Goal: Information Seeking & Learning: Learn about a topic

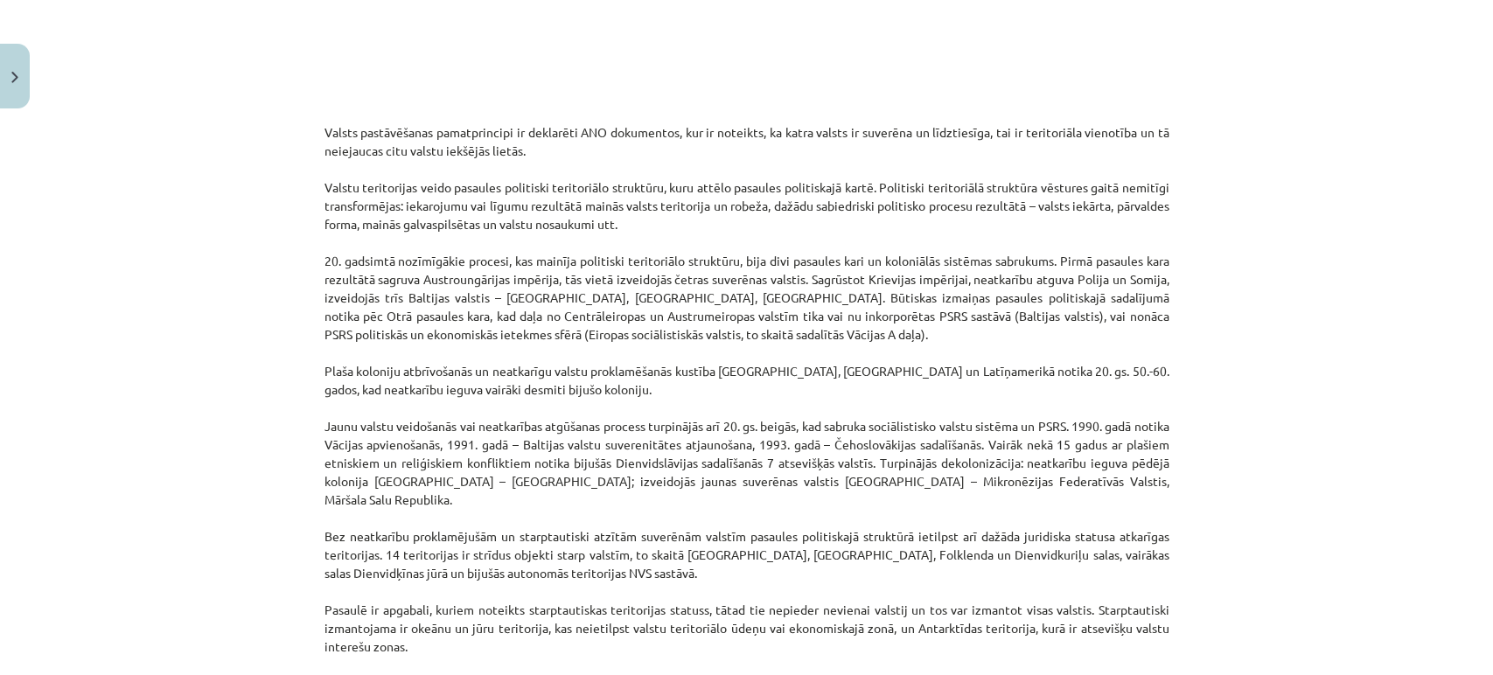
scroll to position [1207, 0]
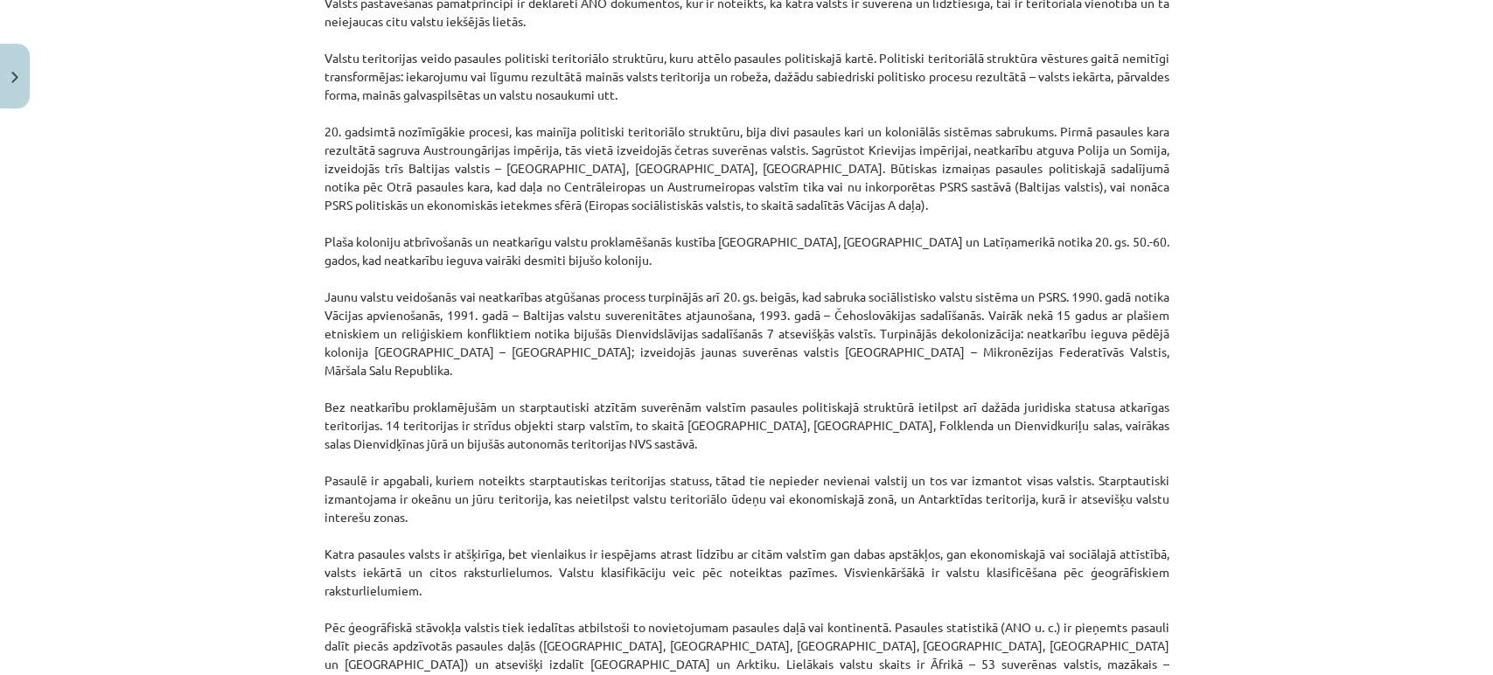
drag, startPoint x: 416, startPoint y: 502, endPoint x: 1087, endPoint y: 461, distance: 672.2
click at [1087, 461] on p "Valsts pastāvēšanas pamatprincipi ir deklarēti ANO dokumentos, kur ir noteikts,…" at bounding box center [747, 334] width 845 height 716
copy p "Starptautiski izmantojama ir okeānu un jūru teritorija, kas neietilpst valstu t…"
click at [1061, 599] on p "Valsts pastāvēšanas pamatprincipi ir deklarēti ANO dokumentos, kur ir noteikts,…" at bounding box center [747, 334] width 845 height 716
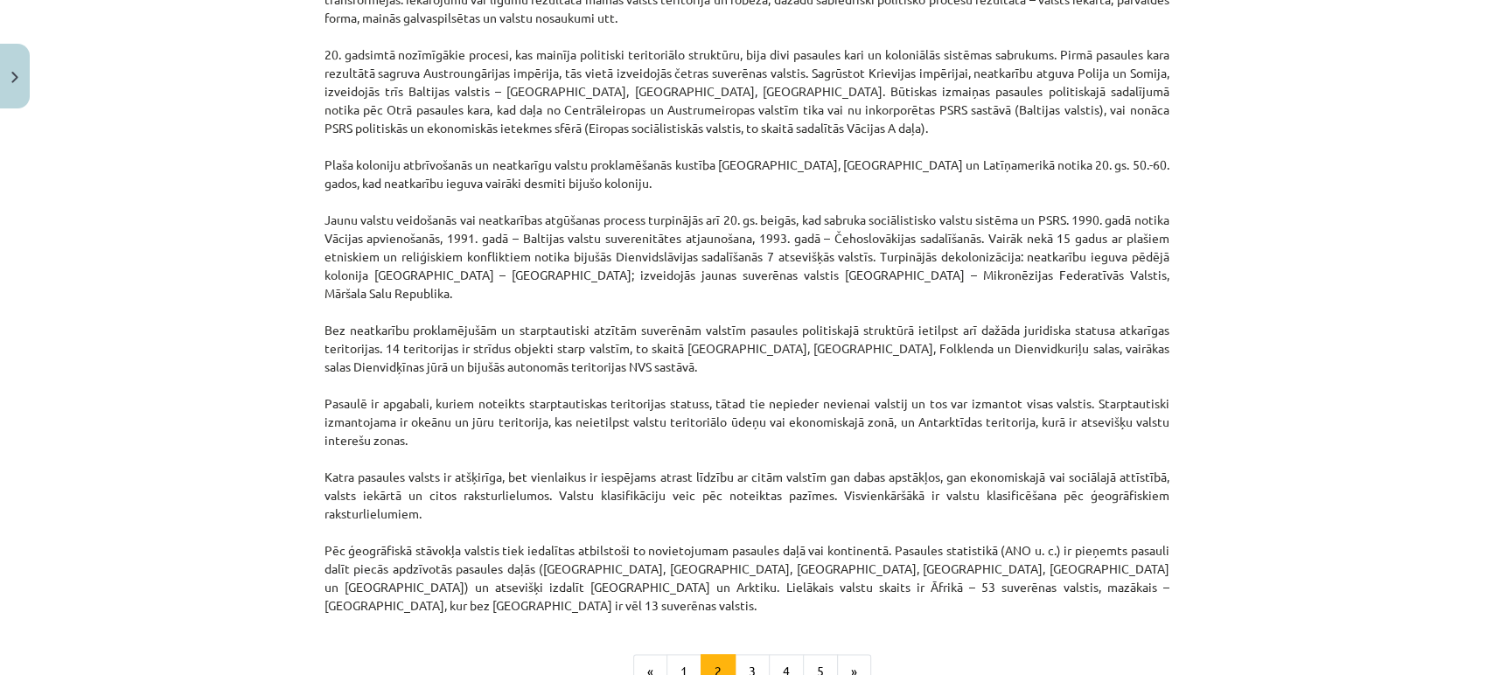
scroll to position [1337, 0]
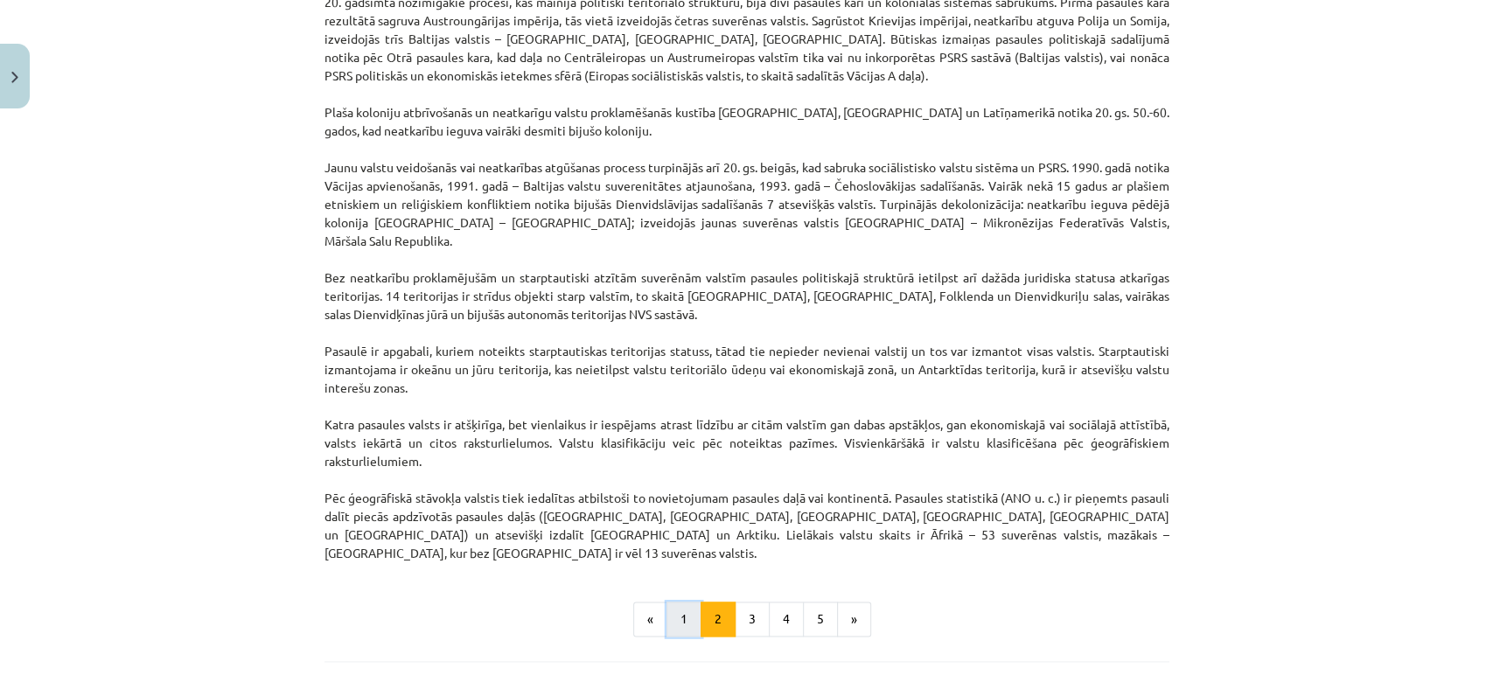
click at [686, 602] on button "1" at bounding box center [684, 619] width 35 height 35
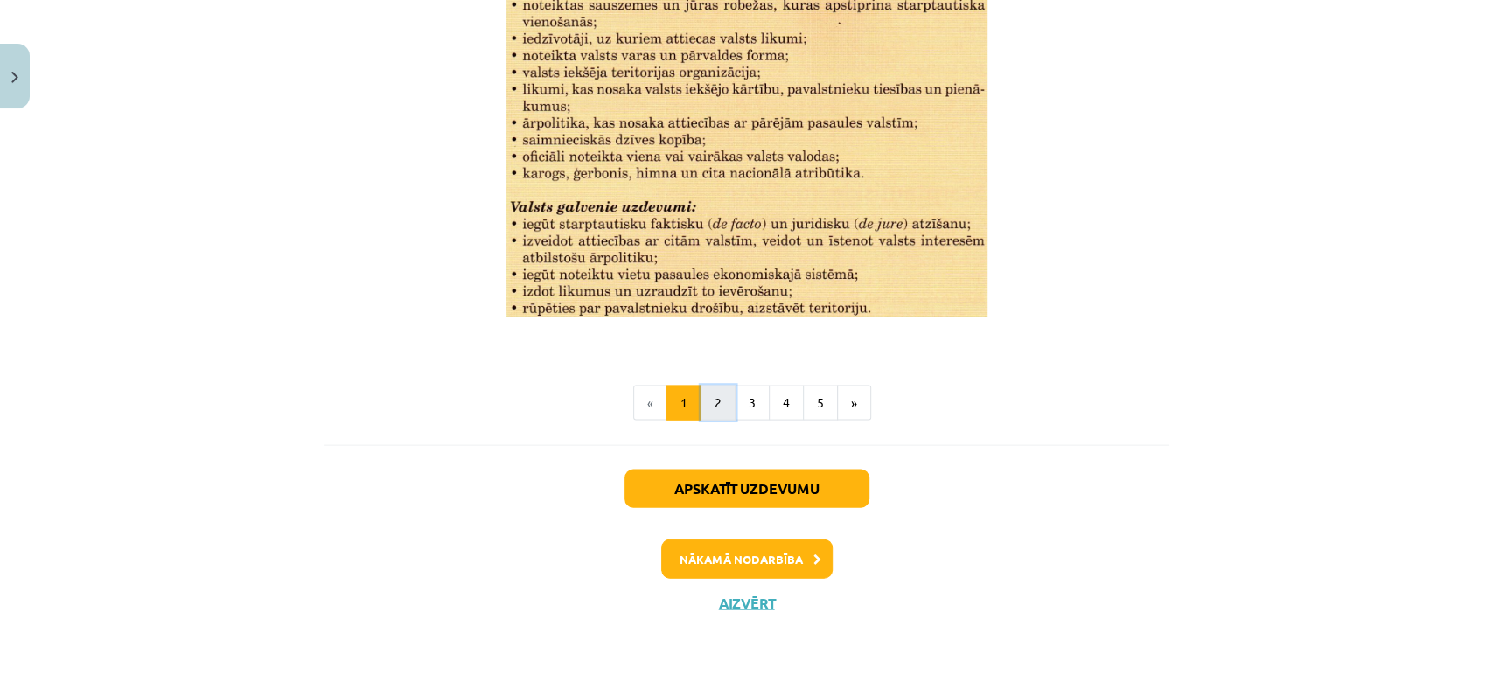
click at [720, 395] on button "2" at bounding box center [718, 403] width 35 height 35
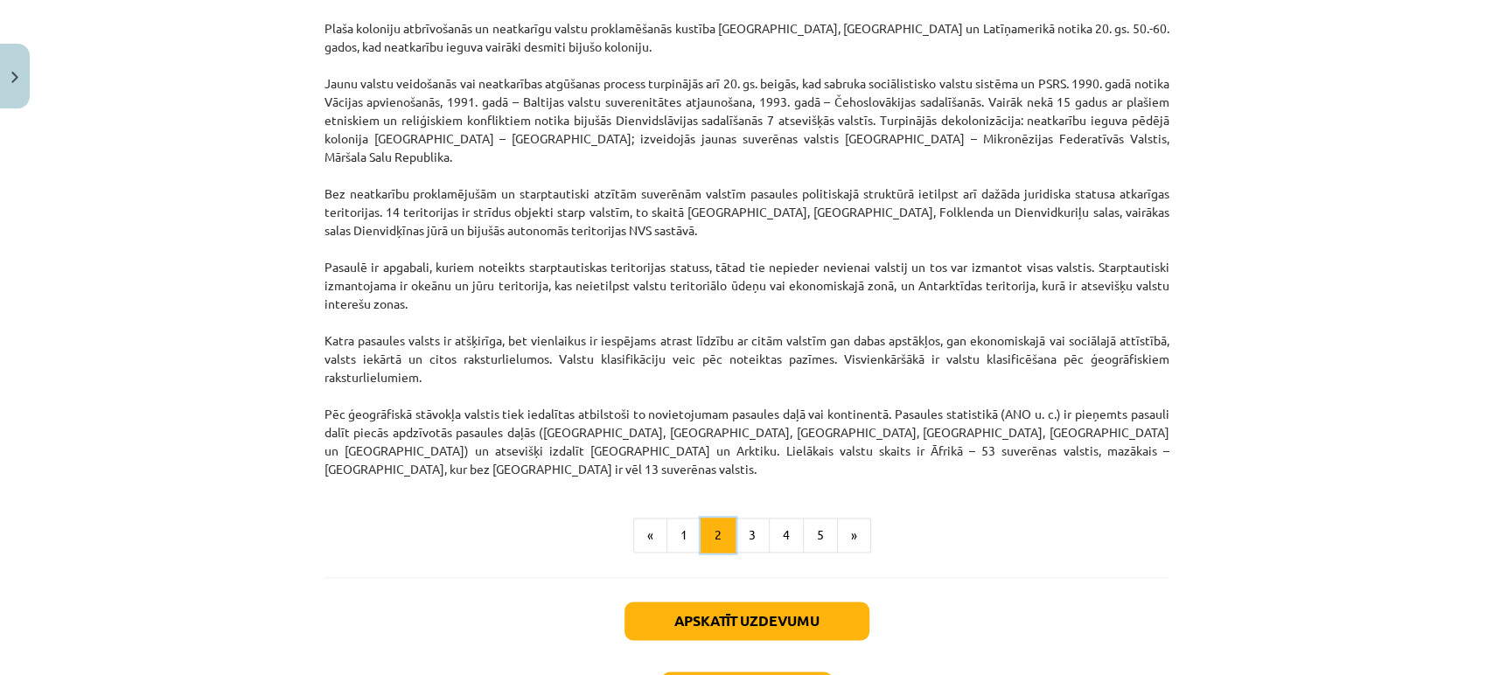
scroll to position [1387, 0]
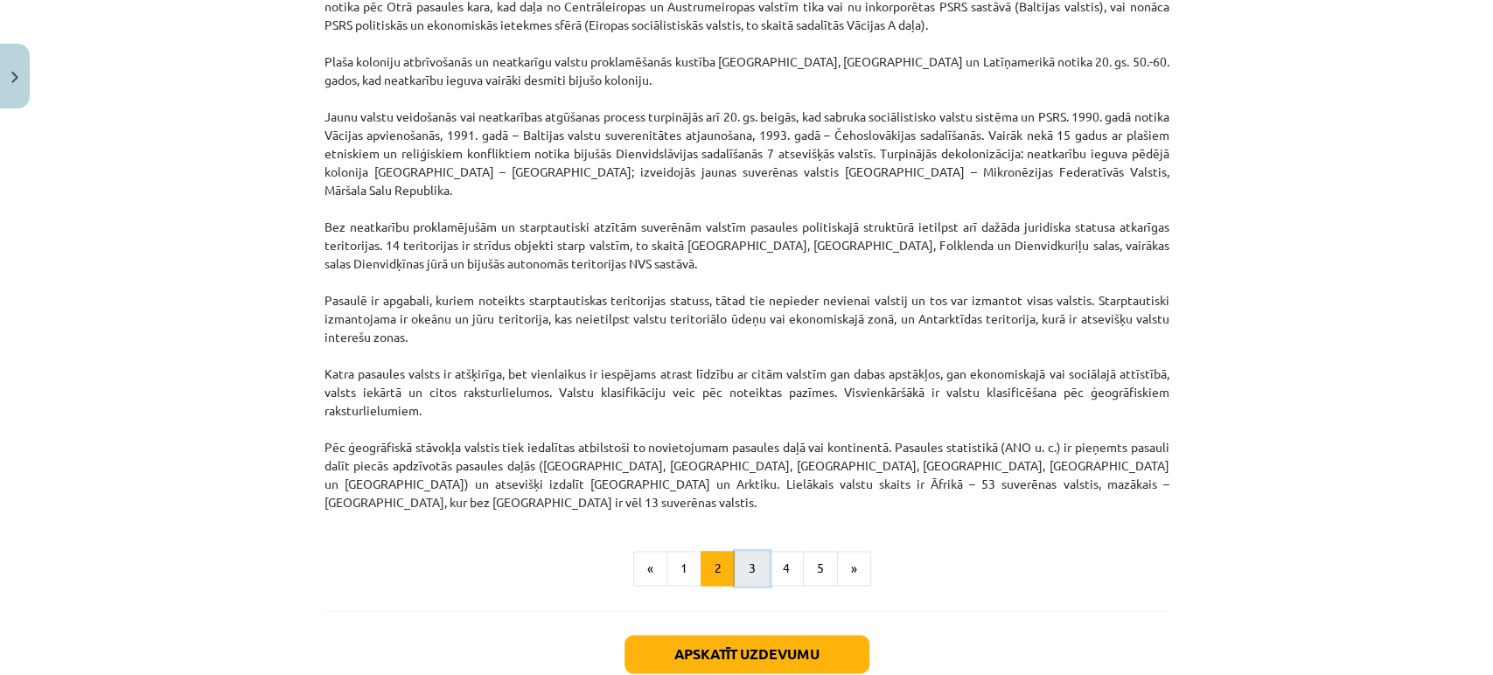
click at [740, 551] on button "3" at bounding box center [752, 568] width 35 height 35
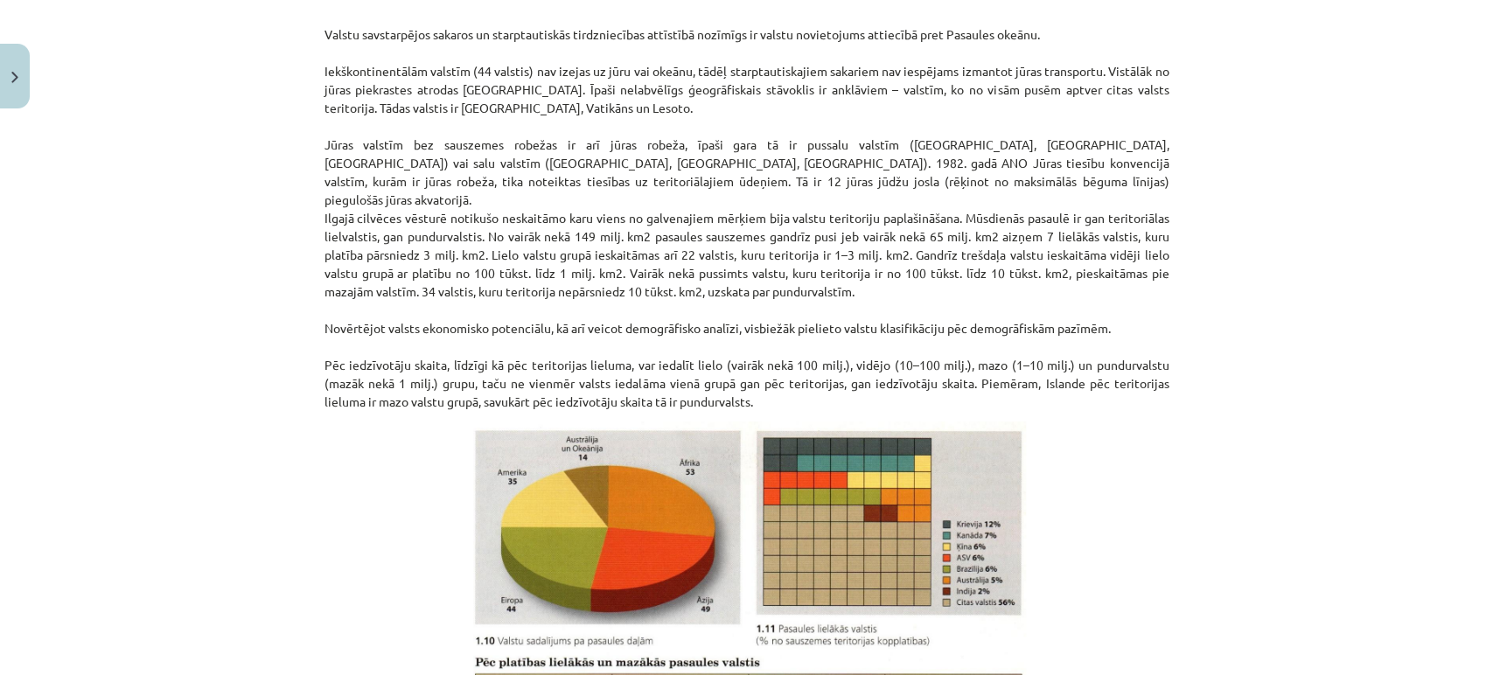
scroll to position [313, 0]
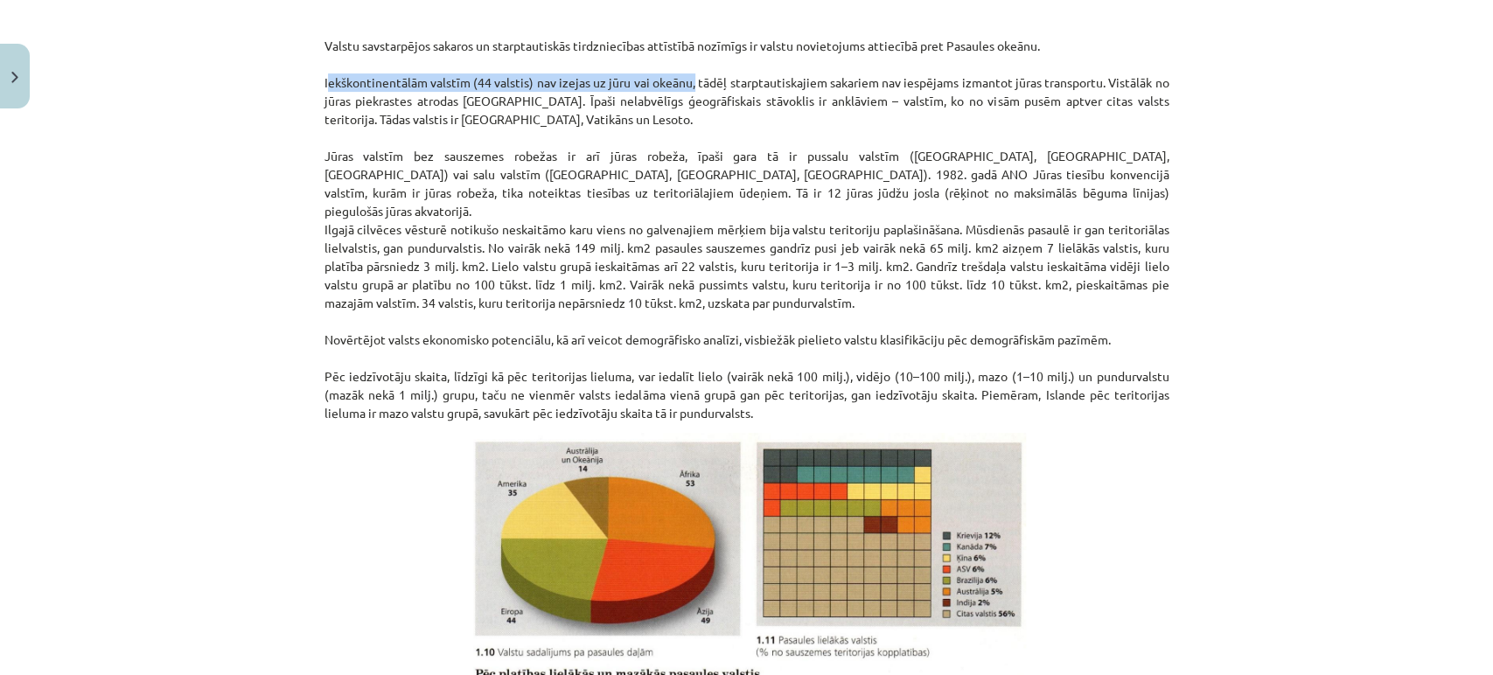
drag, startPoint x: 681, startPoint y: 80, endPoint x: 258, endPoint y: 82, distance: 423.4
click at [258, 82] on div "Mācību tēma: Ģeogrāfijas i - 10. klases 1.ieskaites mācību materiāls #5 3. tēma…" at bounding box center [746, 337] width 1493 height 675
copy p "Iekškontinentālām valstīm (44 valstis) nav izejas uz jūru vai okeānu"
click at [694, 547] on img at bounding box center [746, 630] width 559 height 395
click at [448, 561] on p at bounding box center [747, 630] width 845 height 395
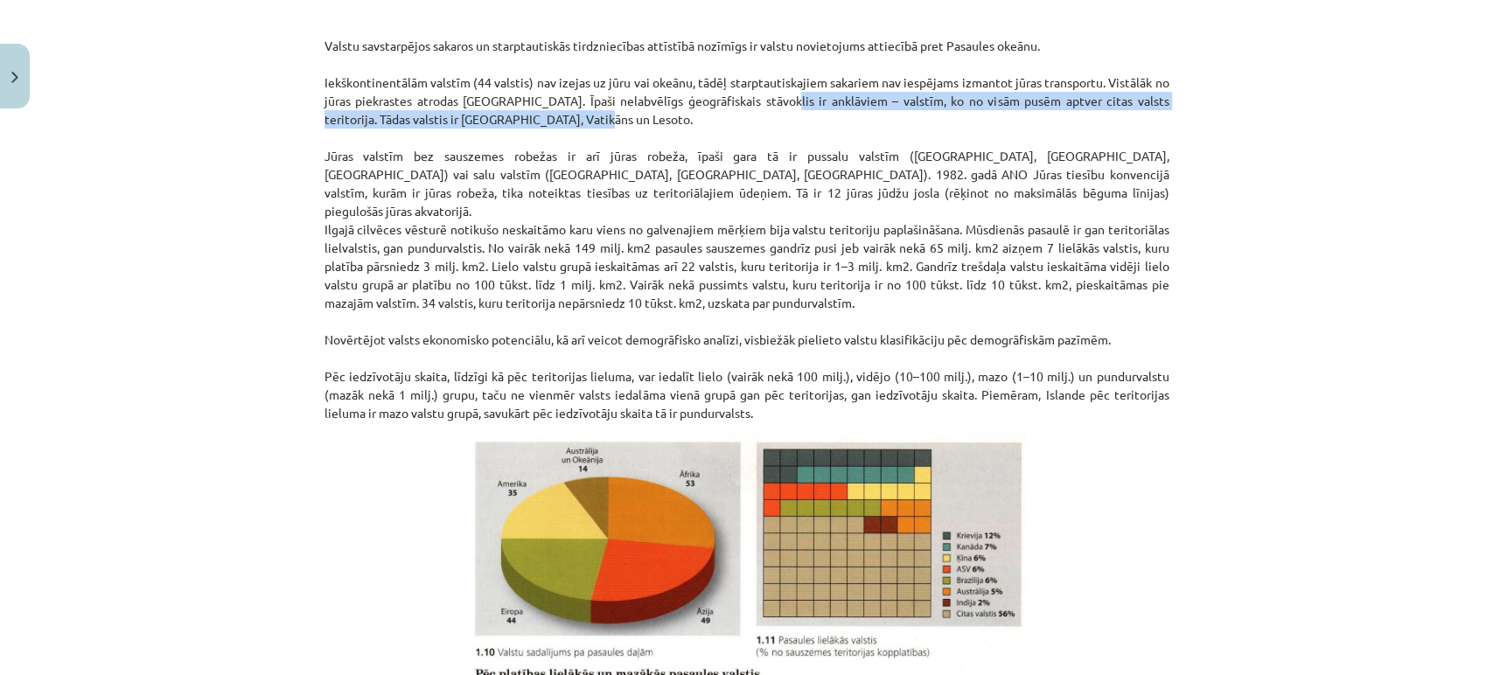
drag, startPoint x: 748, startPoint y: 98, endPoint x: 1107, endPoint y: 117, distance: 360.1
click at [1107, 117] on p "Valstu savstarpējos sakaros un starptautiskās tirdzniecības attīstībā nozīmīgs …" at bounding box center [747, 211] width 845 height 423
copy p "anklāviem – valstīm, ko no visām pusēm aptver citas valsts teritorija. Tādas va…"
click at [750, 557] on img at bounding box center [746, 630] width 559 height 395
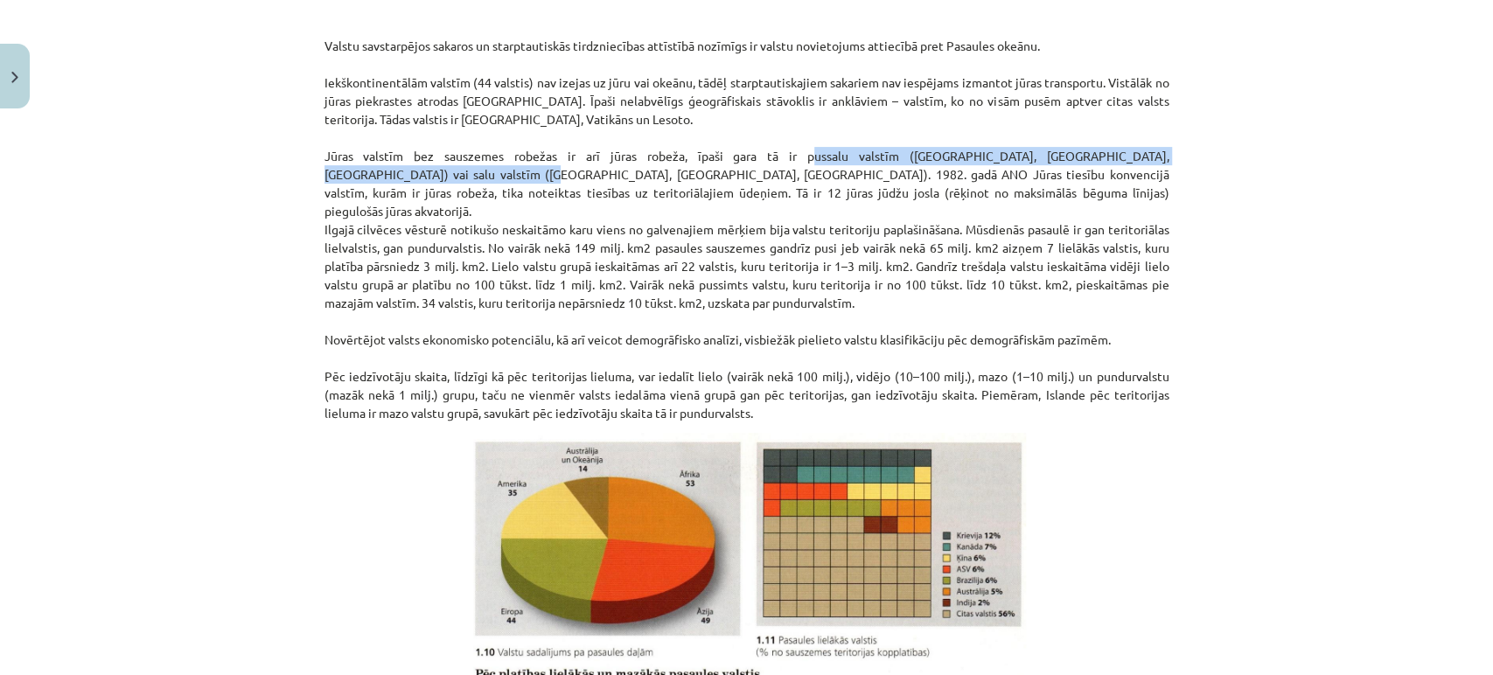
drag, startPoint x: 737, startPoint y: 159, endPoint x: 376, endPoint y: 175, distance: 360.8
click at [376, 175] on p "Valstu savstarpējos sakaros un starptautiskās tirdzniecības attīstībā nozīmīgs …" at bounding box center [747, 211] width 845 height 423
copy p "pussalu valstīm (Indija, Itālija, Laosa) vai salu valstīm (Japāna, Lielbritānij…"
click at [574, 558] on img at bounding box center [746, 630] width 559 height 395
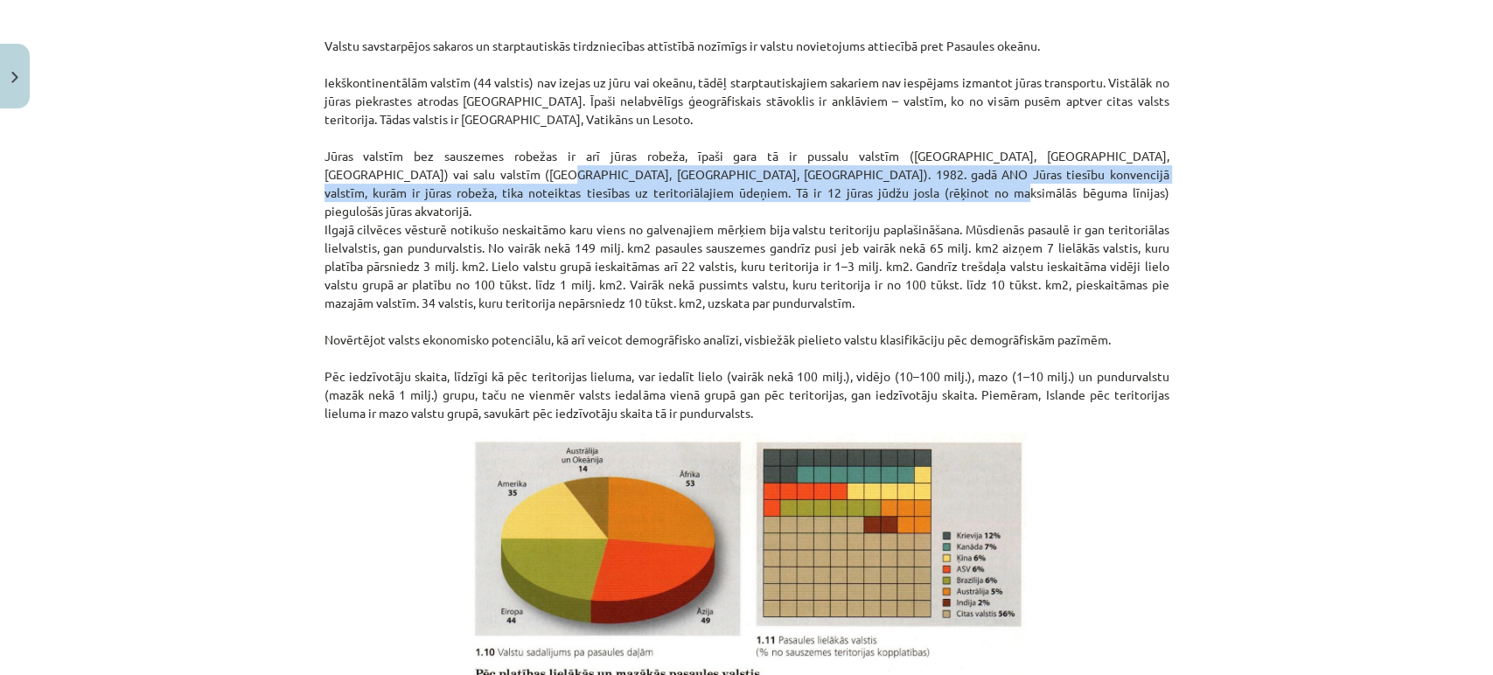
drag, startPoint x: 725, startPoint y: 199, endPoint x: 383, endPoint y: 180, distance: 342.6
click at [383, 180] on p "Valstu savstarpējos sakaros un starptautiskās tirdzniecības attīstībā nozīmīgs …" at bounding box center [747, 211] width 845 height 423
copy p "1982. gadā ANO Jūras tiesību konvencijā valstīm, kurām ir jūras robeža, tika no…"
click at [595, 578] on img at bounding box center [746, 630] width 559 height 395
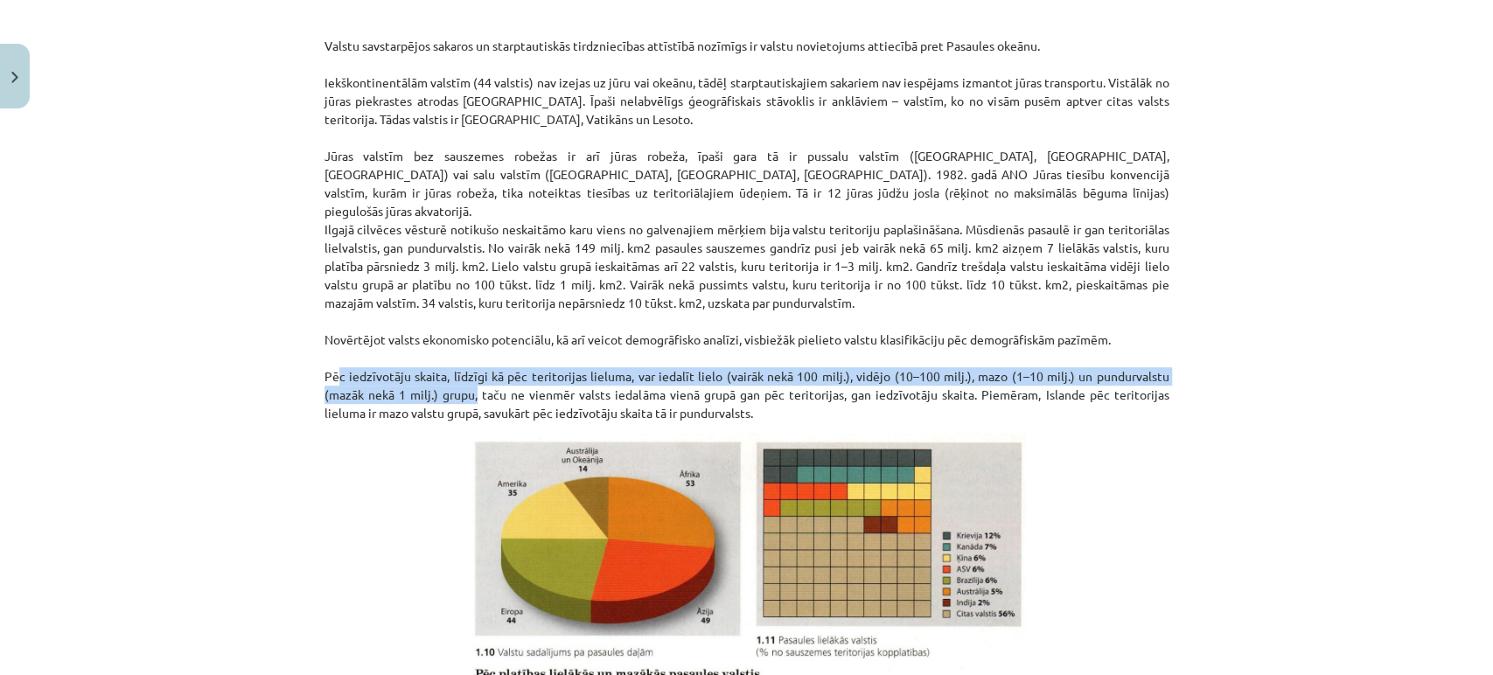
drag, startPoint x: 466, startPoint y: 377, endPoint x: 321, endPoint y: 362, distance: 146.0
click at [325, 362] on p "Valstu savstarpējos sakaros un starptautiskās tirdzniecības attīstībā nozīmīgs …" at bounding box center [747, 211] width 845 height 423
copy p "ēc iedzīvotāju skaita, līdzīgi kā pēc teritorijas lieluma, var iedalīt lielo (v…"
click at [705, 541] on img at bounding box center [746, 630] width 559 height 395
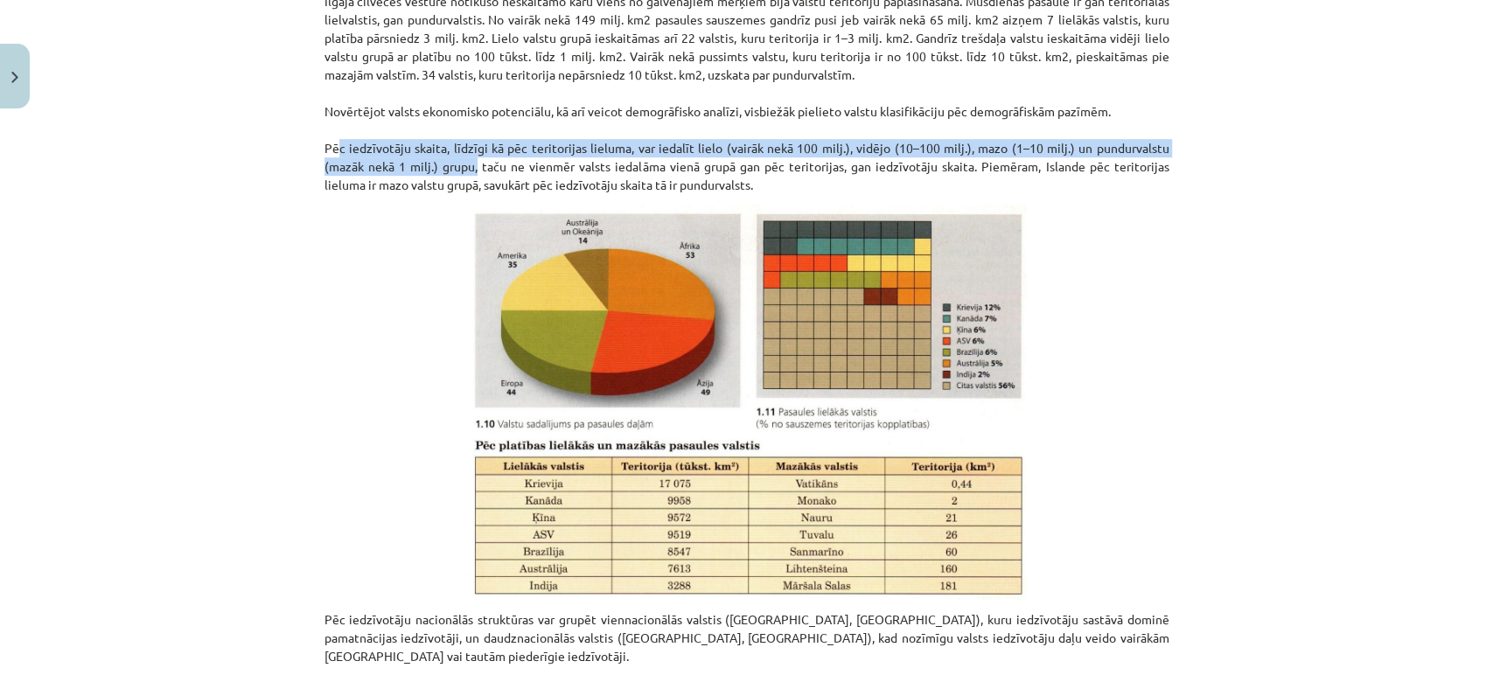
scroll to position [542, 0]
click at [578, 536] on img at bounding box center [746, 401] width 559 height 395
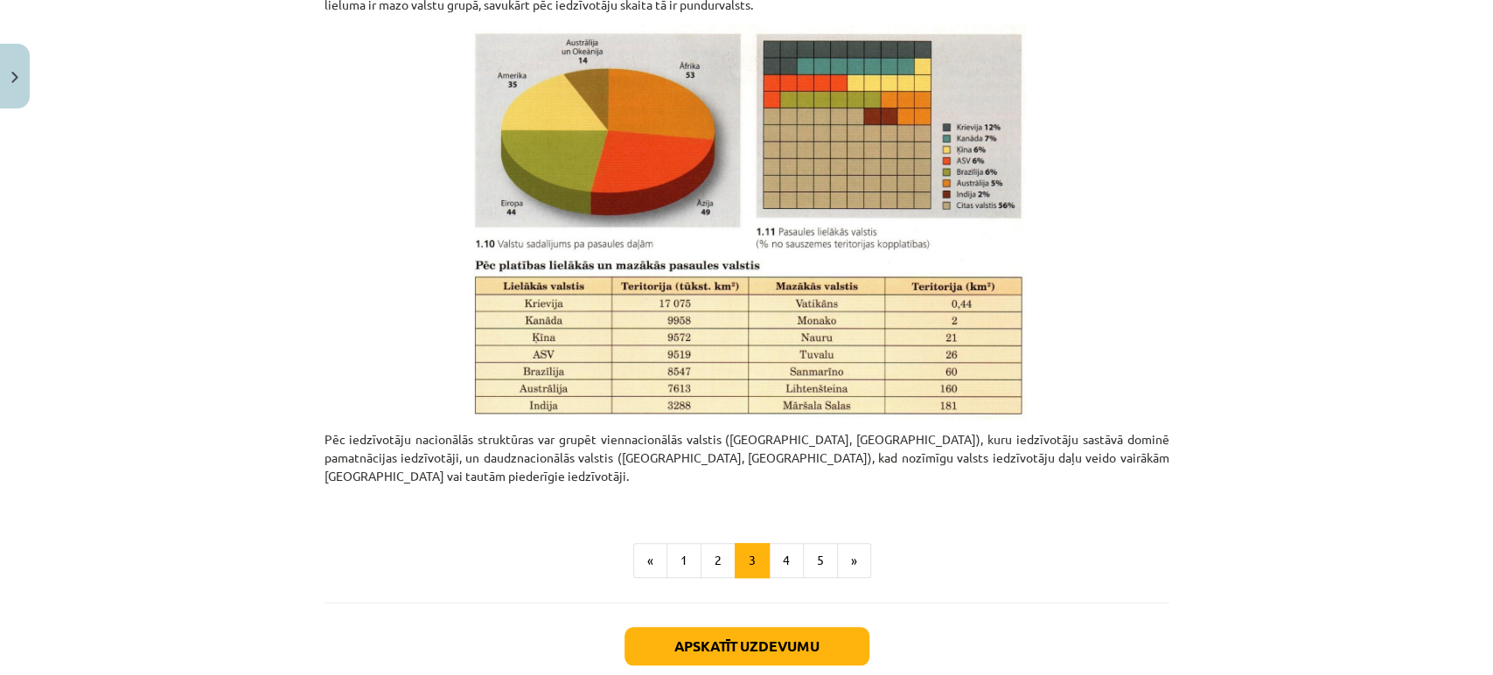
scroll to position [734, 0]
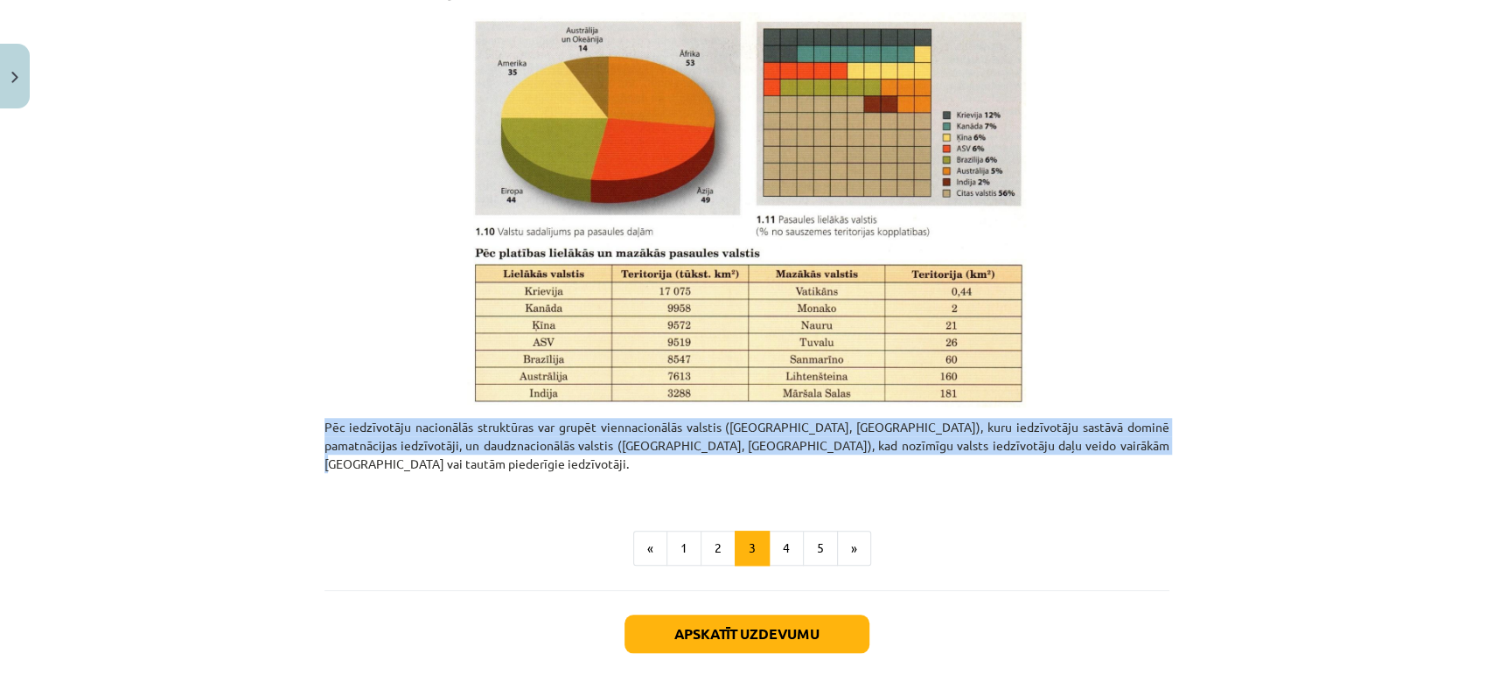
drag, startPoint x: 1069, startPoint y: 429, endPoint x: 263, endPoint y: 406, distance: 806.0
click at [263, 406] on div "Mācību tēma: Ģeogrāfijas i - 10. klases 1.ieskaites mācību materiāls #5 3. tēma…" at bounding box center [746, 337] width 1493 height 675
copy p "Pēc iedzīvotāju nacionālās struktūras var grupēt viennacionālās valstis (Japāna…"
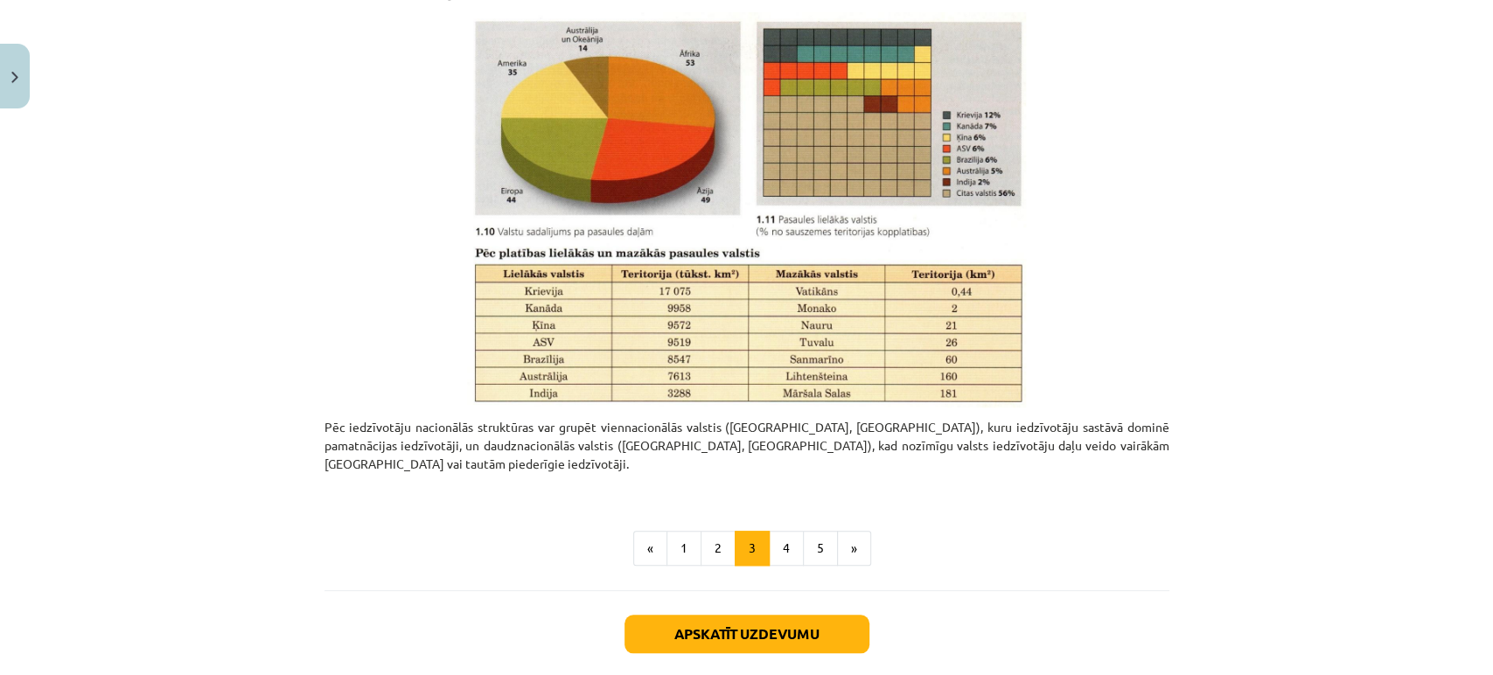
click at [395, 590] on div "Apskatīt uzdevumu Nākamā nodarbība Aizvērt" at bounding box center [747, 679] width 845 height 178
click at [769, 531] on button "4" at bounding box center [786, 548] width 35 height 35
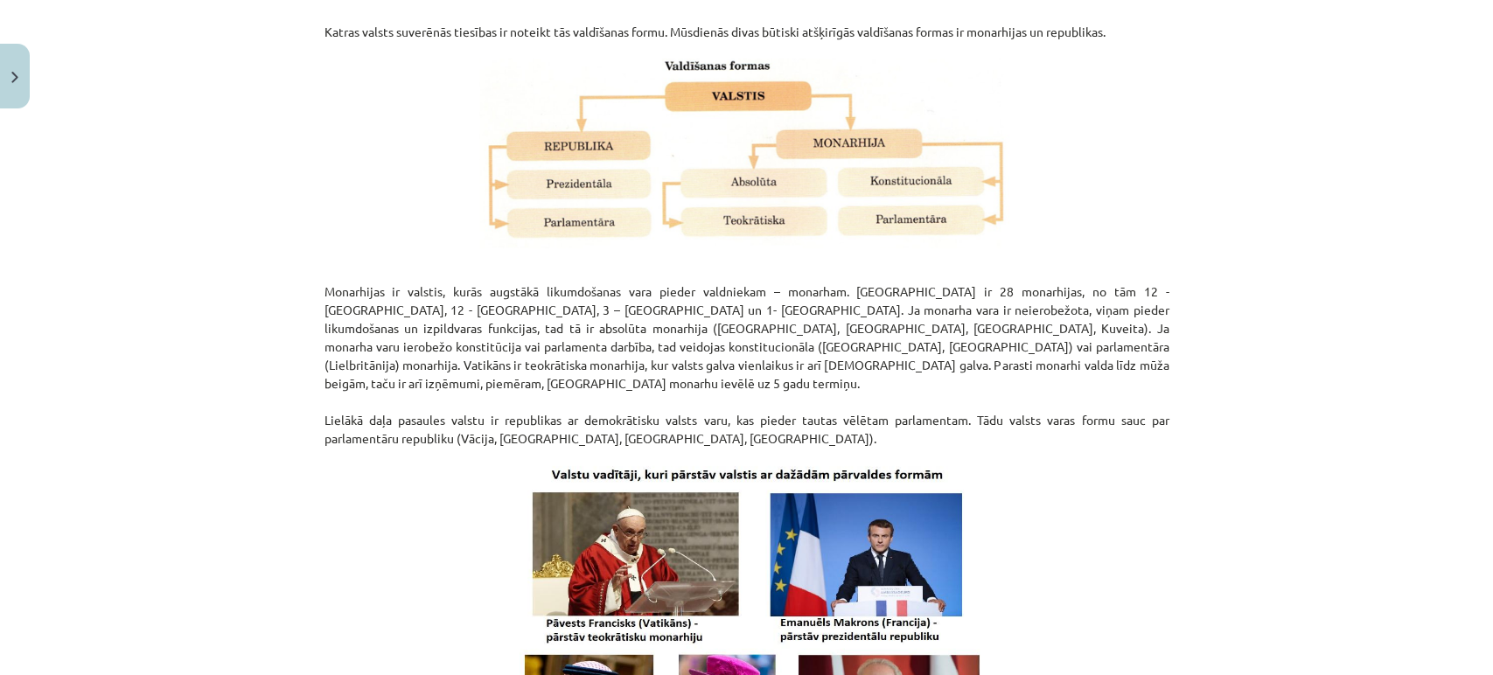
scroll to position [313, 0]
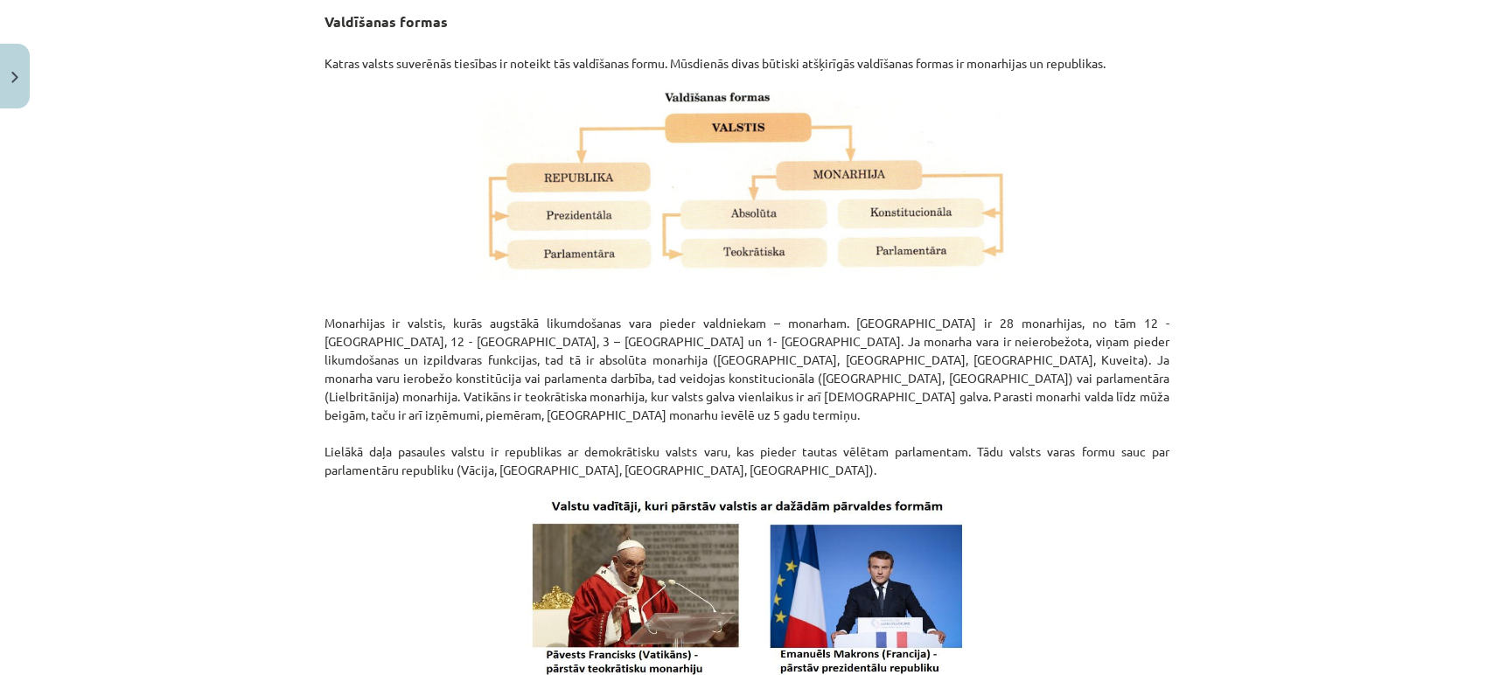
click at [433, 548] on p at bounding box center [747, 678] width 845 height 376
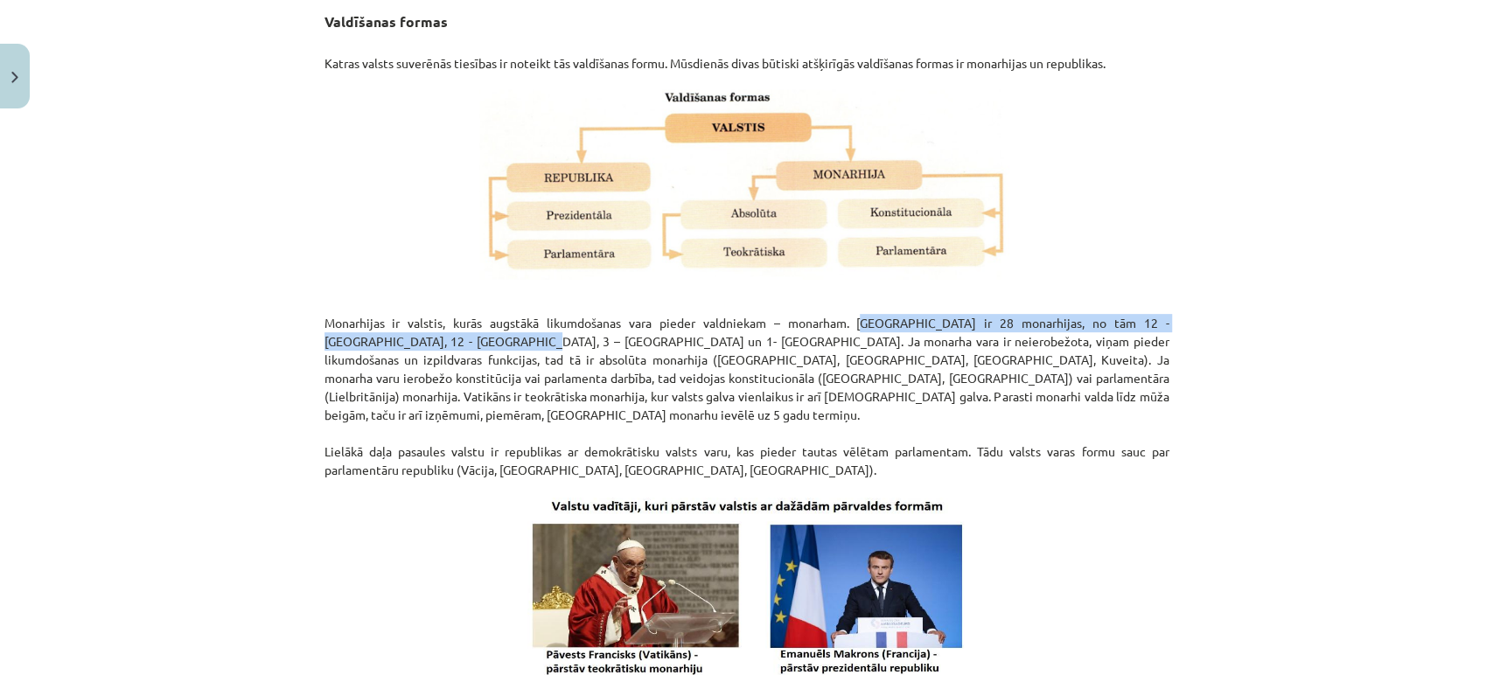
drag, startPoint x: 821, startPoint y: 318, endPoint x: 445, endPoint y: 337, distance: 376.7
click at [445, 337] on p "Monarhijas ir valstis, kurās augstākā likumdošanas vara pieder valdniekam – mon…" at bounding box center [747, 388] width 845 height 184
copy p "Pasaulē ir 28 monarhijas, no tām 12 - Eiropā, 12 - Āzijā, 3 – Āfrikā un 1- Okeā…"
click at [593, 557] on img at bounding box center [747, 678] width 471 height 376
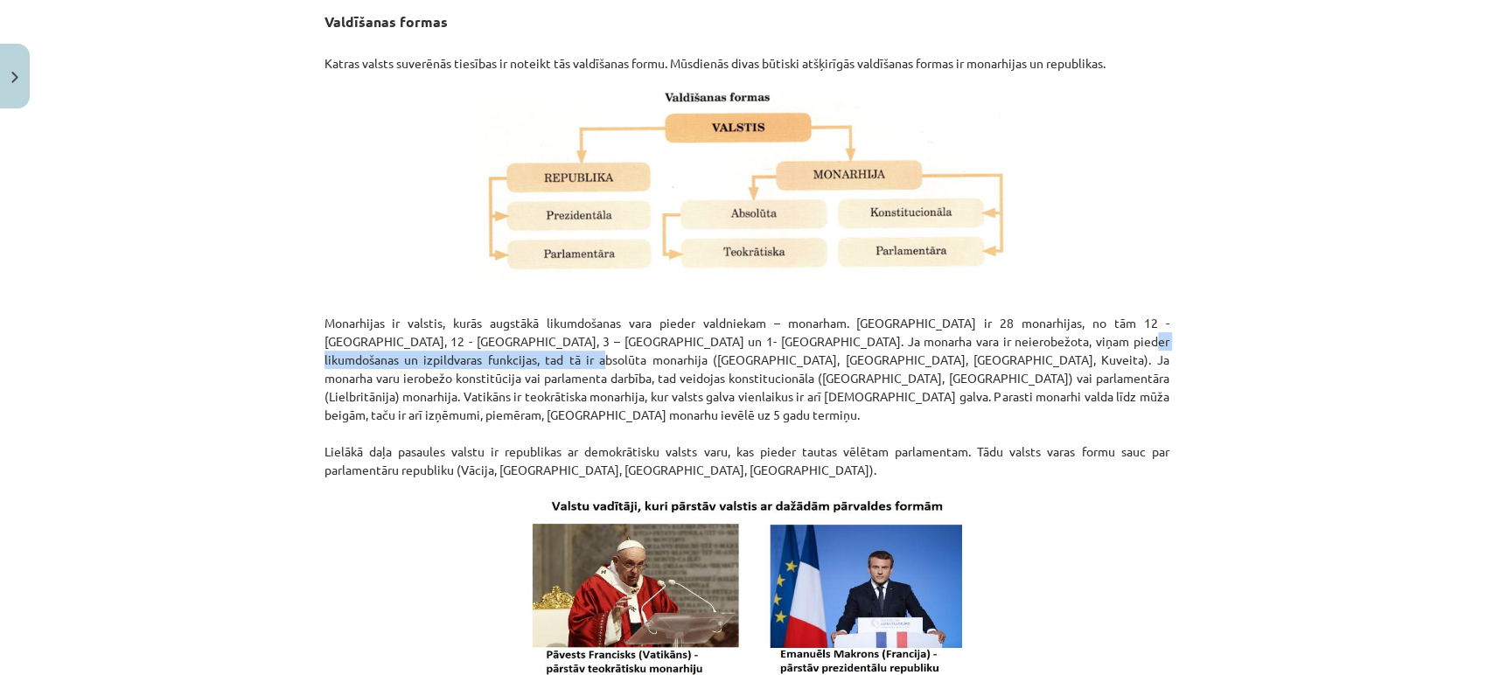
drag, startPoint x: 1005, startPoint y: 340, endPoint x: 475, endPoint y: 362, distance: 530.6
click at [475, 362] on p "Monarhijas ir valstis, kurās augstākā likumdošanas vara pieder valdniekam – mon…" at bounding box center [747, 388] width 845 height 184
copy p "absolūta monarhija (Katara, Bahreina, Omāna, Kuveita)"
click at [584, 546] on img at bounding box center [747, 678] width 471 height 376
click at [516, 383] on p "Monarhijas ir valstis, kurās augstākā likumdošanas vara pieder valdniekam – mon…" at bounding box center [747, 388] width 845 height 184
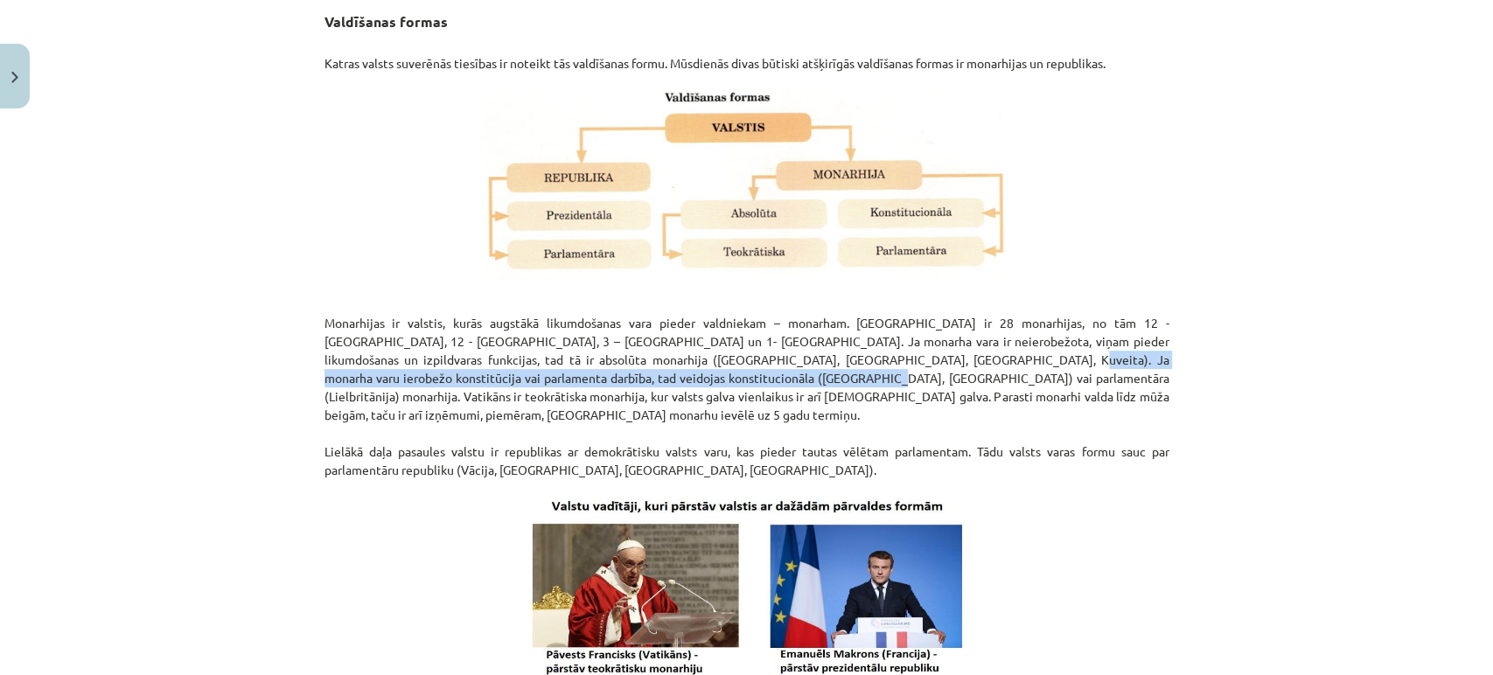
drag, startPoint x: 965, startPoint y: 355, endPoint x: 742, endPoint y: 376, distance: 224.1
click at [742, 376] on p "Monarhijas ir valstis, kurās augstākā likumdošanas vara pieder valdniekam – mon…" at bounding box center [747, 388] width 845 height 184
copy p "konstitucionāla (Zviedrija, Dānija) vai parlamentāra (Lielbritānija) monarhija.…"
click at [668, 592] on img at bounding box center [747, 678] width 471 height 376
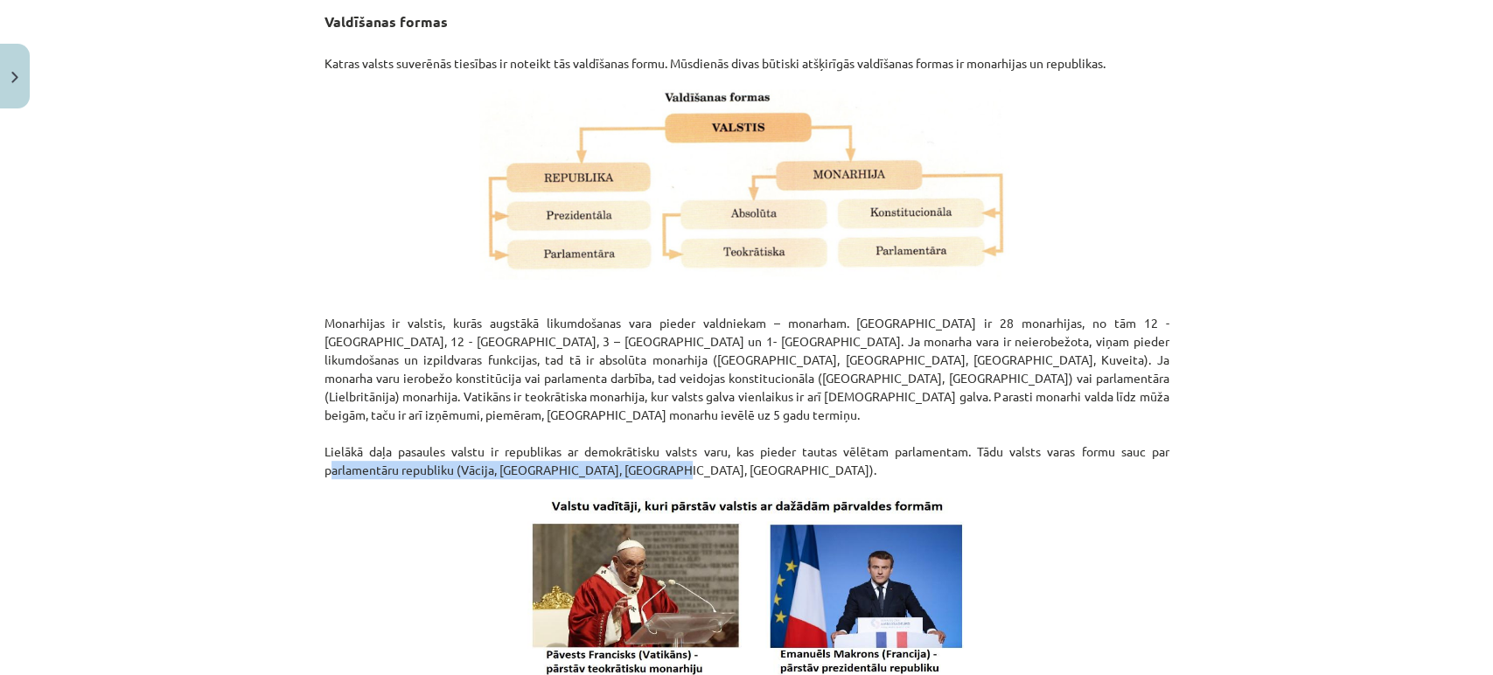
drag, startPoint x: 311, startPoint y: 454, endPoint x: 621, endPoint y: 458, distance: 309.7
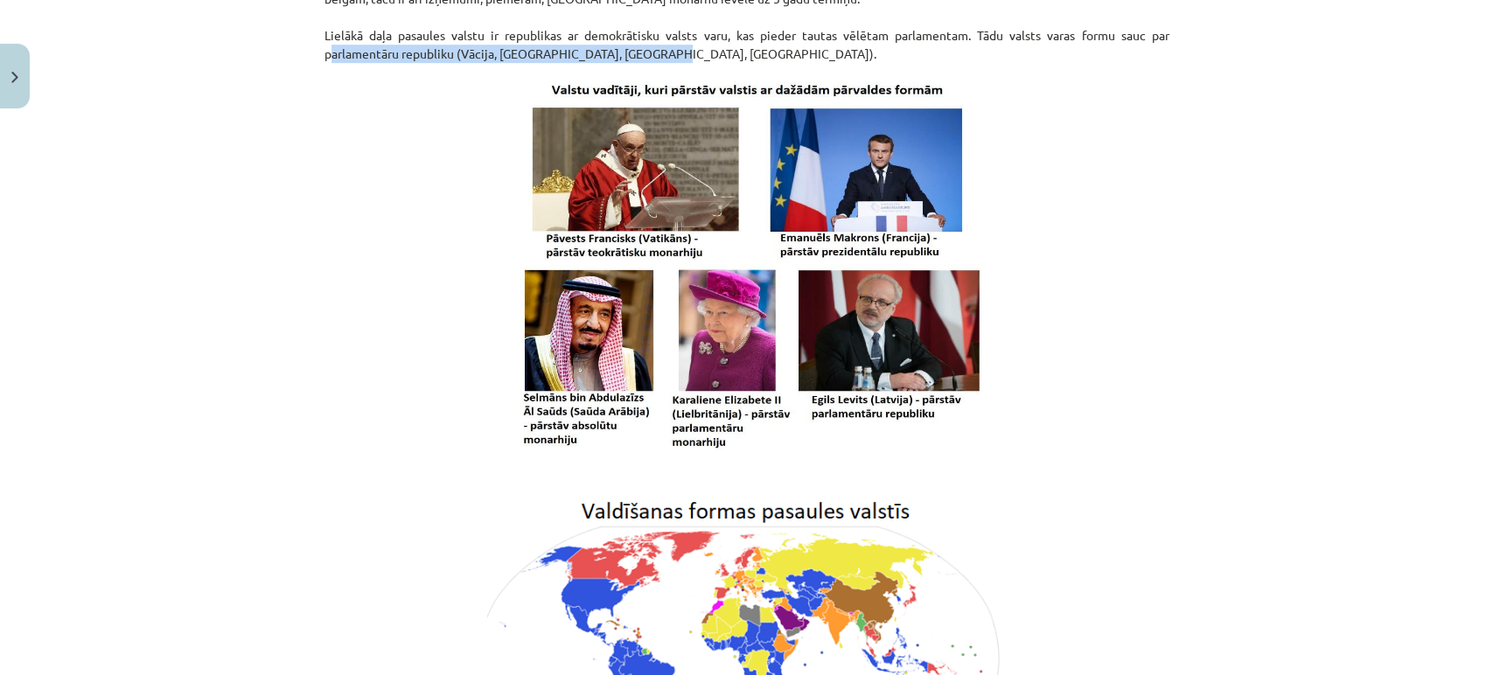
scroll to position [734, 0]
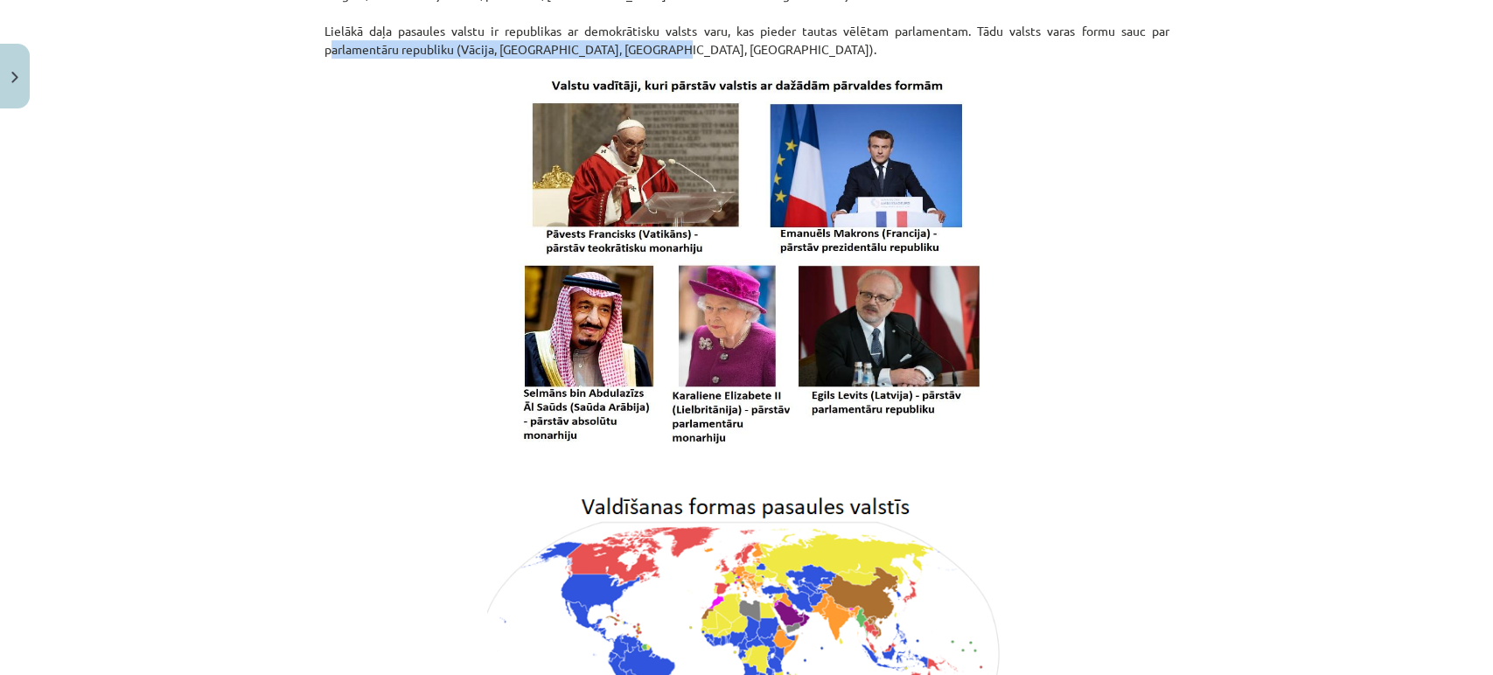
click at [520, 600] on img at bounding box center [747, 649] width 520 height 328
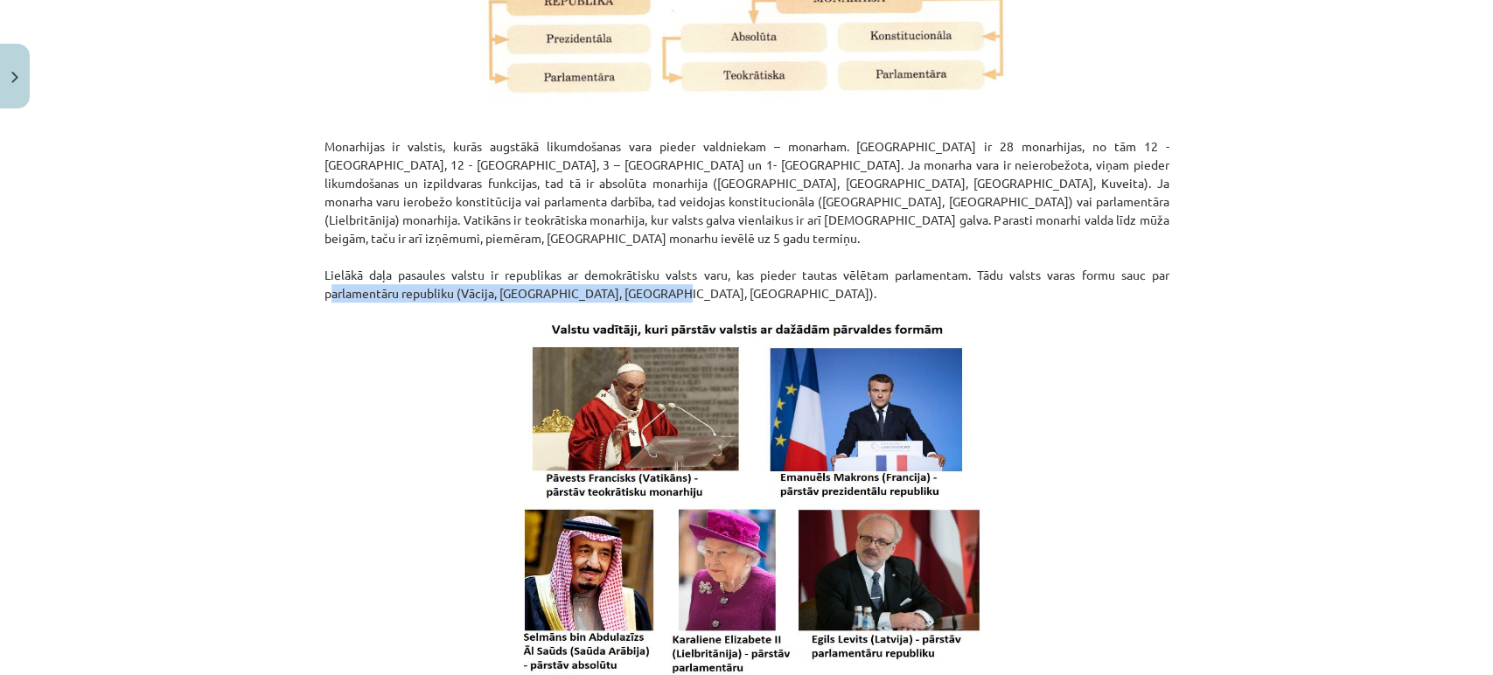
scroll to position [491, 0]
click at [632, 597] on img at bounding box center [747, 500] width 471 height 376
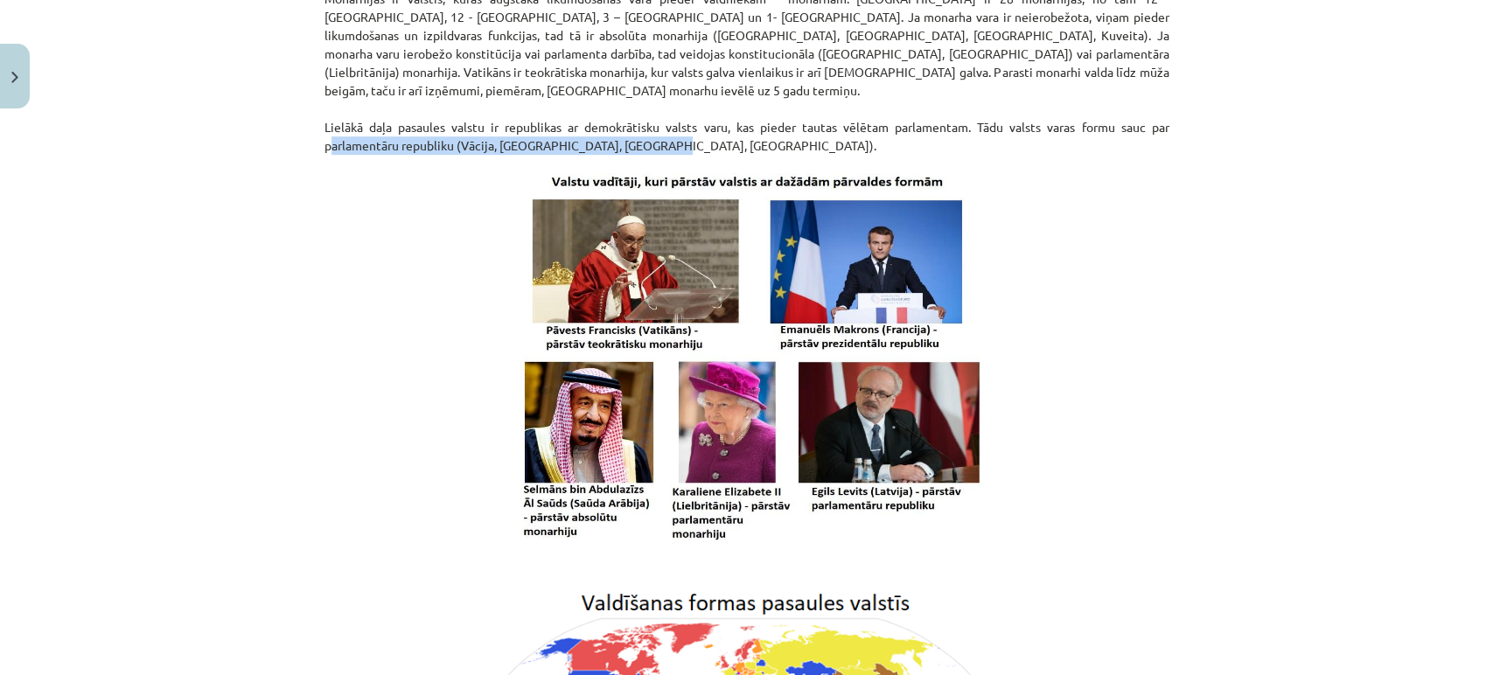
scroll to position [642, 0]
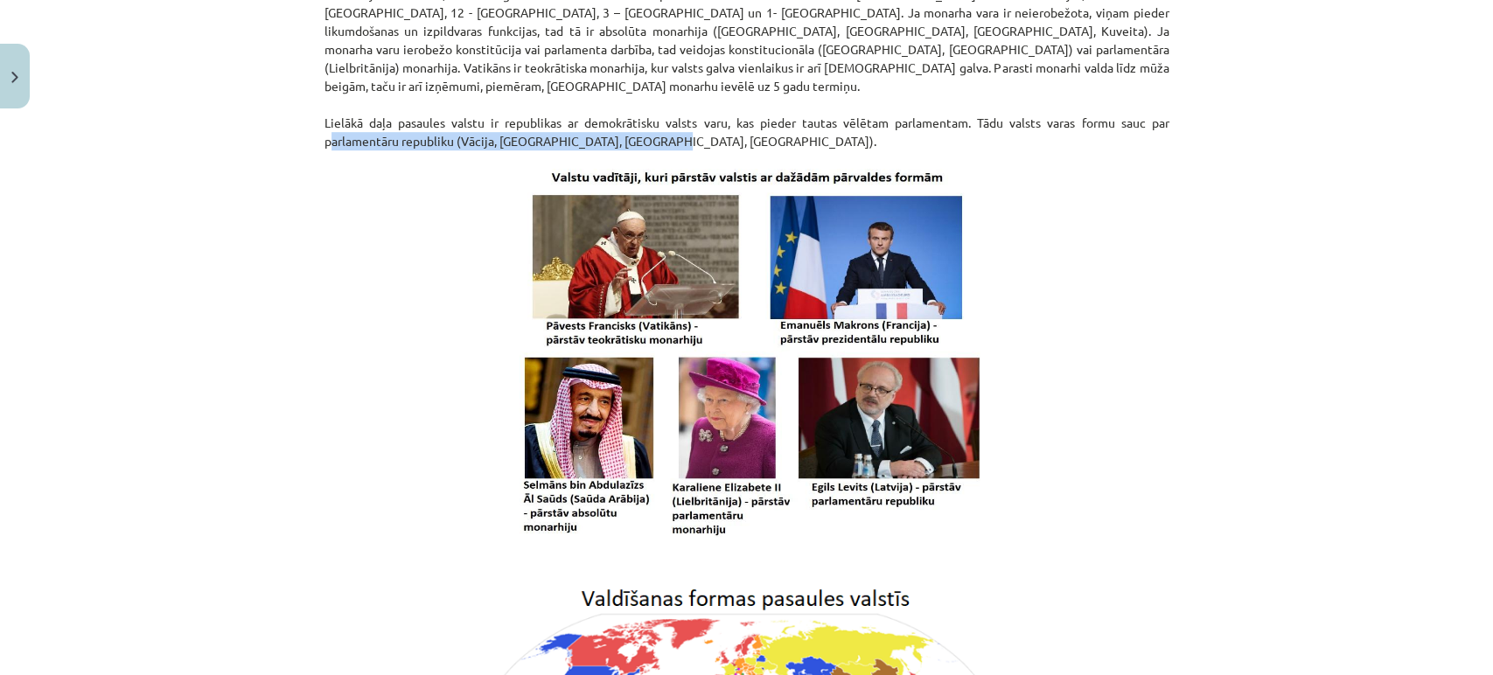
click at [680, 502] on img at bounding box center [747, 349] width 471 height 376
click at [449, 389] on p at bounding box center [747, 349] width 845 height 376
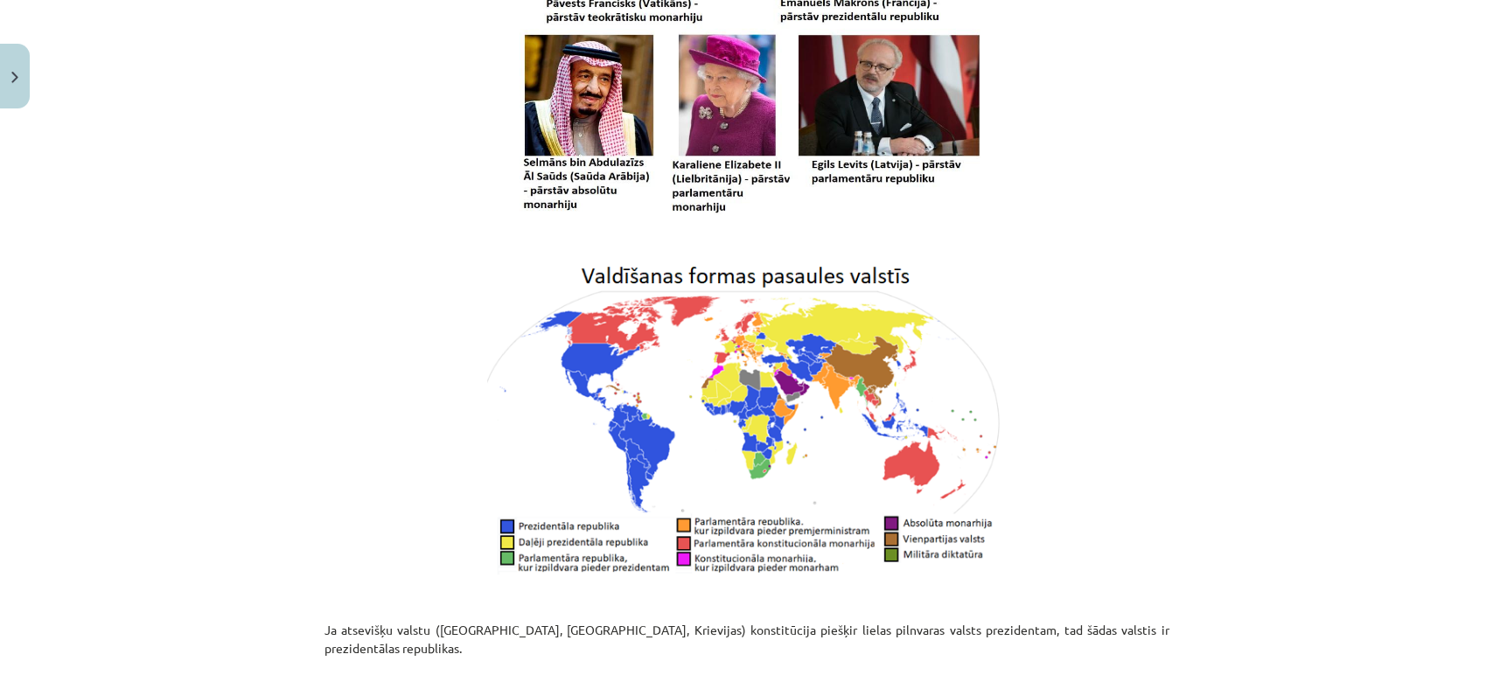
scroll to position [1015, 0]
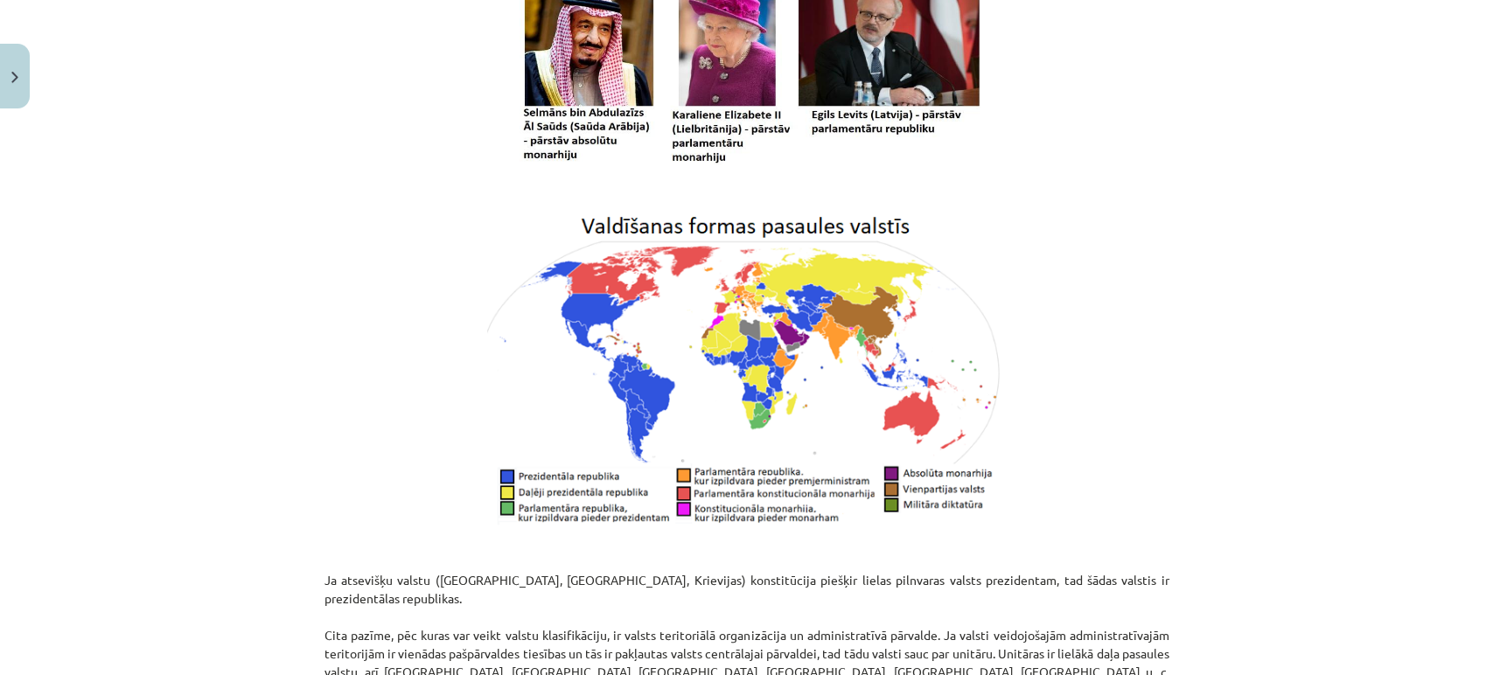
click at [560, 571] on p "Ja atsevišķu valstu (ASV, Francijas, Krievijas) konstitūcija piešķir lielas pil…" at bounding box center [747, 663] width 845 height 184
drag, startPoint x: 969, startPoint y: 563, endPoint x: 1099, endPoint y: 556, distance: 129.7
click at [1099, 571] on p "Ja atsevišķu valstu (ASV, Francijas, Krievijas) konstitūcija piešķir lielas pil…" at bounding box center [747, 663] width 845 height 184
click at [389, 585] on p "Ja atsevišķu valstu (ASV, Francijas, Krievijas) konstitūcija piešķir lielas pil…" at bounding box center [747, 663] width 845 height 184
drag, startPoint x: 420, startPoint y: 558, endPoint x: 562, endPoint y: 557, distance: 141.7
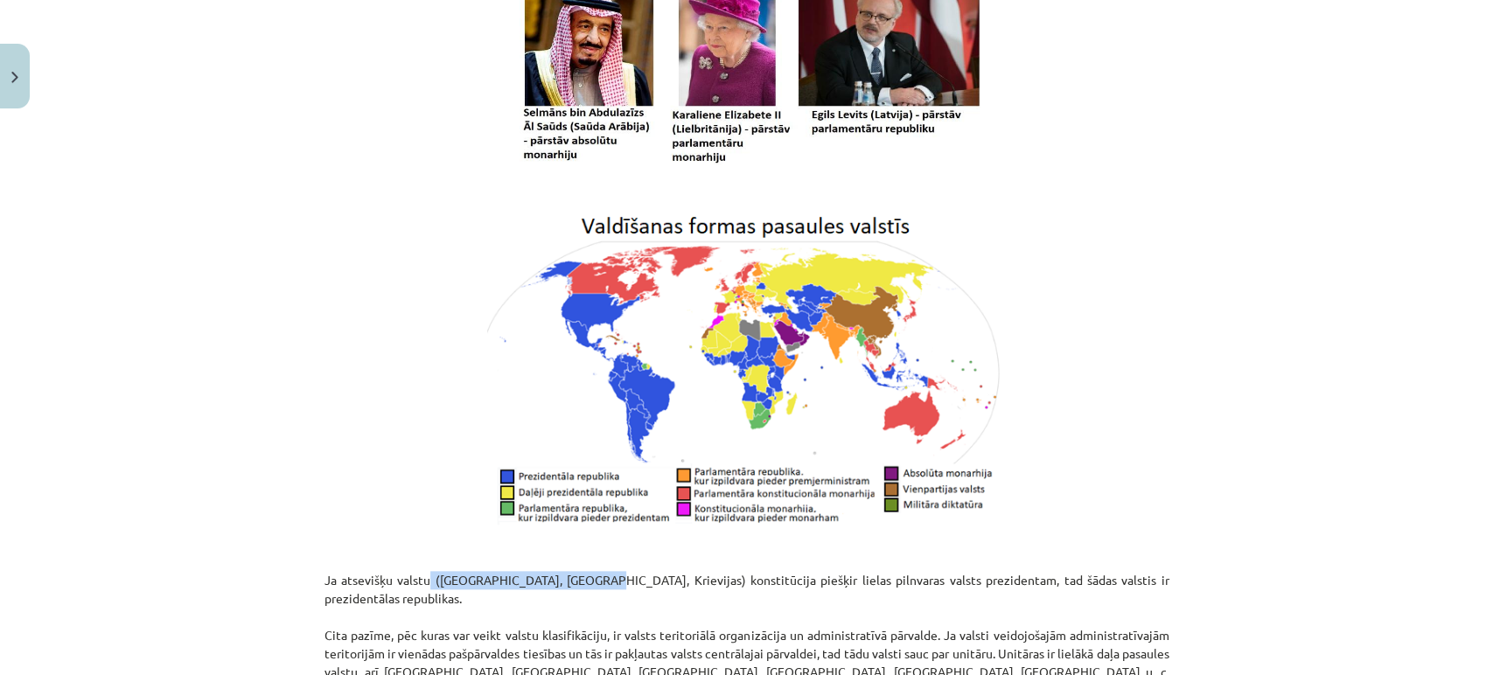
click at [562, 571] on p "Ja atsevišķu valstu (ASV, Francijas, Krievijas) konstitūcija piešķir lielas pil…" at bounding box center [747, 663] width 845 height 184
click at [412, 571] on p "Ja atsevišķu valstu (ASV, Francijas, Krievijas) konstitūcija piešķir lielas pil…" at bounding box center [747, 663] width 845 height 184
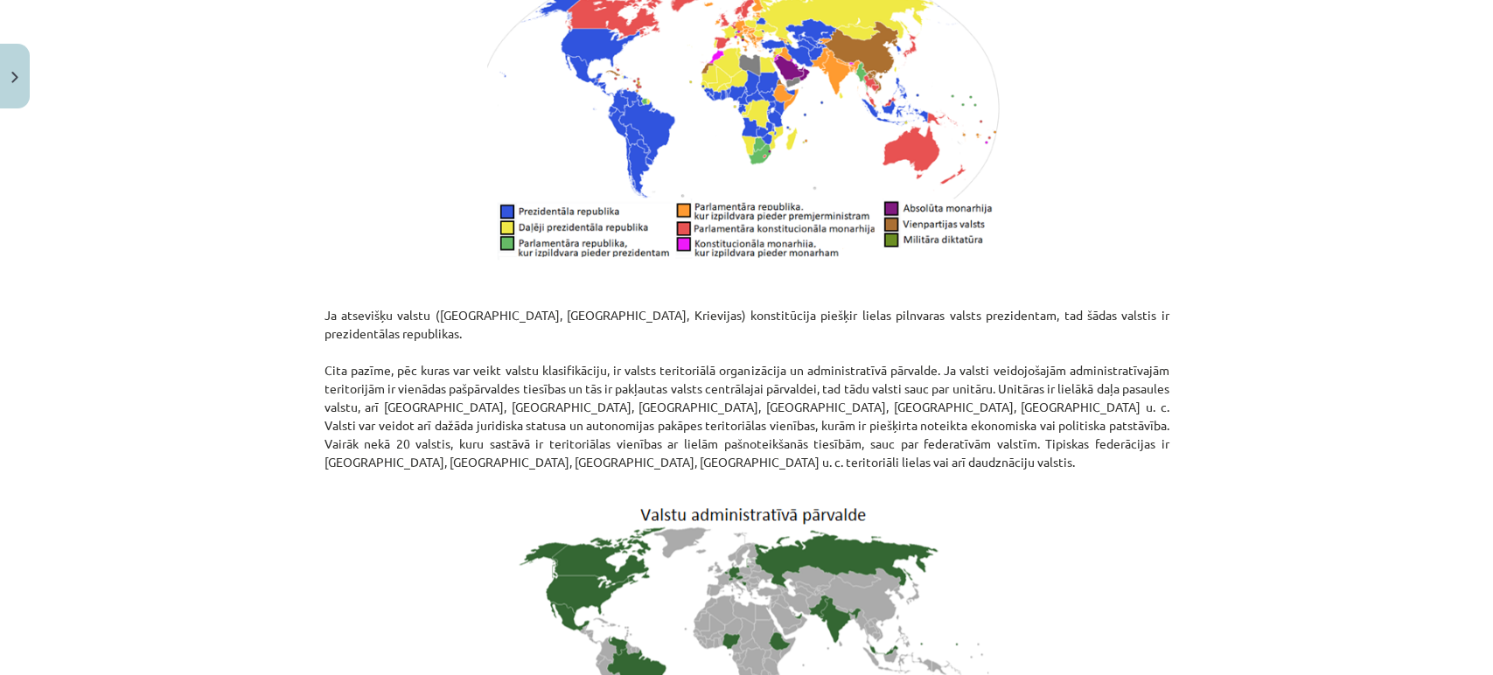
scroll to position [1282, 0]
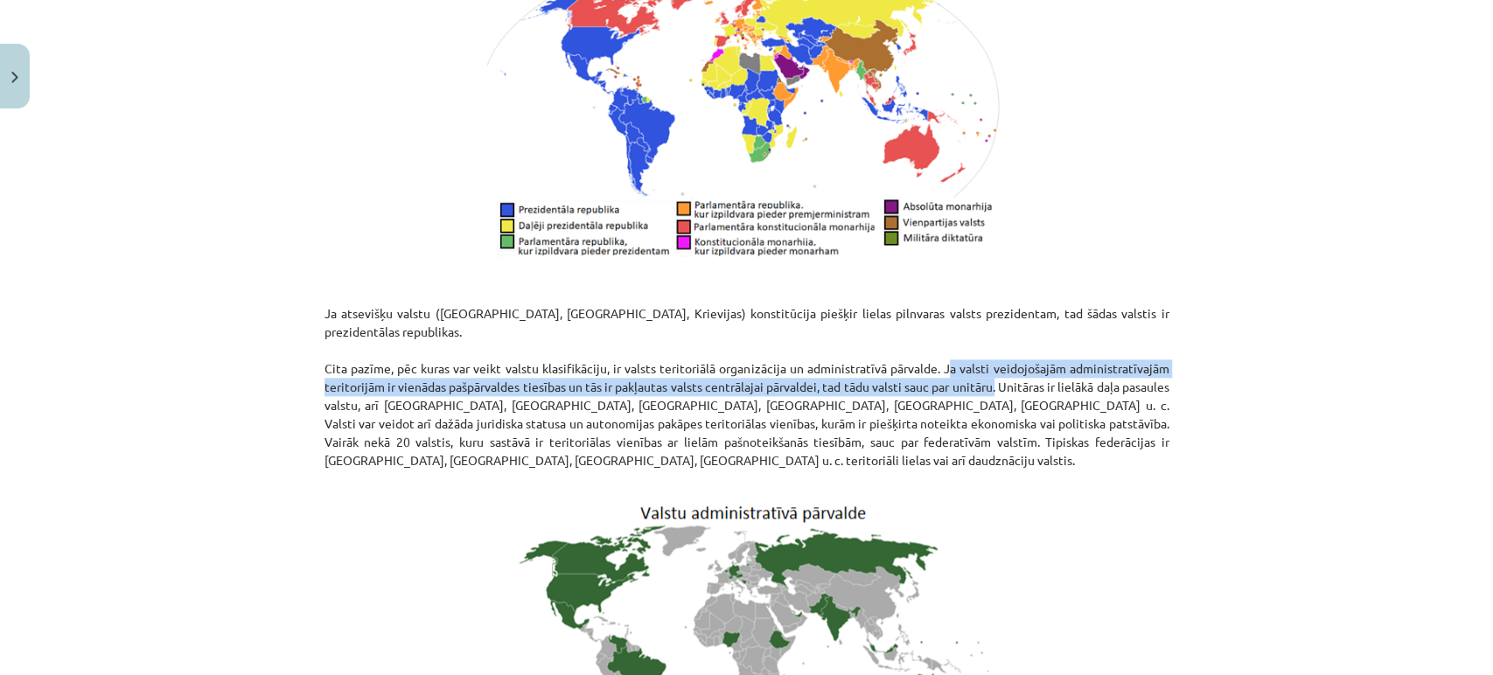
drag, startPoint x: 936, startPoint y: 329, endPoint x: 1024, endPoint y: 351, distance: 90.2
click at [1024, 351] on p "Ja atsevišķu valstu (ASV, Francijas, Krievijas) konstitūcija piešķir lielas pil…" at bounding box center [747, 396] width 845 height 184
click at [578, 632] on img at bounding box center [747, 626] width 483 height 255
click at [413, 341] on p "Ja atsevišķu valstu (ASV, Francijas, Krievijas) konstitūcija piešķir lielas pil…" at bounding box center [747, 396] width 845 height 184
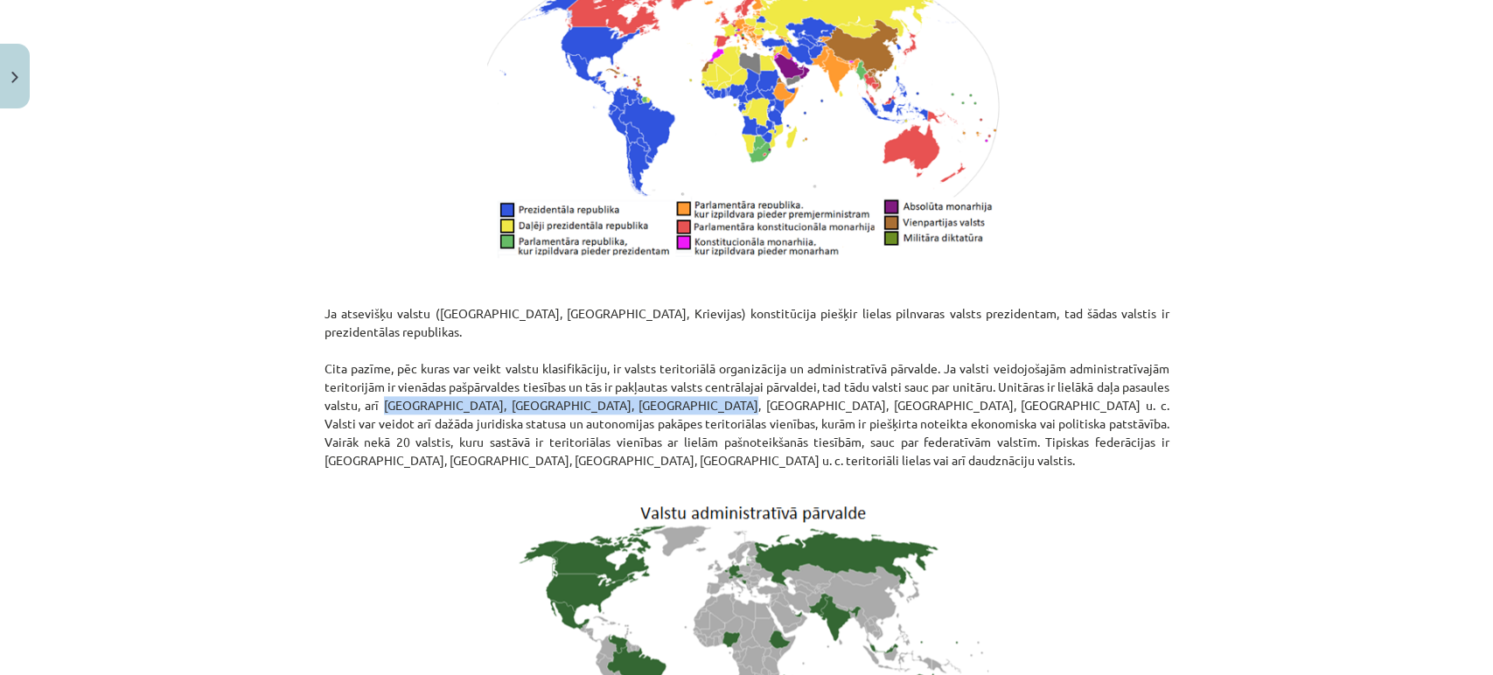
drag, startPoint x: 423, startPoint y: 362, endPoint x: 686, endPoint y: 370, distance: 263.4
click at [686, 370] on p "Ja atsevišķu valstu (ASV, Francijas, Krievijas) konstitūcija piešķir lielas pil…" at bounding box center [747, 396] width 845 height 184
click at [570, 543] on img at bounding box center [747, 626] width 483 height 255
click at [886, 381] on p "Ja atsevišķu valstu (ASV, Francijas, Krievijas) konstitūcija piešķir lielas pil…" at bounding box center [747, 396] width 845 height 184
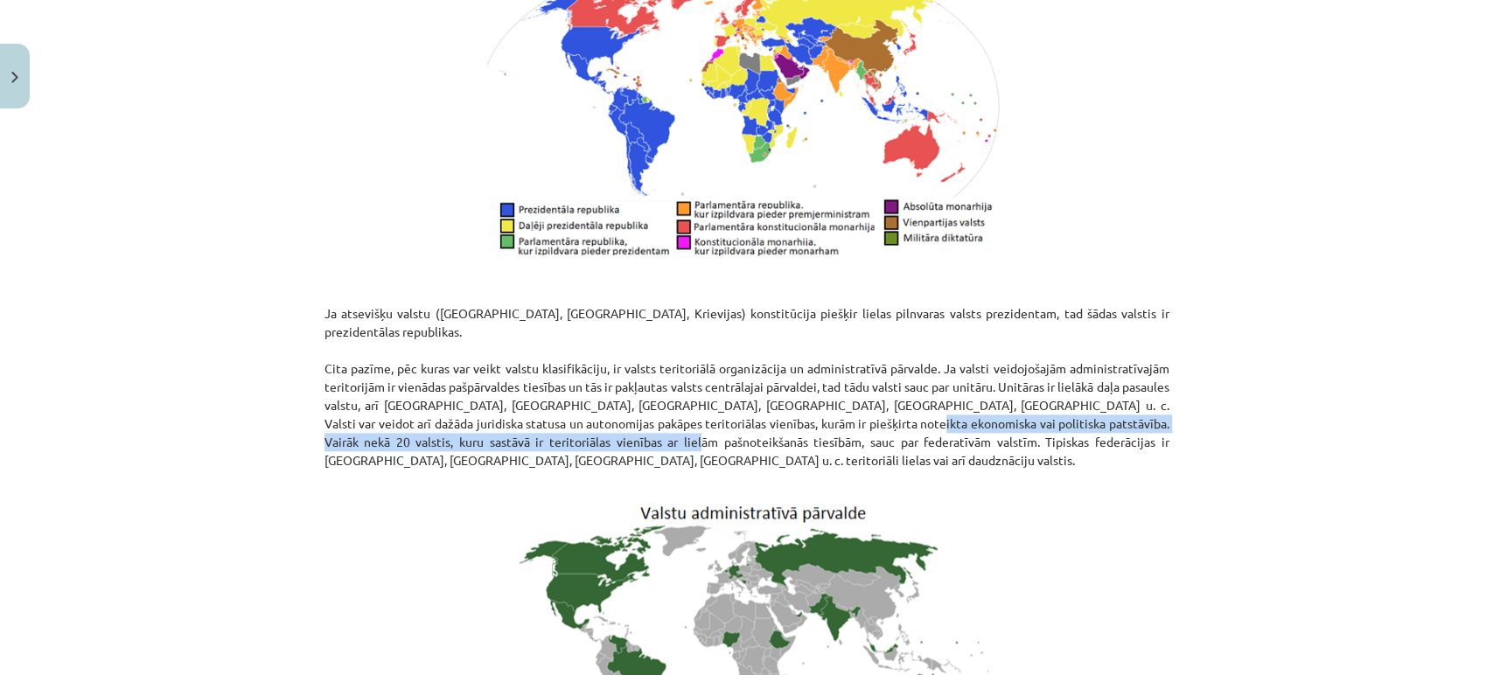
drag, startPoint x: 676, startPoint y: 405, endPoint x: 877, endPoint y: 390, distance: 201.8
click at [877, 390] on p "Ja atsevišķu valstu (ASV, Francijas, Krievijas) konstitūcija piešķir lielas pil…" at bounding box center [747, 396] width 845 height 184
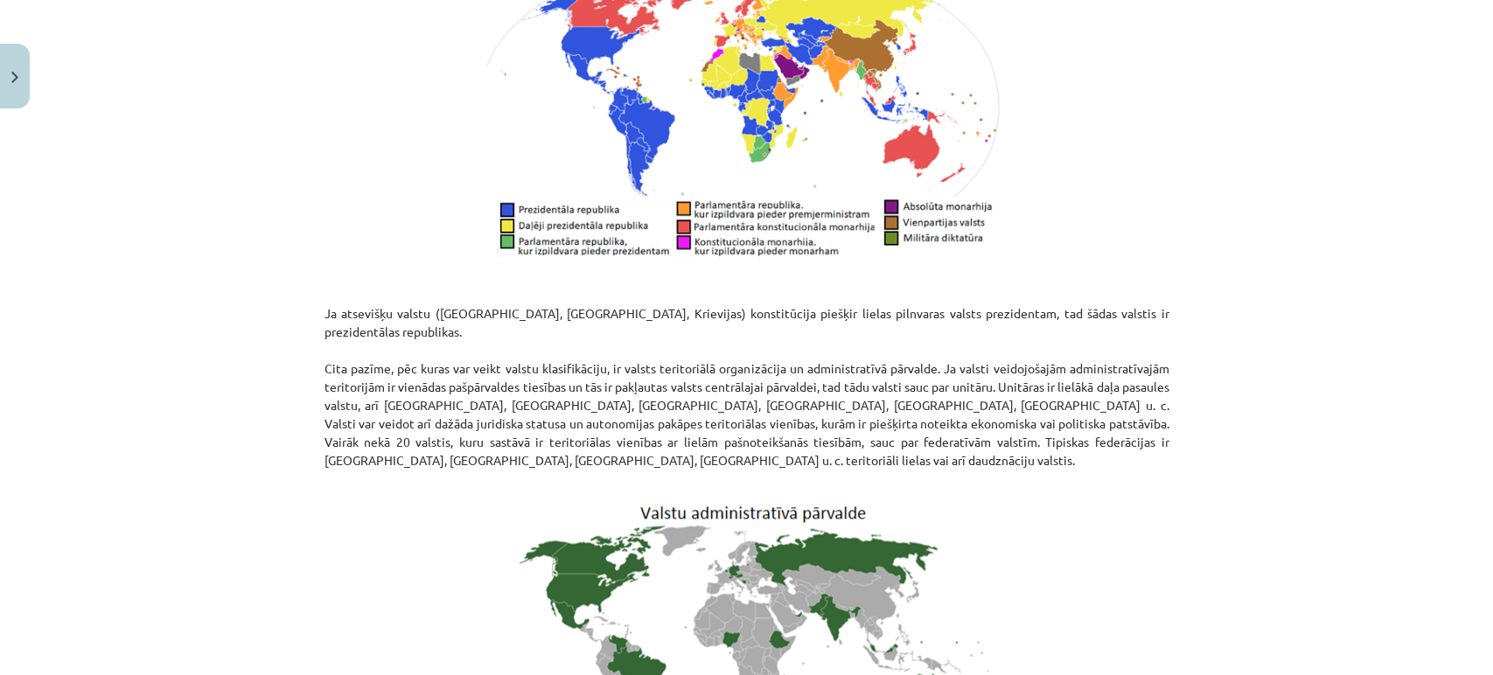
click at [477, 586] on p at bounding box center [747, 626] width 845 height 255
drag, startPoint x: 812, startPoint y: 402, endPoint x: 996, endPoint y: 404, distance: 184.6
click at [996, 404] on p "Ja atsevišķu valstu (ASV, Francijas, Krievijas) konstitūcija piešķir lielas pil…" at bounding box center [747, 396] width 845 height 184
click at [615, 576] on img at bounding box center [747, 626] width 483 height 255
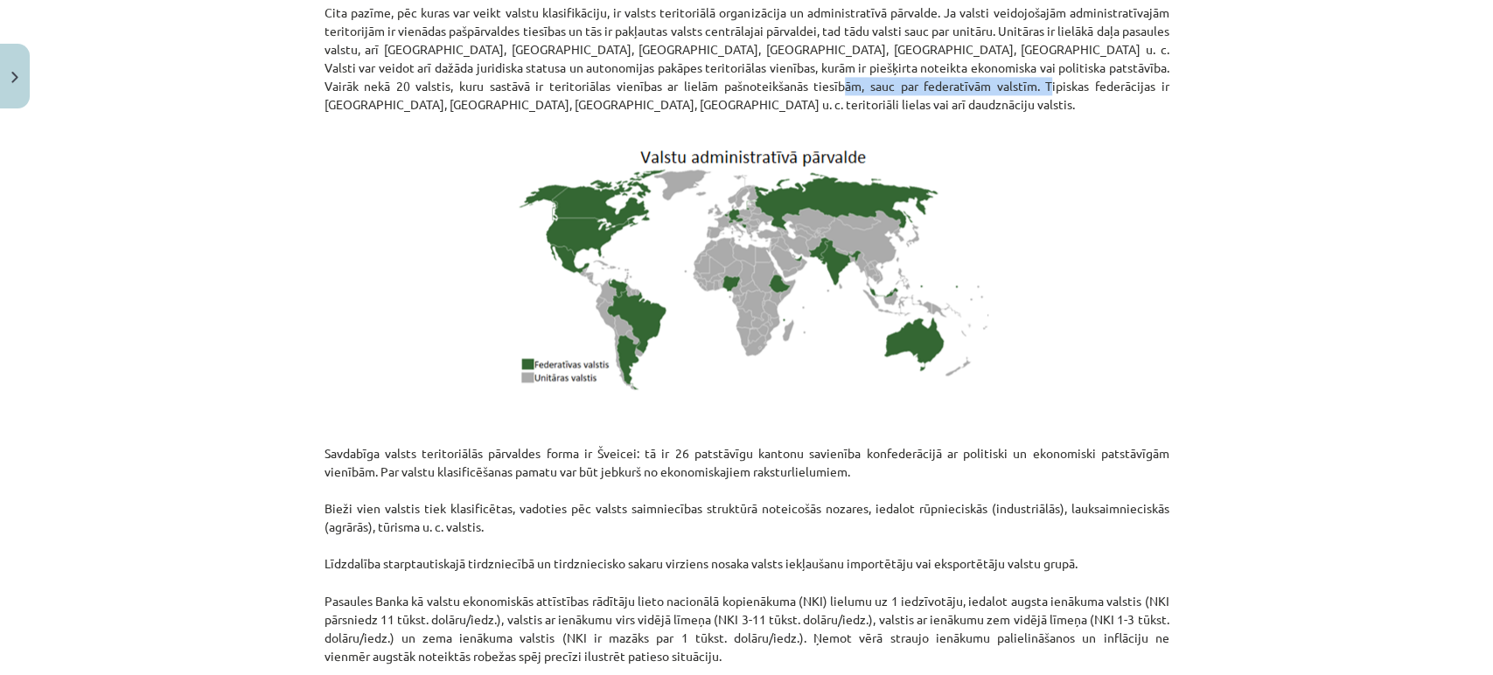
scroll to position [1634, 0]
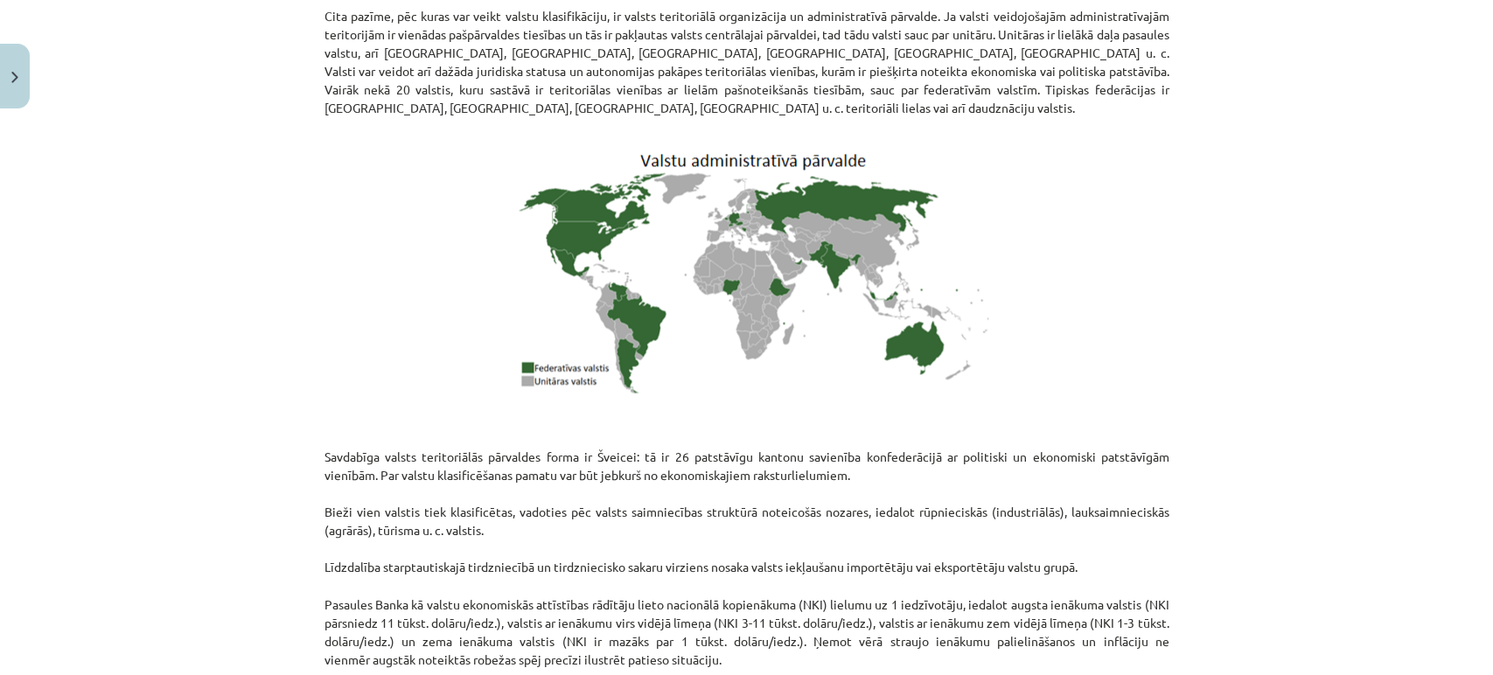
click at [413, 565] on p "Savdabīga valsts teritoriālās pārvaldes forma ir Šveicei: tā ir 26 patstāvīgu k…" at bounding box center [747, 539] width 845 height 257
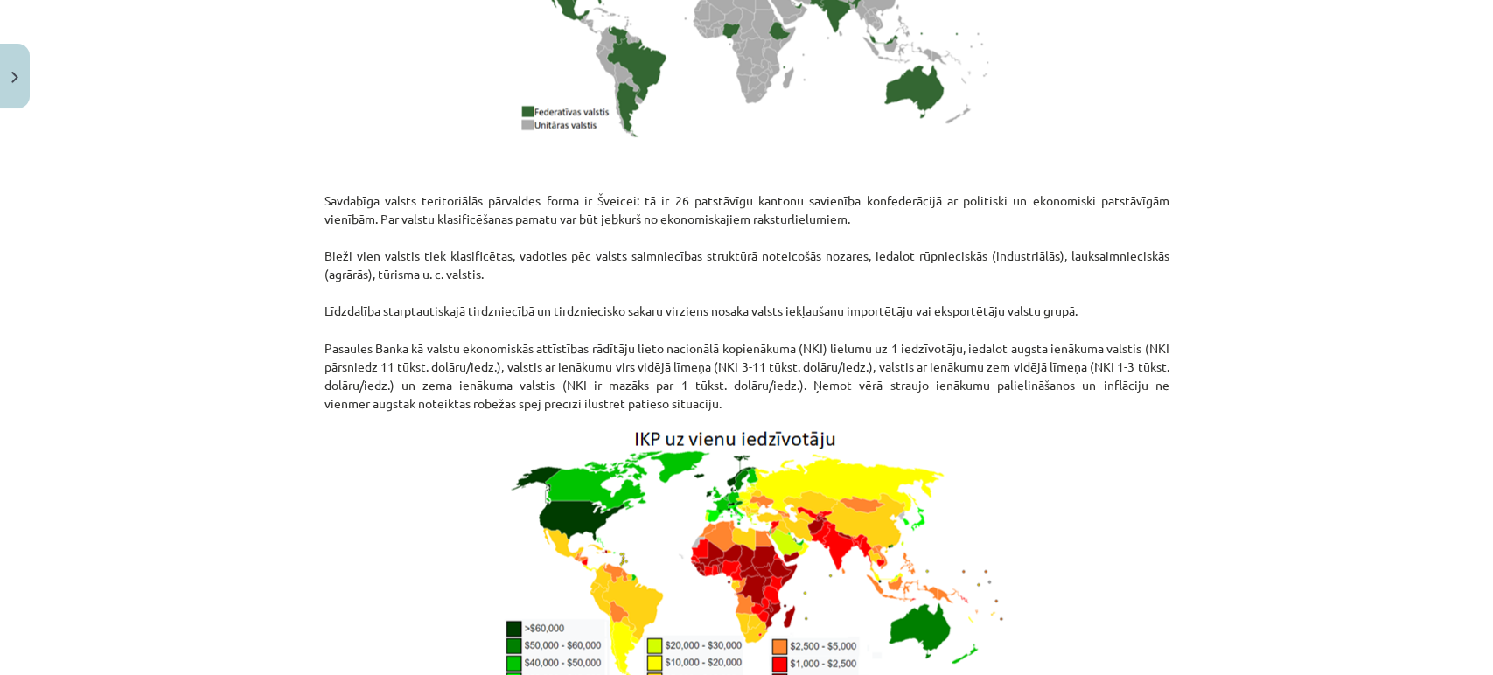
scroll to position [1898, 0]
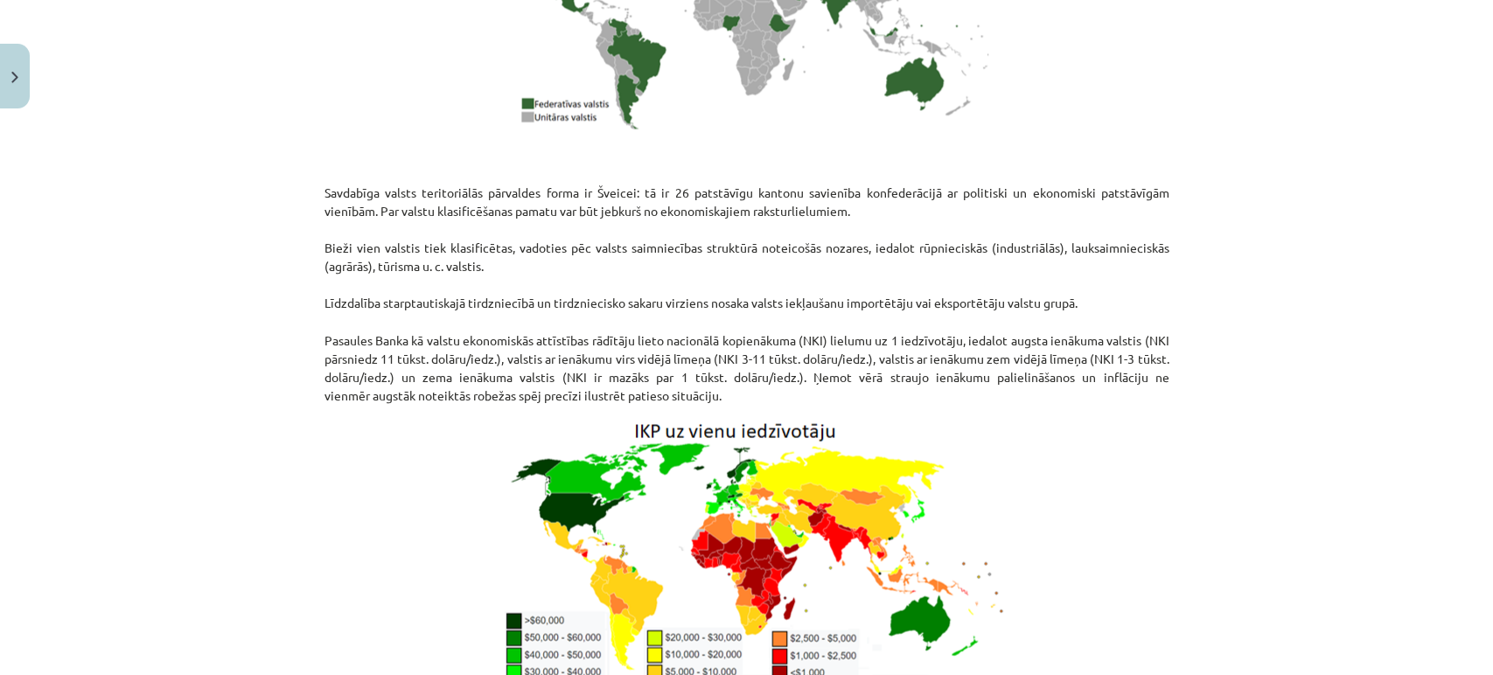
click at [791, 304] on p "Savdabīga valsts teritoriālās pārvaldes forma ir Šveicei: tā ir 26 patstāvīgu k…" at bounding box center [747, 275] width 845 height 257
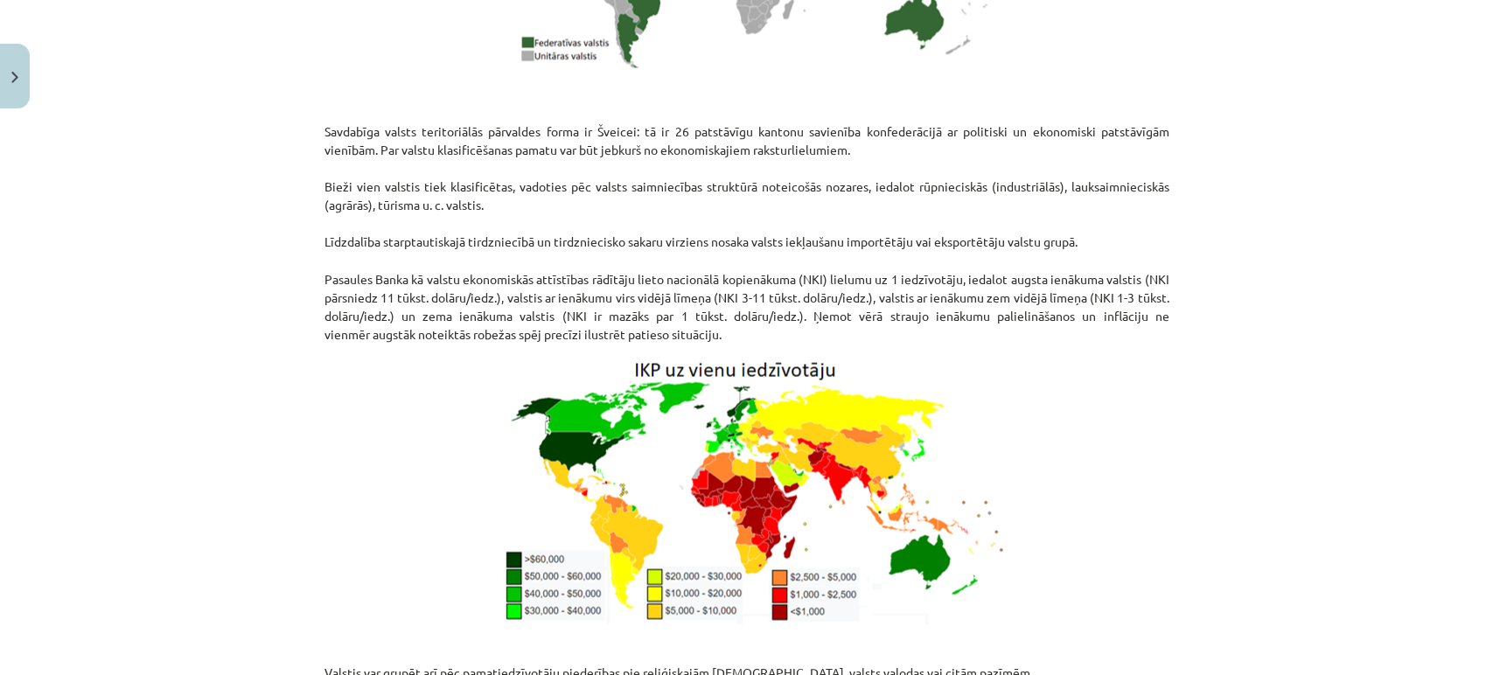
scroll to position [1960, 0]
click at [404, 522] on p at bounding box center [747, 493] width 845 height 281
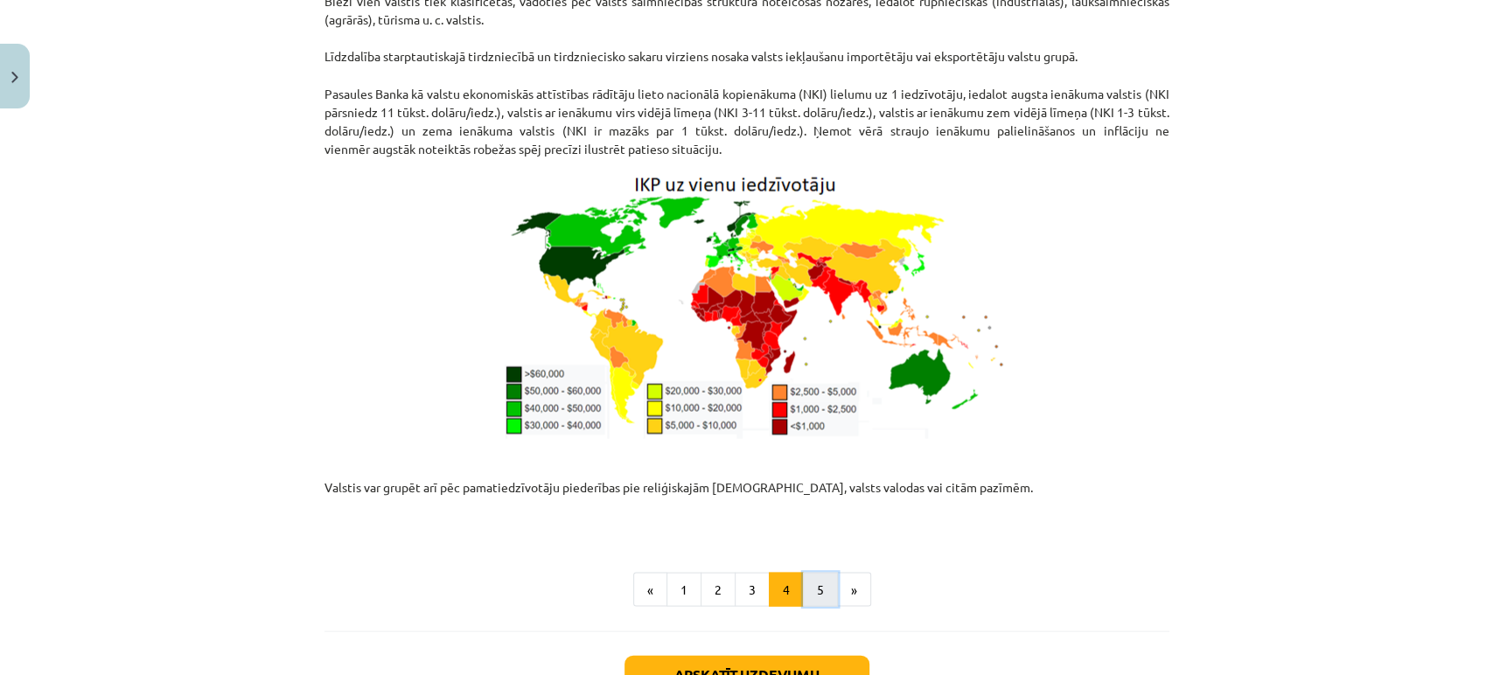
click at [812, 572] on button "5" at bounding box center [820, 589] width 35 height 35
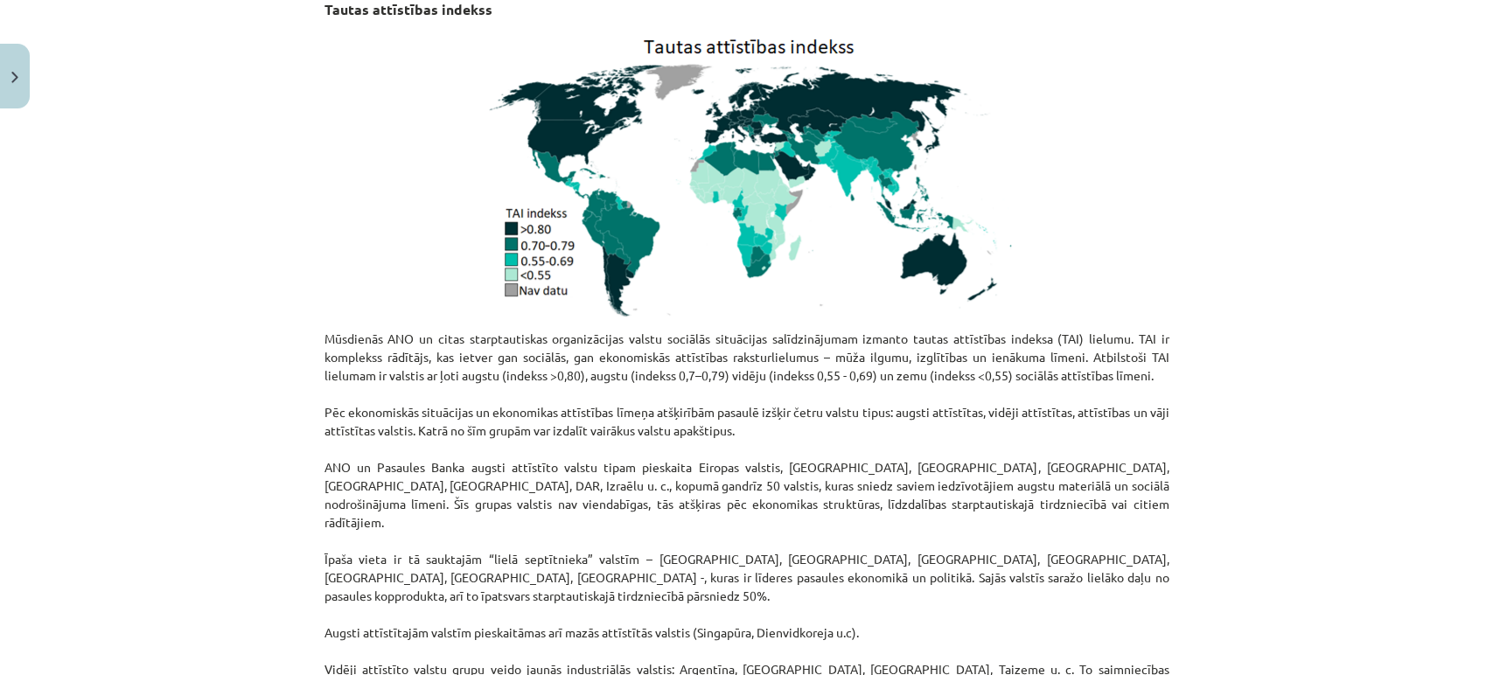
scroll to position [313, 0]
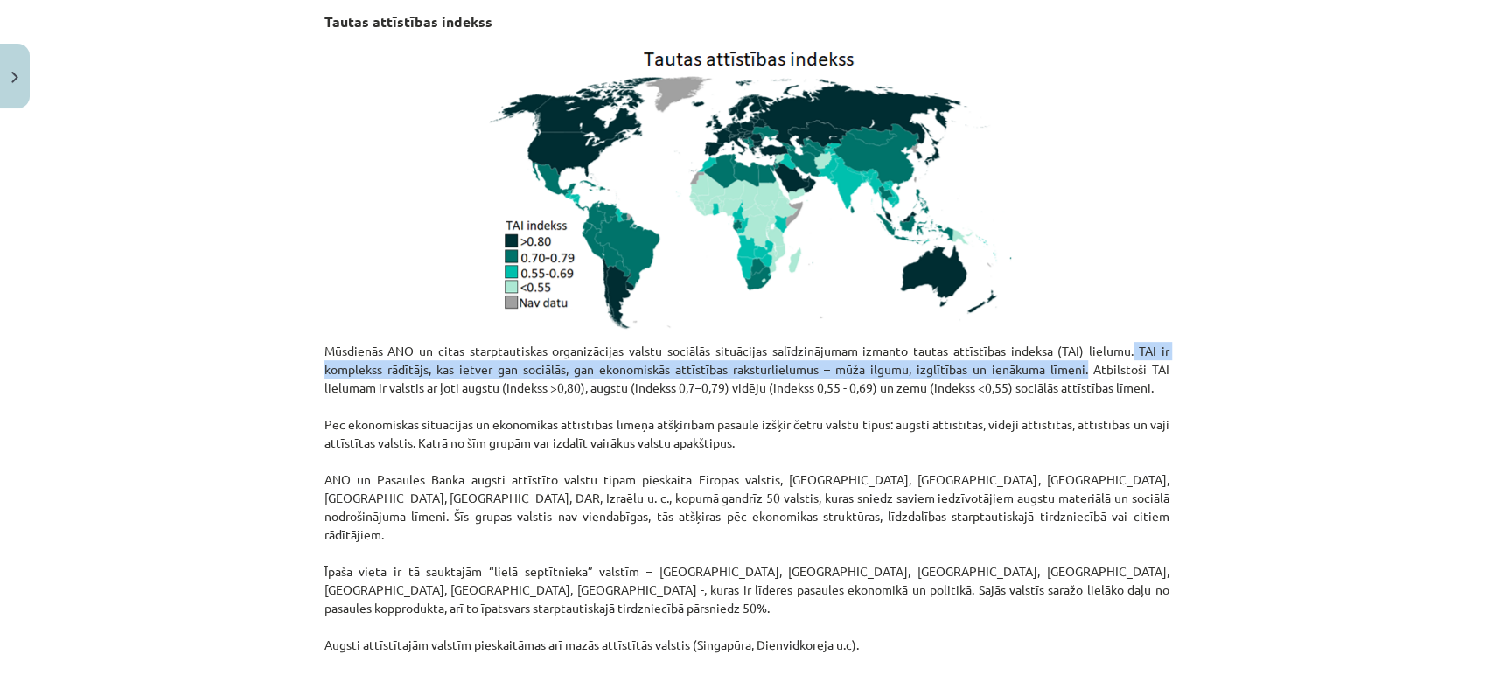
drag, startPoint x: 1080, startPoint y: 372, endPoint x: 1128, endPoint y: 352, distance: 51.3
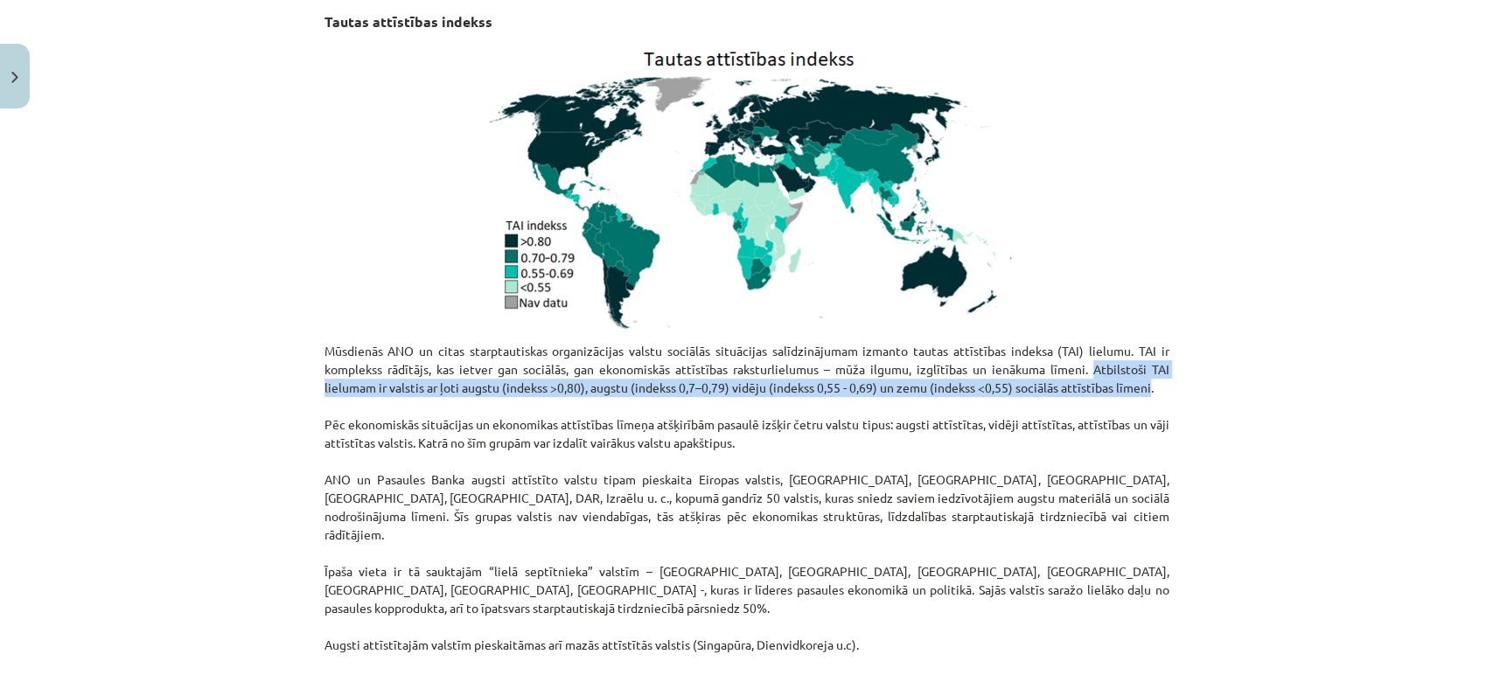
drag, startPoint x: 1089, startPoint y: 362, endPoint x: 1144, endPoint y: 389, distance: 61.4
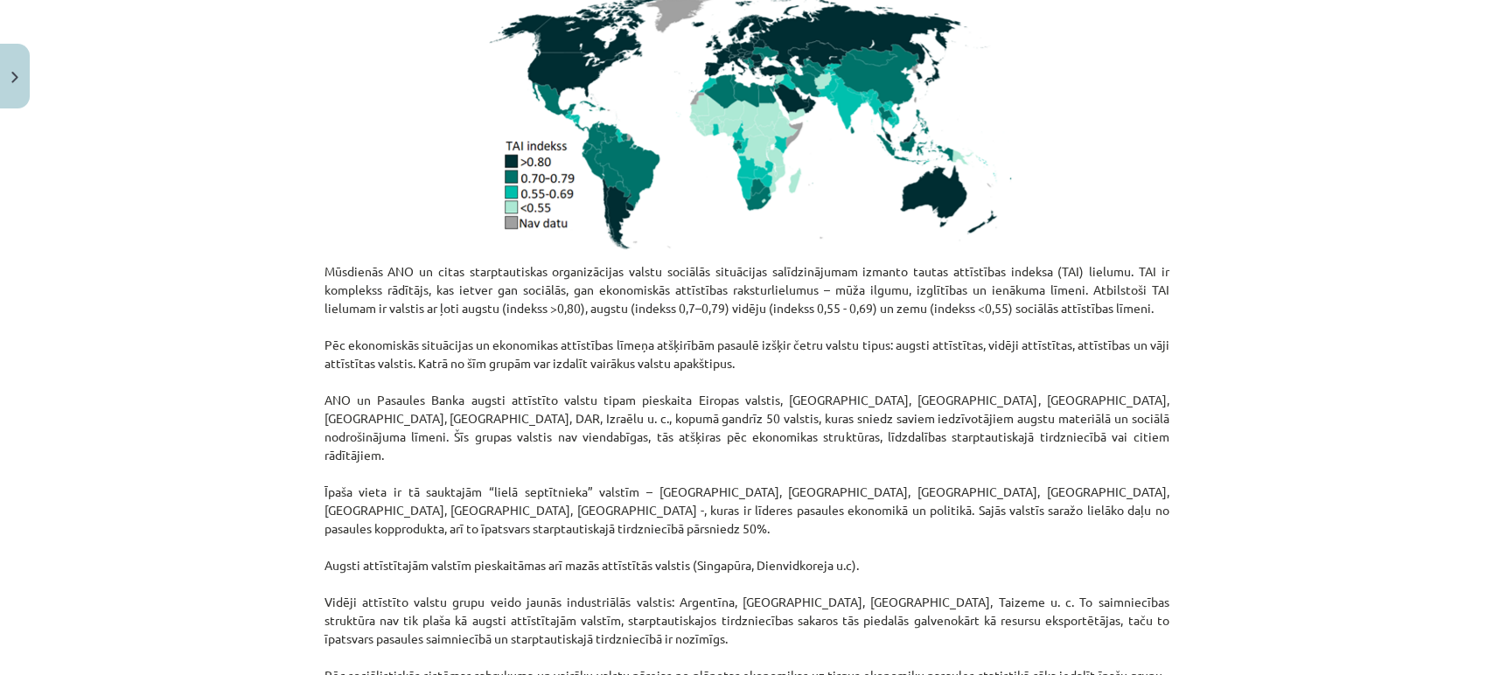
scroll to position [468, 0]
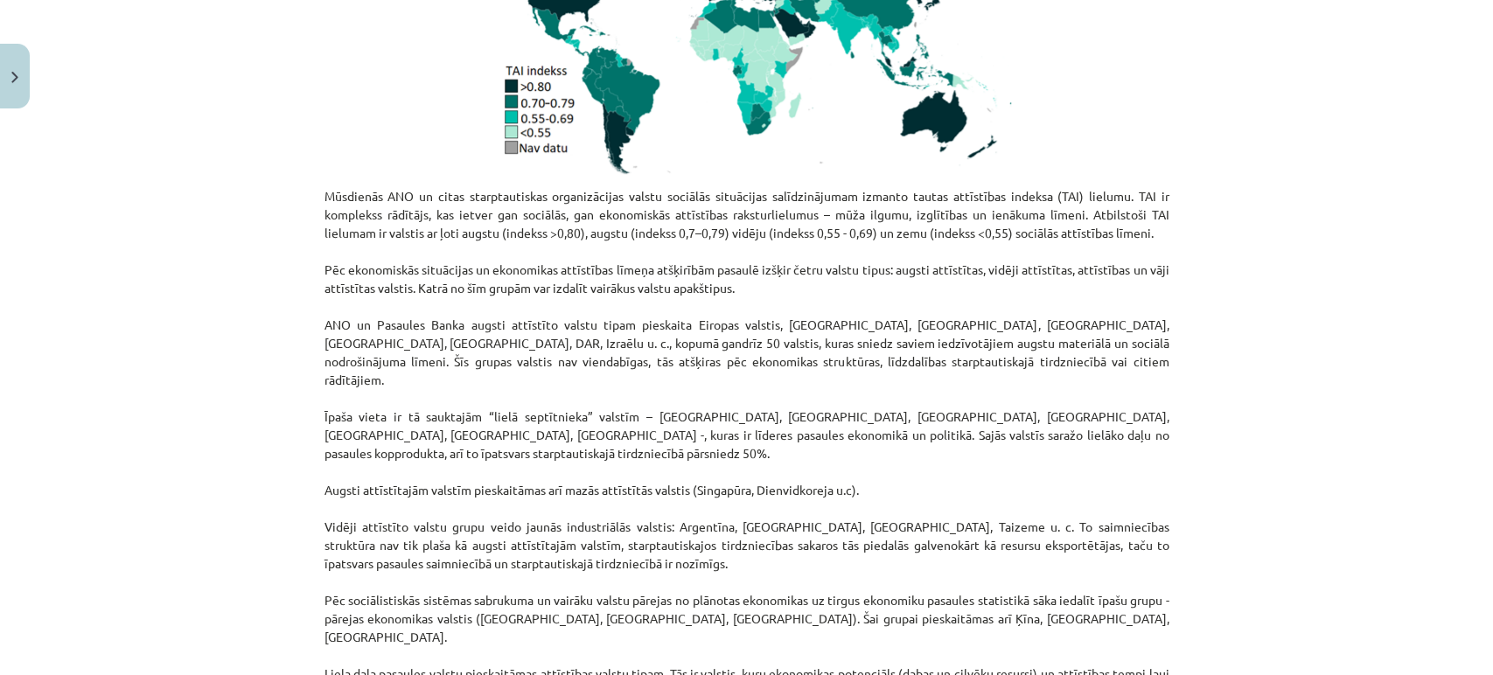
click at [486, 572] on p "Mūsdienās ANO un citas starptautiskas organizācijas valstu sociālās situācijas …" at bounding box center [747, 646] width 845 height 919
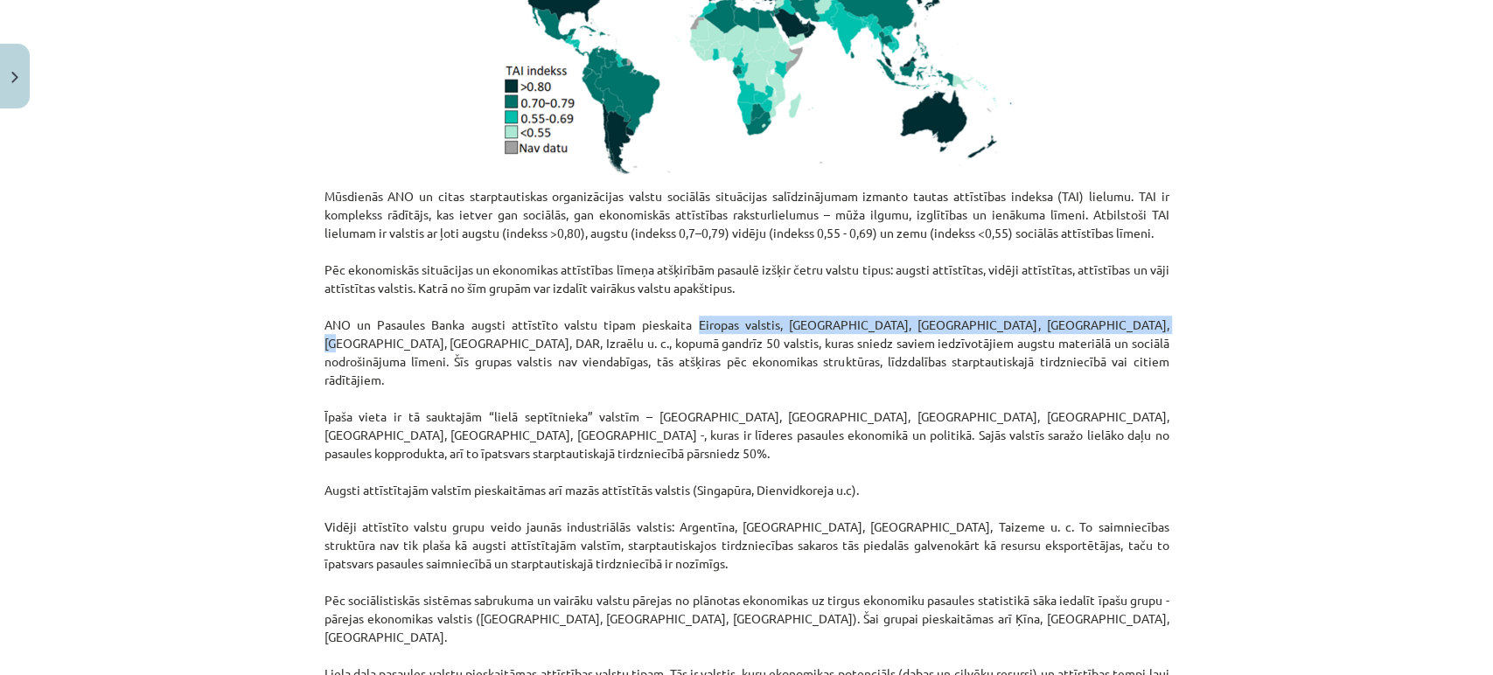
drag, startPoint x: 666, startPoint y: 320, endPoint x: 1082, endPoint y: 327, distance: 416.5
click at [1082, 327] on p "Mūsdienās ANO un citas starptautiskas organizācijas valstu sociālās situācijas …" at bounding box center [747, 646] width 845 height 919
drag, startPoint x: 666, startPoint y: 320, endPoint x: 1108, endPoint y: 327, distance: 442.7
click at [1108, 327] on p "Mūsdienās ANO un citas starptautiskas organizācijas valstu sociālās situācijas …" at bounding box center [747, 646] width 845 height 919
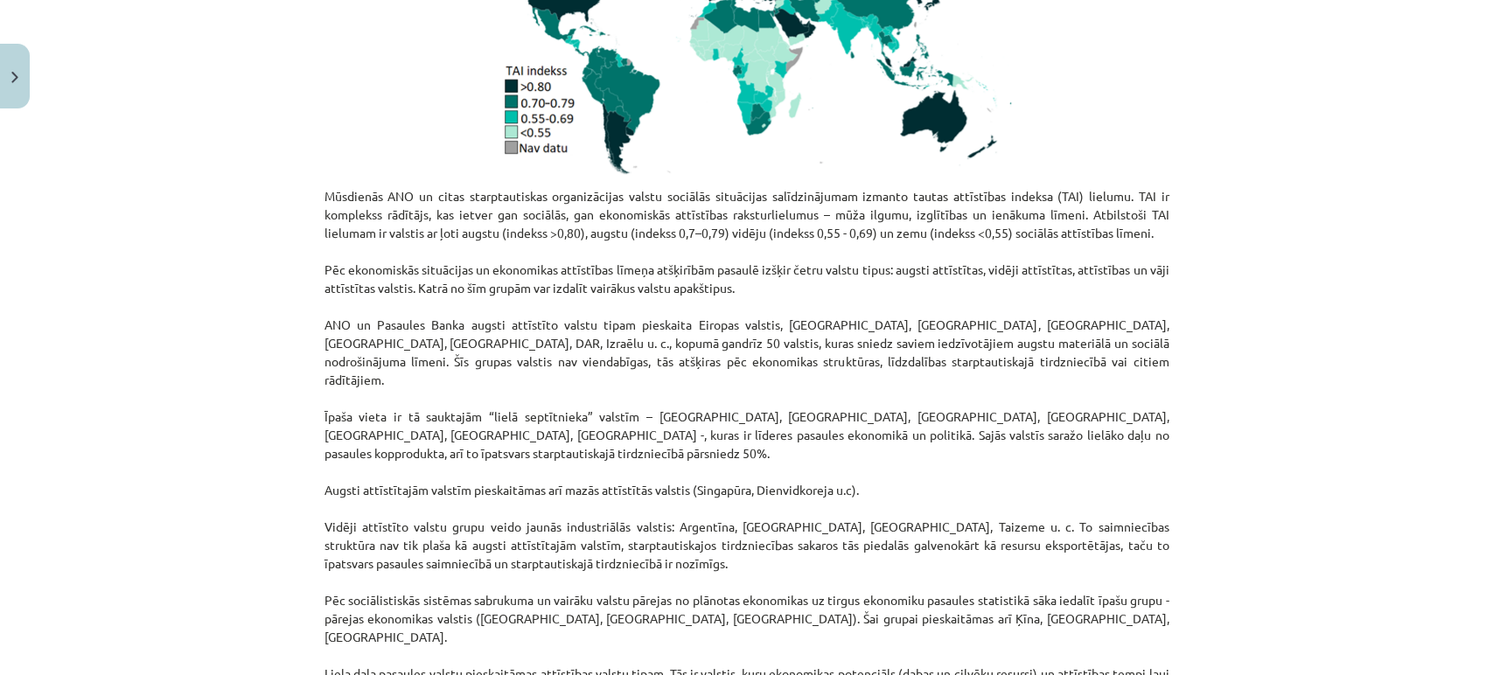
click at [433, 583] on p "Mūsdienās ANO un citas starptautiskas organizācijas valstu sociālās situācijas …" at bounding box center [747, 646] width 845 height 919
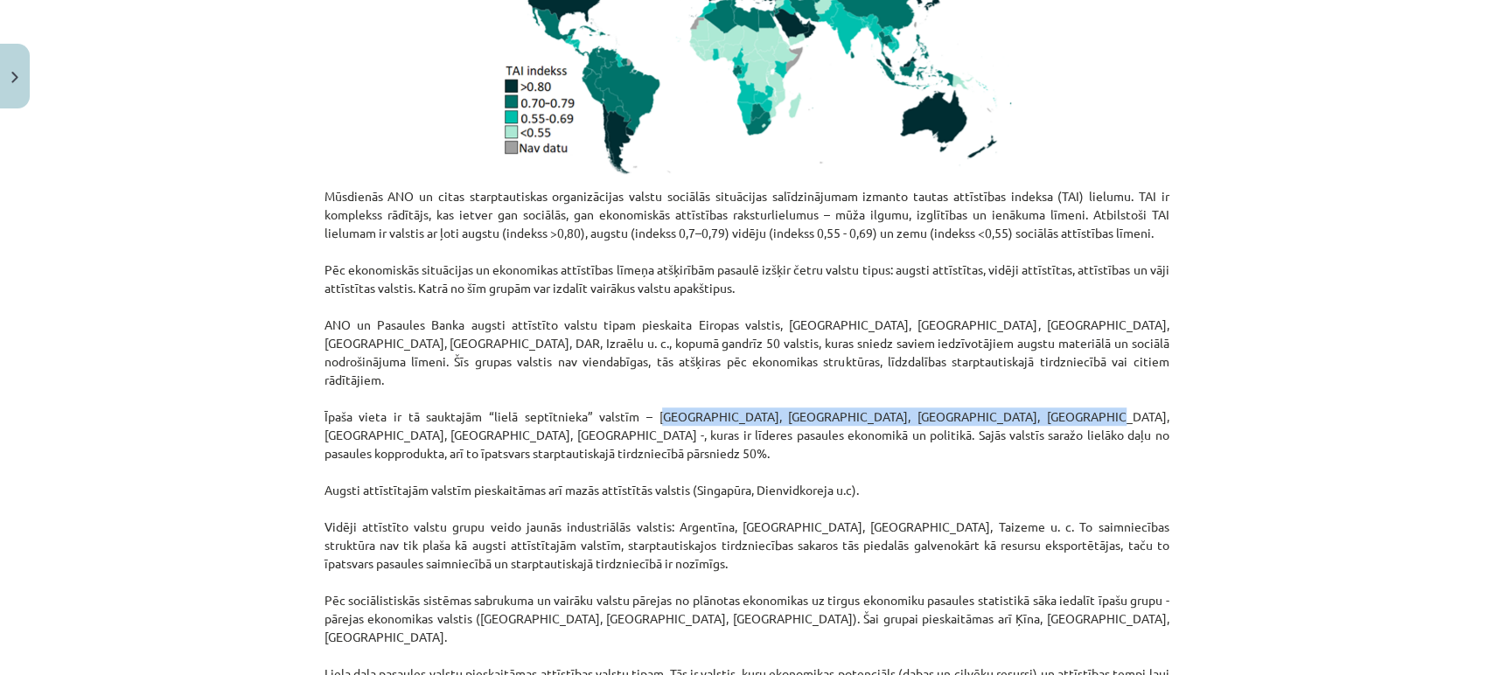
drag, startPoint x: 618, startPoint y: 399, endPoint x: 951, endPoint y: 393, distance: 333.4
click at [951, 393] on p "Mūsdienās ANO un citas starptautiskas organizācijas valstu sociālās situācijas …" at bounding box center [747, 646] width 845 height 919
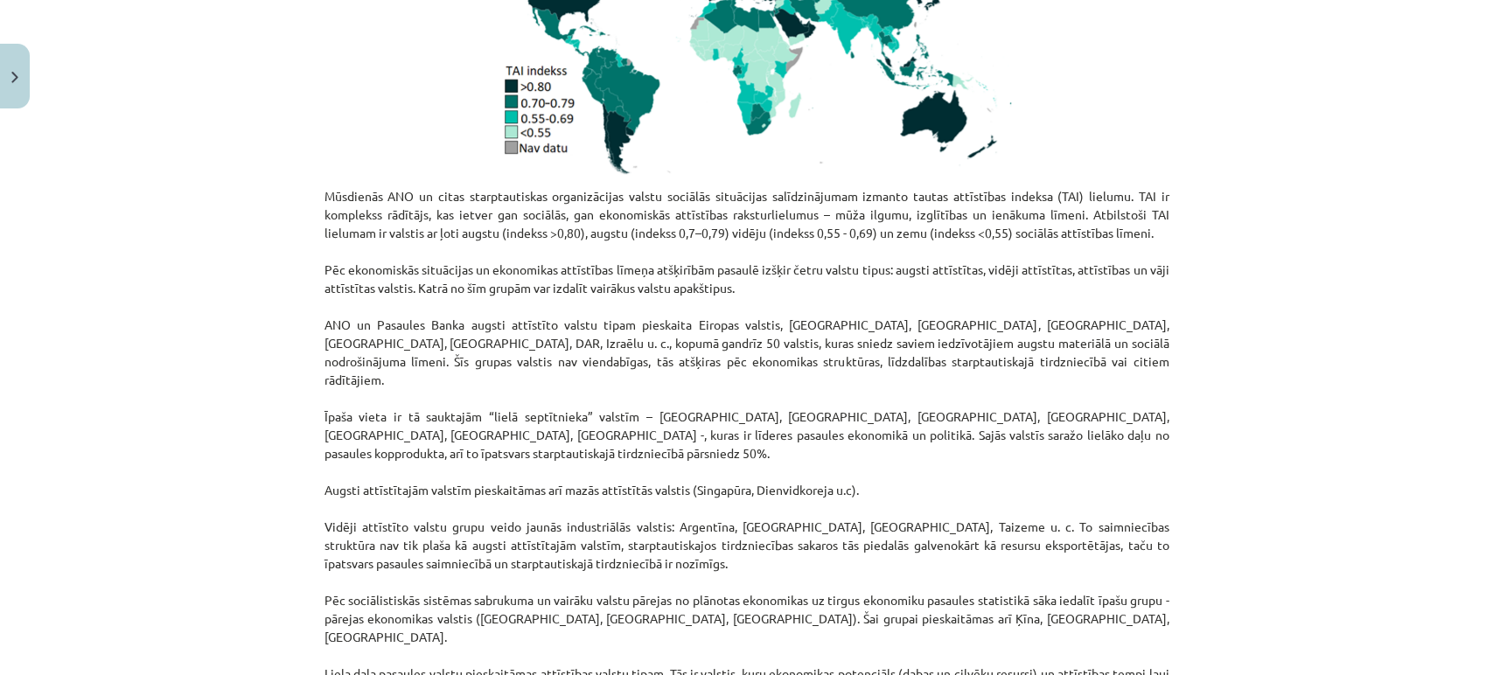
click at [520, 556] on p "Mūsdienās ANO un citas starptautiskas organizācijas valstu sociālās situācijas …" at bounding box center [747, 646] width 845 height 919
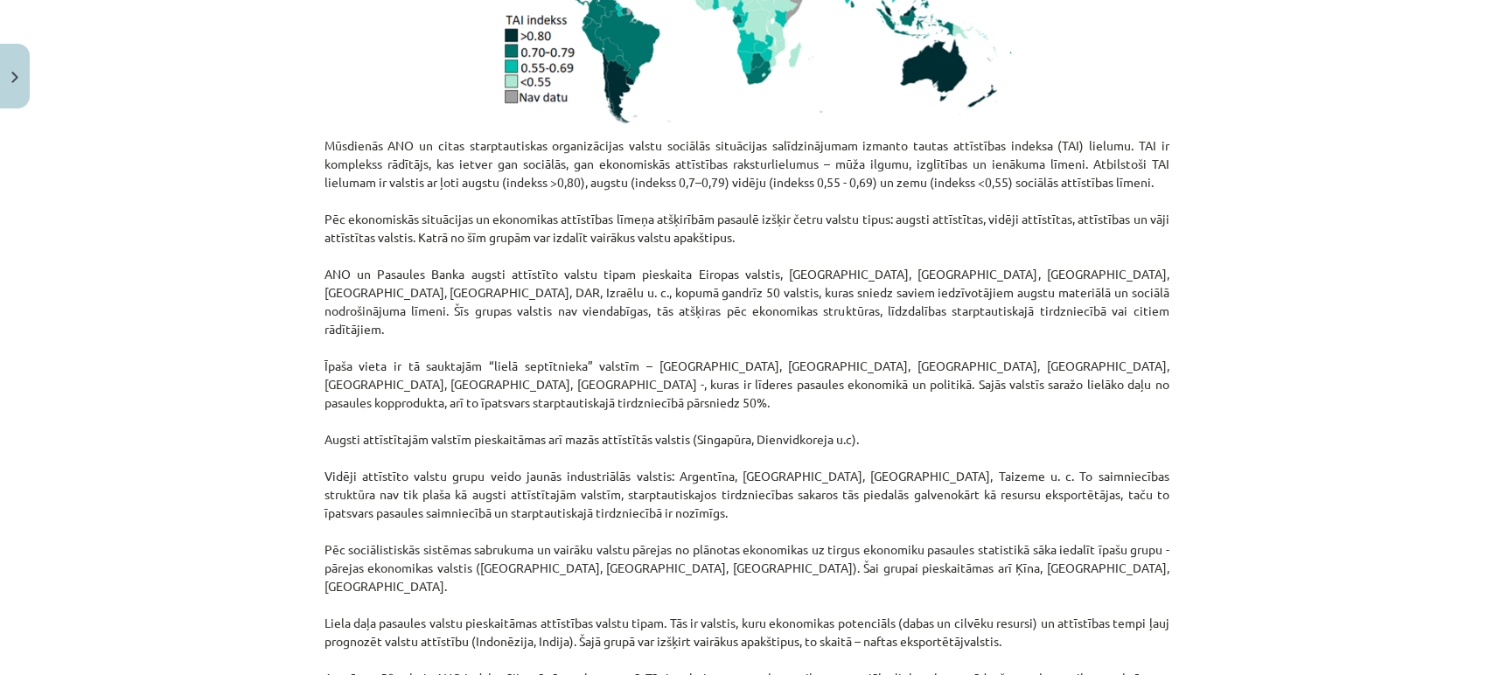
scroll to position [518, 0]
drag, startPoint x: 687, startPoint y: 401, endPoint x: 825, endPoint y: 401, distance: 138.2
click at [825, 401] on p "Mūsdienās ANO un citas starptautiskas organizācijas valstu sociālās situācijas …" at bounding box center [747, 596] width 845 height 919
click at [464, 599] on p "Mūsdienās ANO un citas starptautiskas organizācijas valstu sociālās situācijas …" at bounding box center [747, 596] width 845 height 919
drag, startPoint x: 655, startPoint y: 439, endPoint x: 862, endPoint y: 444, distance: 206.5
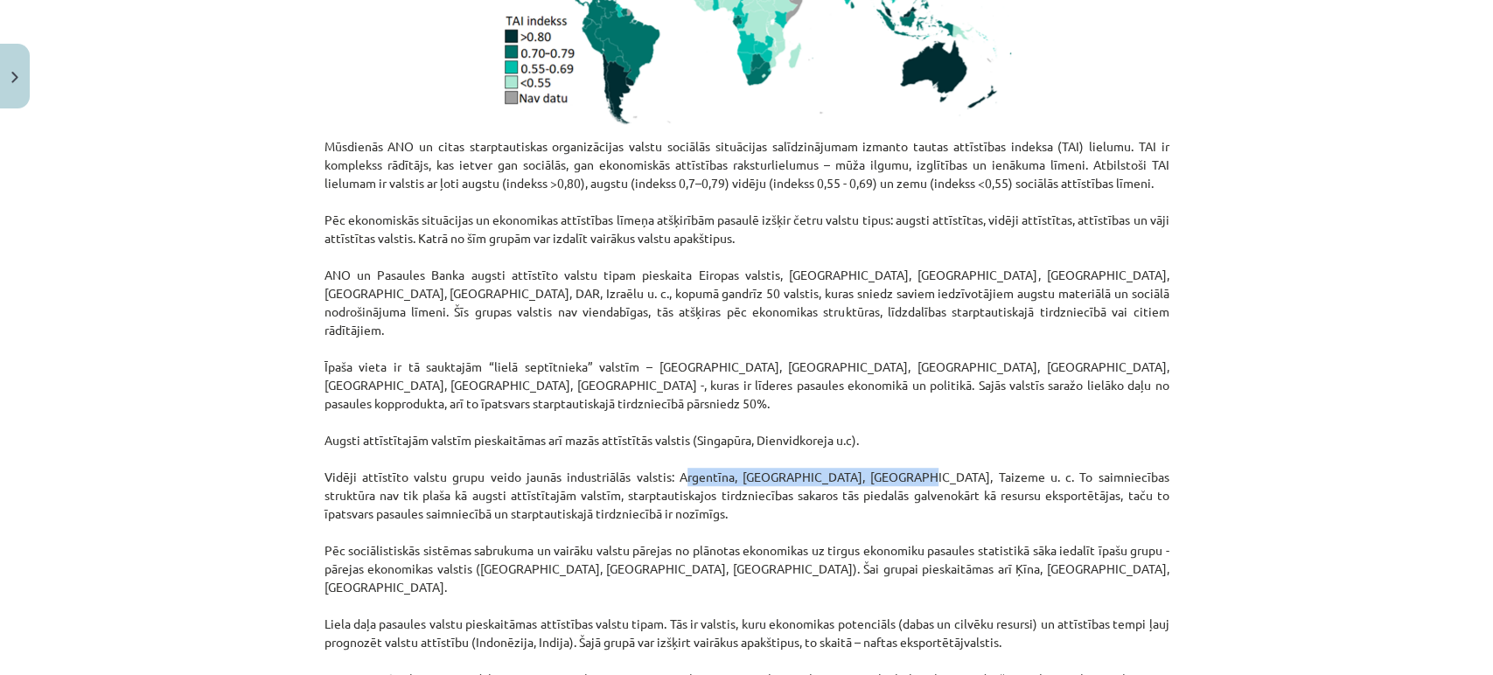
click at [862, 444] on p "Mūsdienās ANO un citas starptautiskas organizācijas valstu sociālās situācijas …" at bounding box center [747, 596] width 845 height 919
click at [570, 478] on p "Mūsdienās ANO un citas starptautiskas organizācijas valstu sociālās situācijas …" at bounding box center [747, 596] width 845 height 919
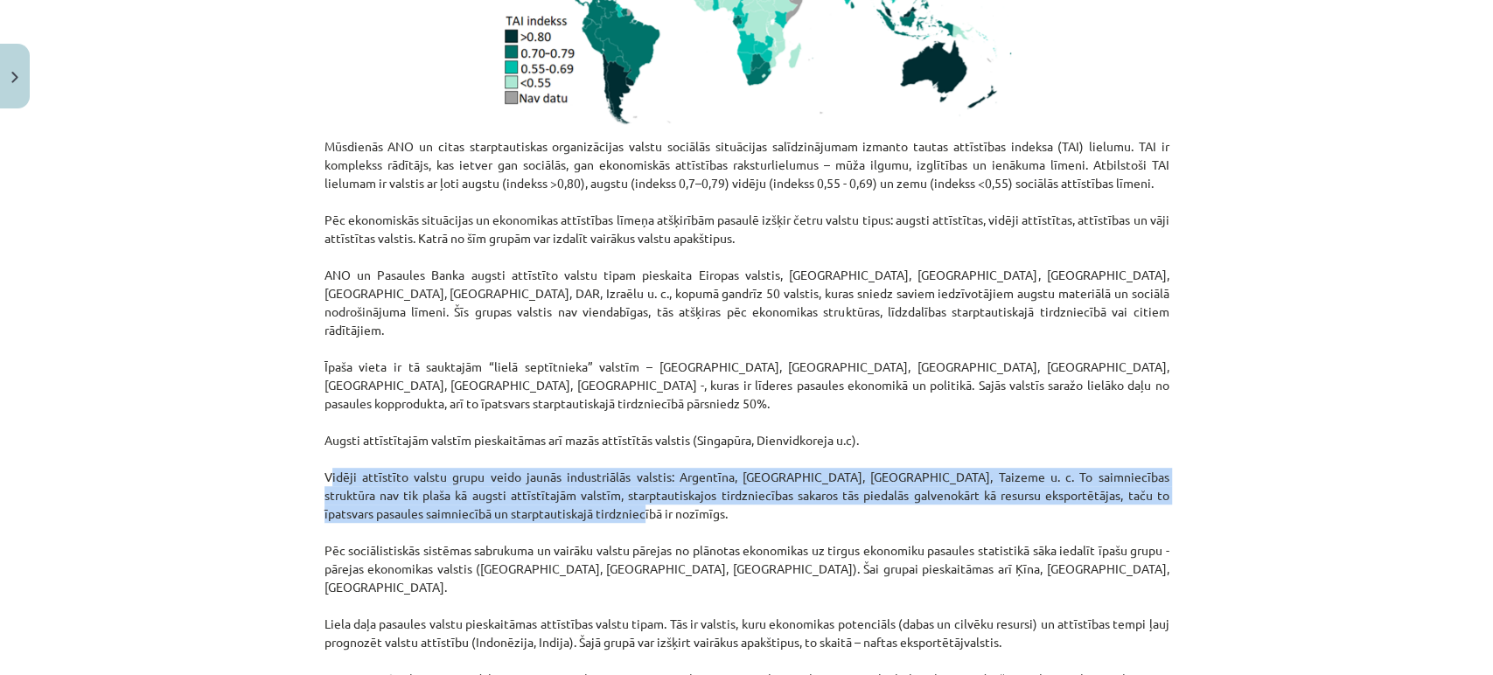
drag, startPoint x: 549, startPoint y: 479, endPoint x: 310, endPoint y: 439, distance: 243.0
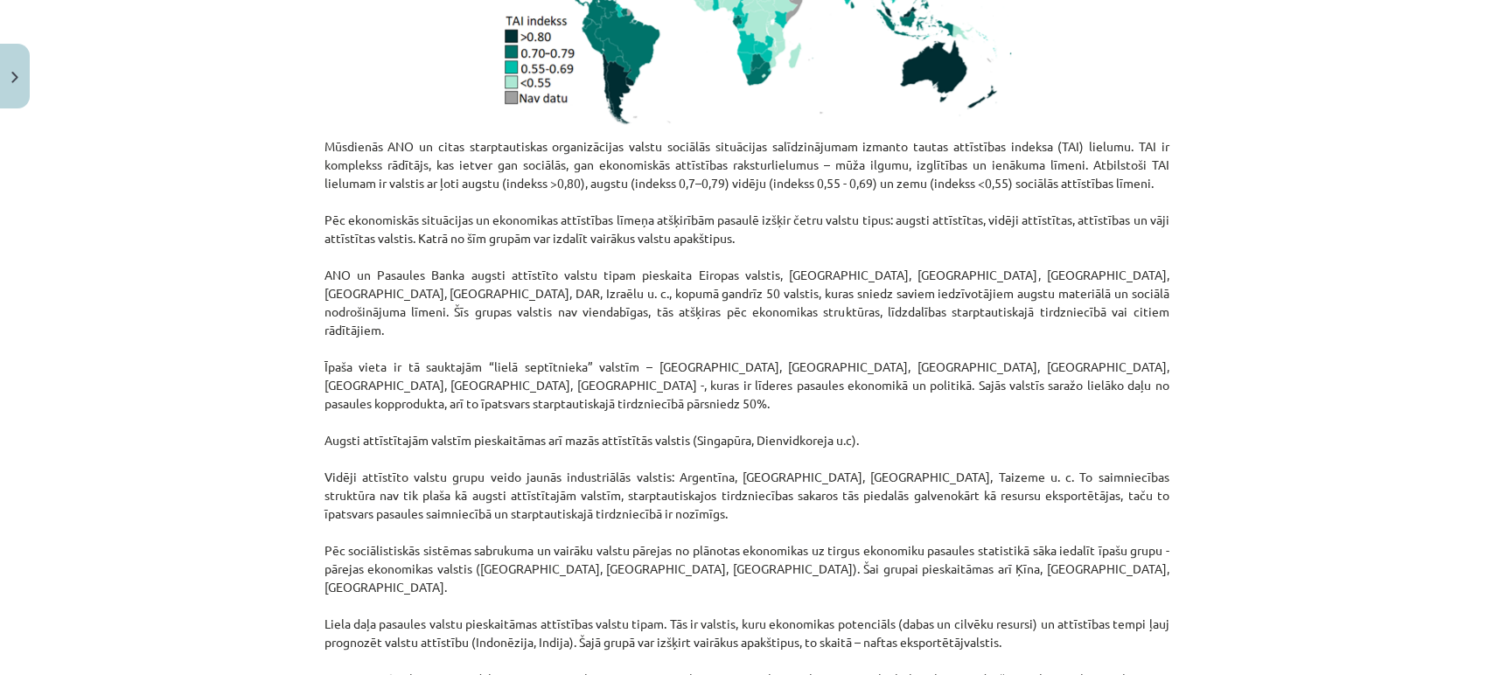
click at [500, 621] on p "Mūsdienās ANO un citas starptautiskas organizācijas valstu sociālās situācijas …" at bounding box center [747, 596] width 845 height 919
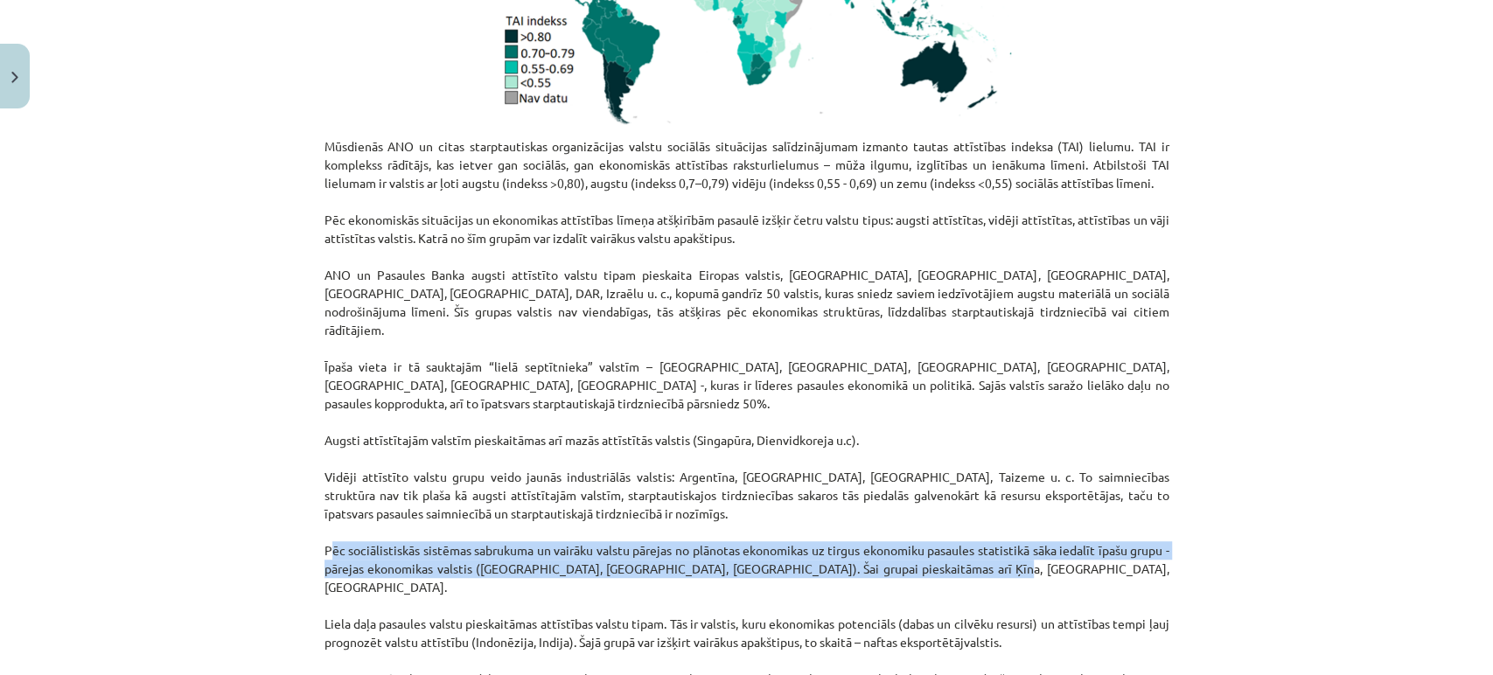
drag, startPoint x: 947, startPoint y: 536, endPoint x: 315, endPoint y: 511, distance: 632.1
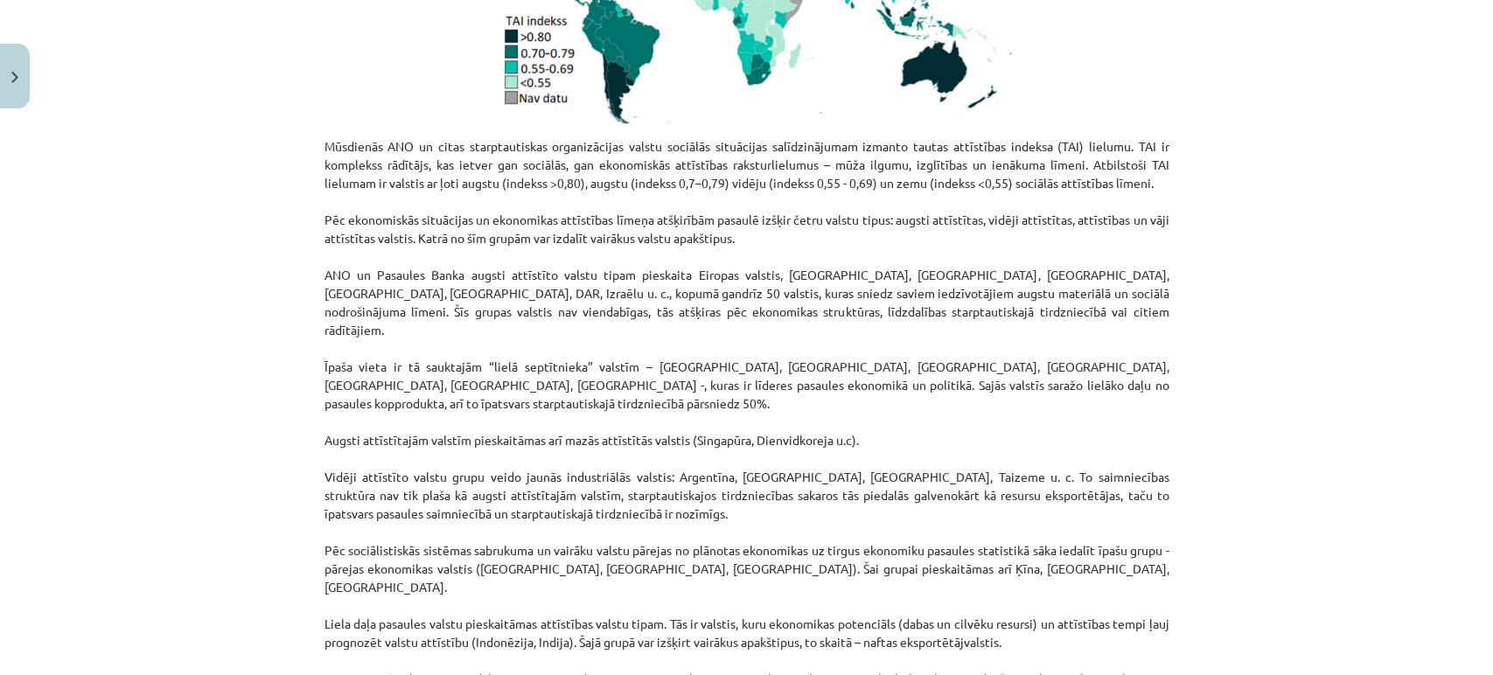
click at [541, 606] on p "Mūsdienās ANO un citas starptautiskas organizācijas valstu sociālās situācijas …" at bounding box center [747, 596] width 845 height 919
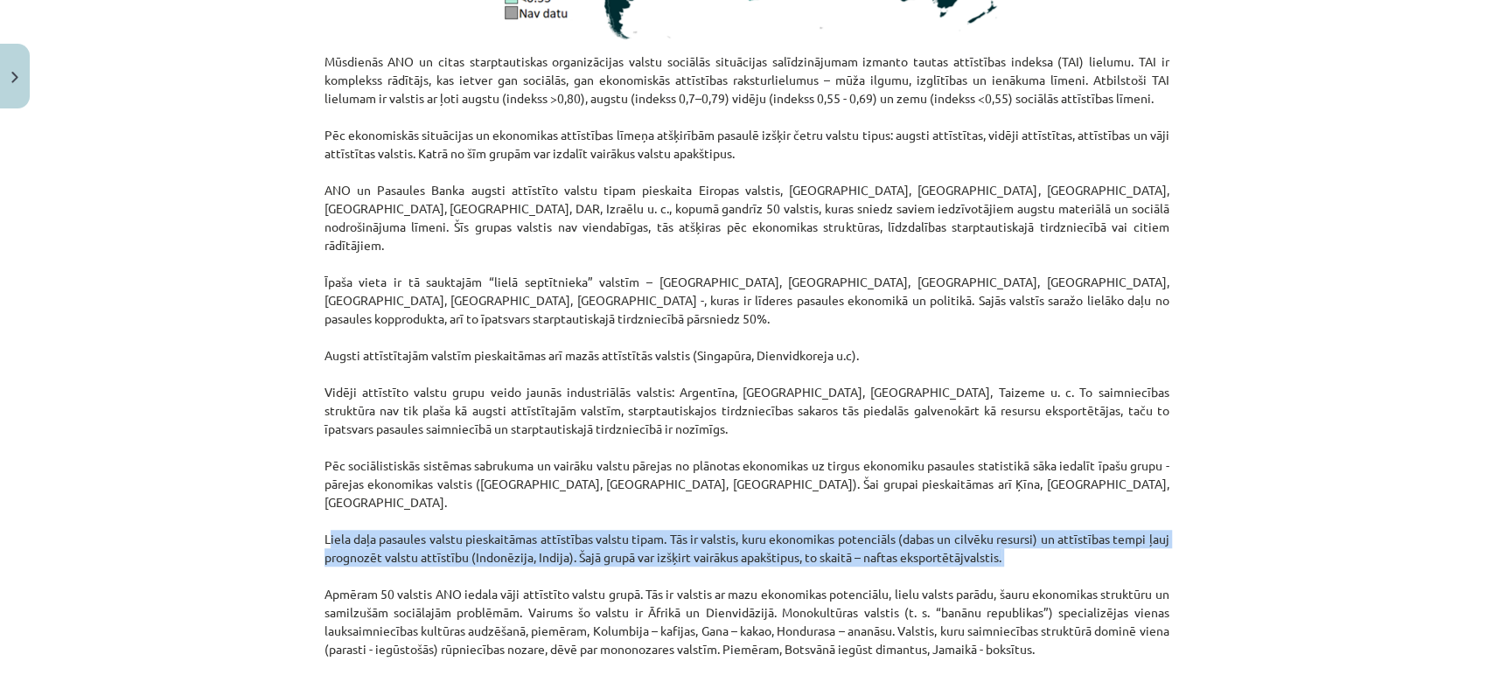
drag, startPoint x: 1025, startPoint y: 514, endPoint x: 301, endPoint y: 478, distance: 725.3
click at [301, 478] on div "Mācību tēma: Ģeogrāfijas i - 10. klases 1.ieskaites mācību materiāls #5 3. tēma…" at bounding box center [746, 337] width 1493 height 675
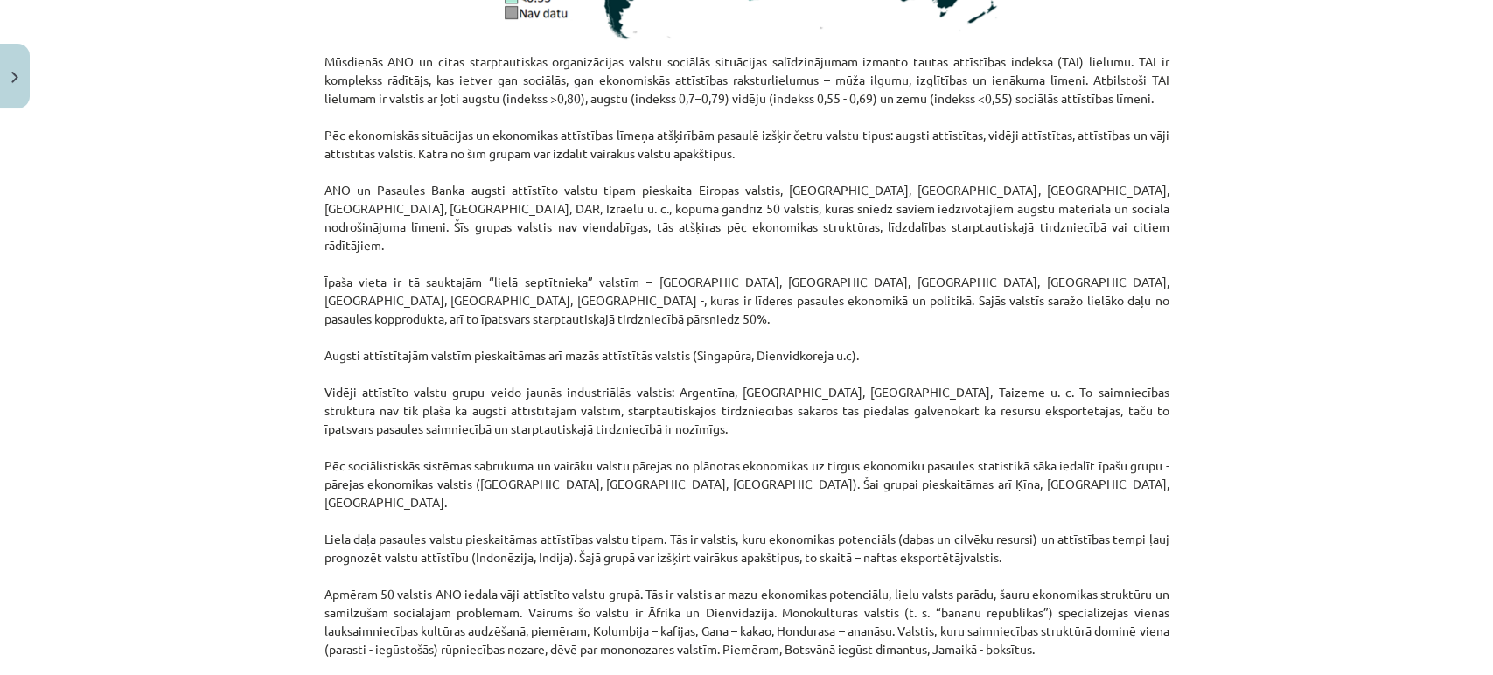
click at [497, 551] on p "Mūsdienās ANO un citas starptautiskas organizācijas valstu sociālās situācijas …" at bounding box center [747, 511] width 845 height 919
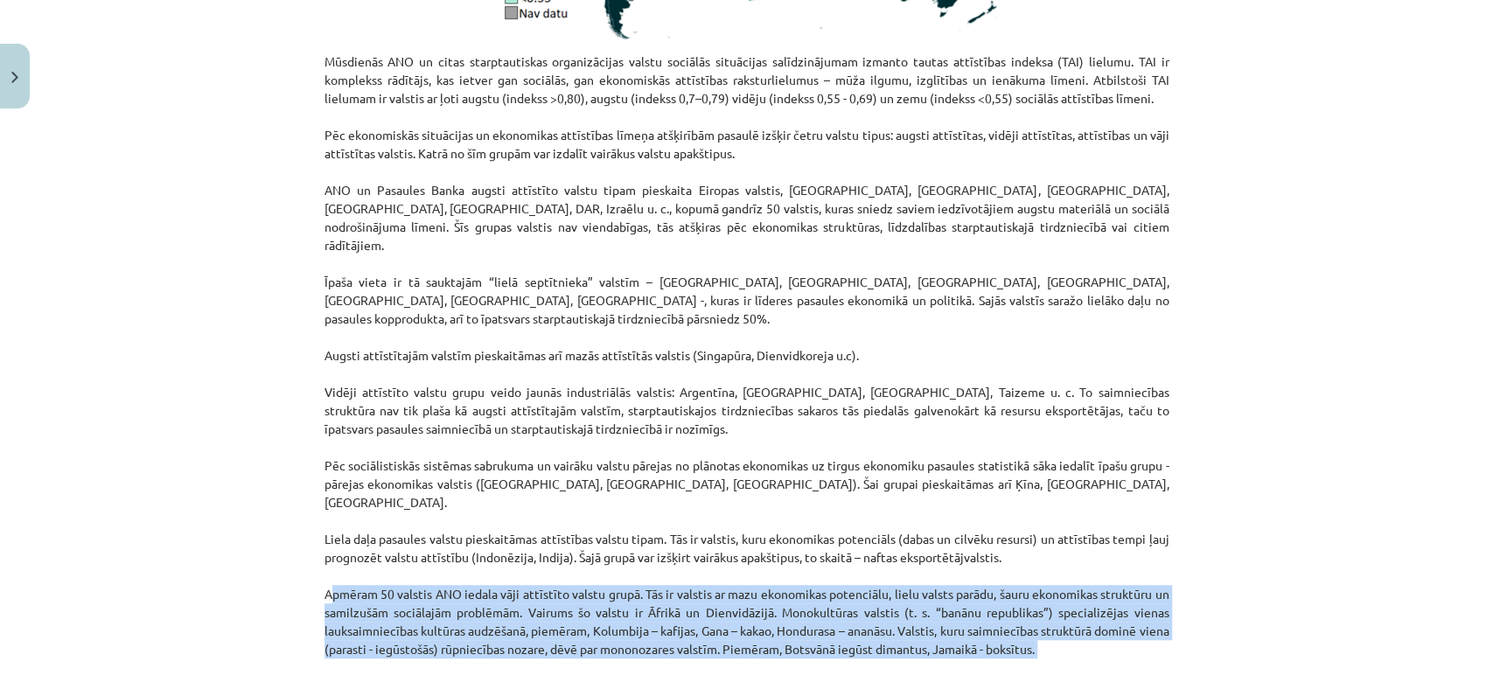
drag, startPoint x: 1083, startPoint y: 609, endPoint x: 297, endPoint y: 544, distance: 788.2
click at [297, 544] on div "Mācību tēma: Ģeogrāfijas i - 10. klases 1.ieskaites mācību materiāls #5 3. tēma…" at bounding box center [746, 337] width 1493 height 675
click at [500, 556] on p "Mūsdienās ANO un citas starptautiskas organizācijas valstu sociālās situācijas …" at bounding box center [747, 511] width 845 height 919
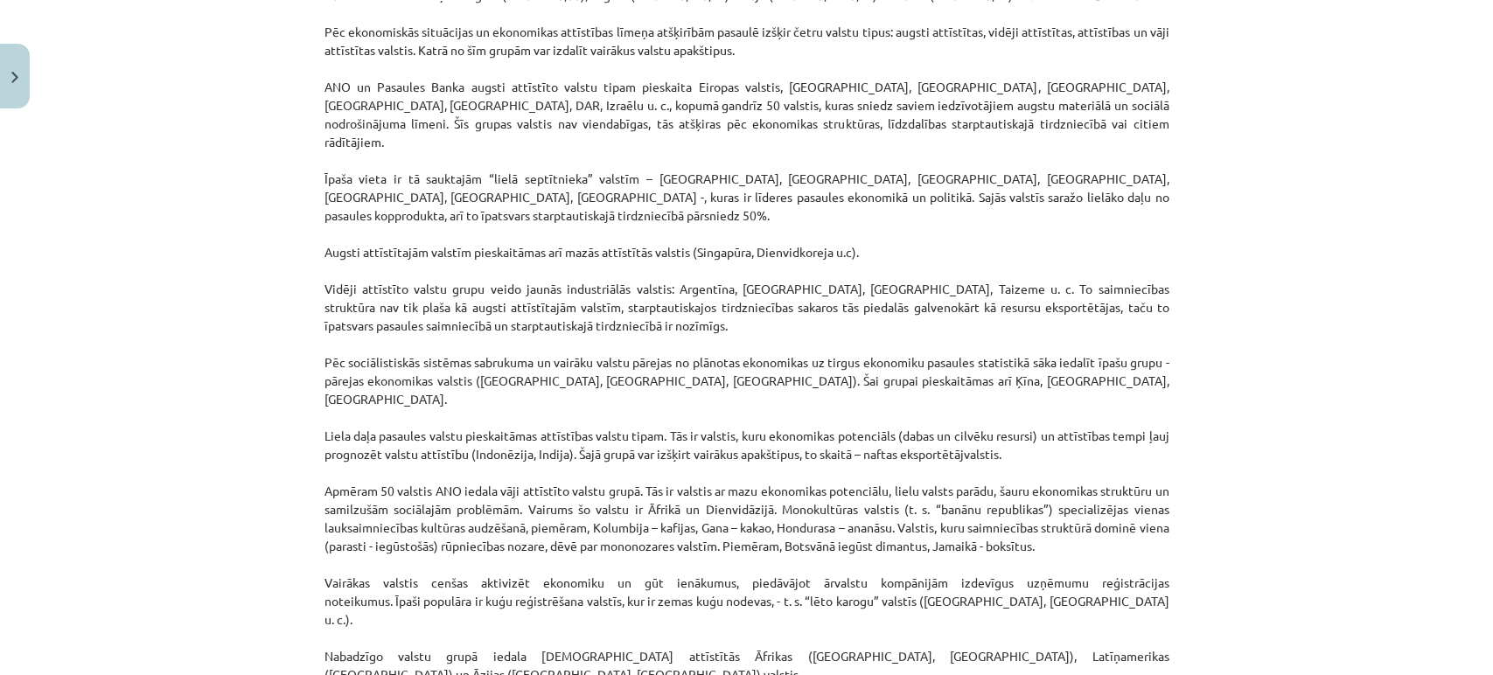
scroll to position [707, 0]
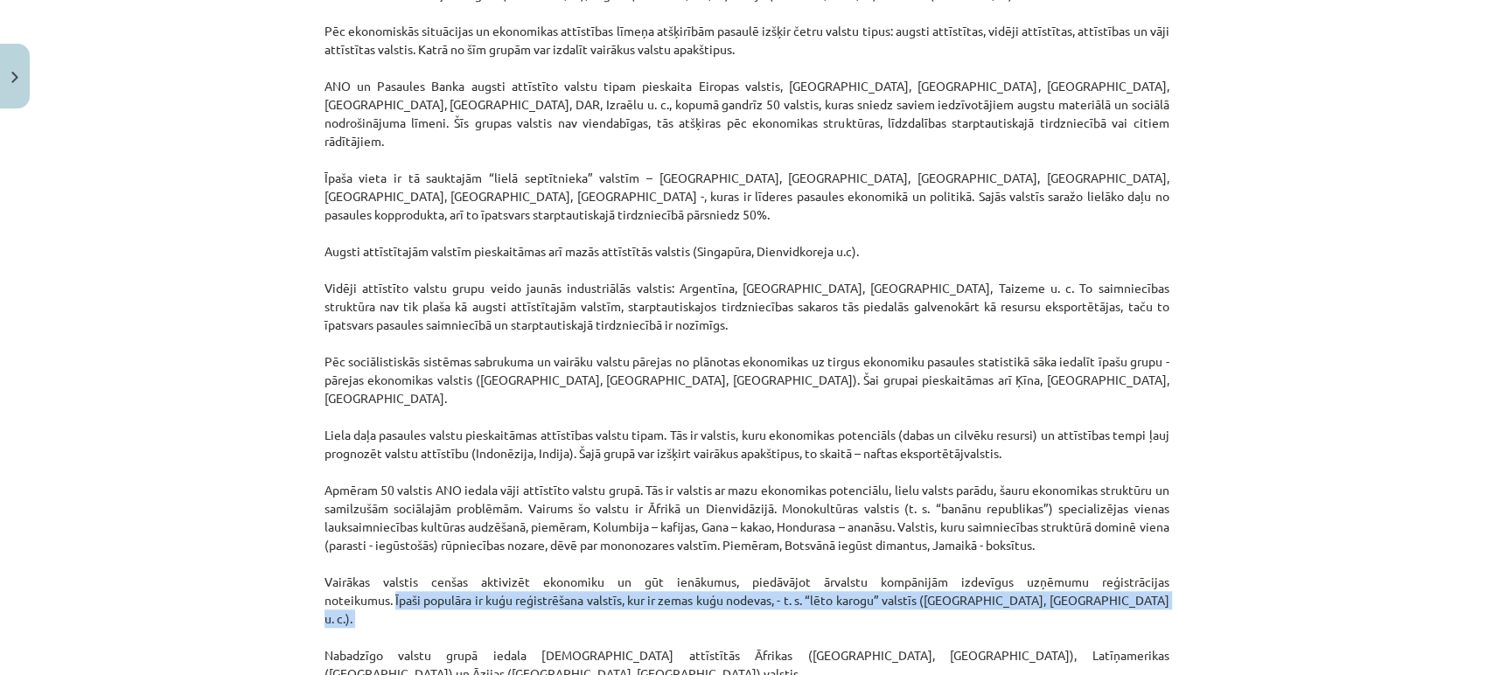
drag, startPoint x: 385, startPoint y: 541, endPoint x: 1127, endPoint y: 559, distance: 742.0
click at [1127, 559] on p "Mūsdienās ANO un citas starptautiskas organizācijas valstu sociālās situācijas …" at bounding box center [747, 407] width 845 height 919
click at [493, 565] on p "Mūsdienās ANO un citas starptautiskas organizācijas valstu sociālās situācijas …" at bounding box center [747, 407] width 845 height 919
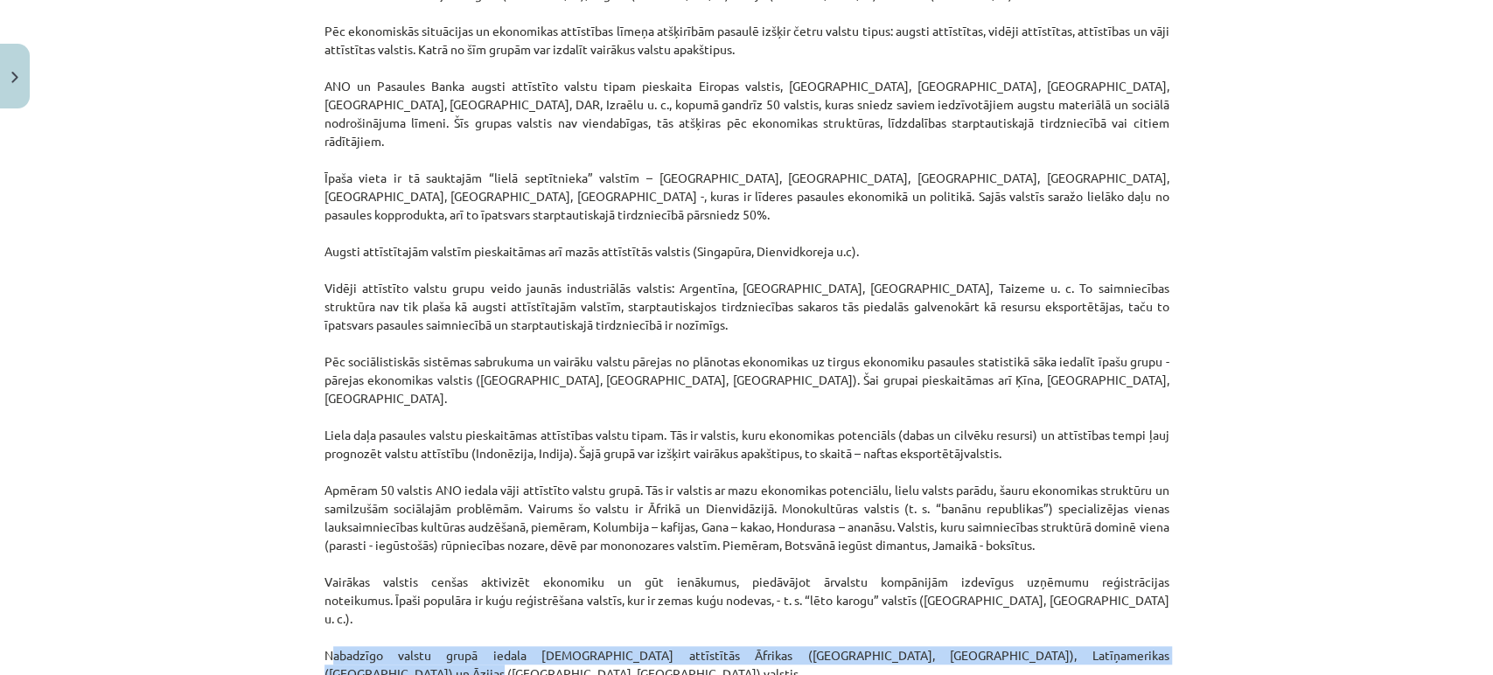
drag, startPoint x: 316, startPoint y: 579, endPoint x: 1169, endPoint y: 587, distance: 853.0
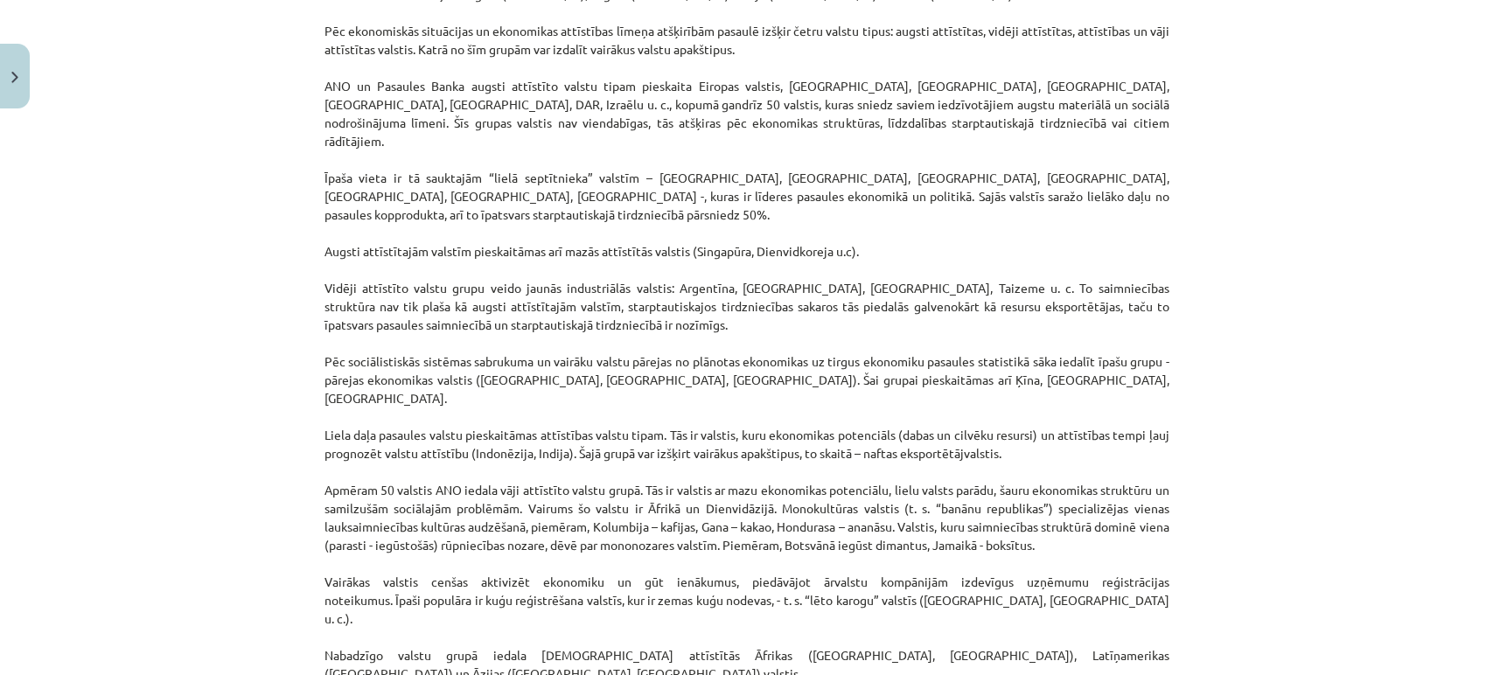
click at [490, 569] on p "Mūsdienās ANO un citas starptautiskas organizācijas valstu sociālās situācijas …" at bounding box center [747, 407] width 845 height 919
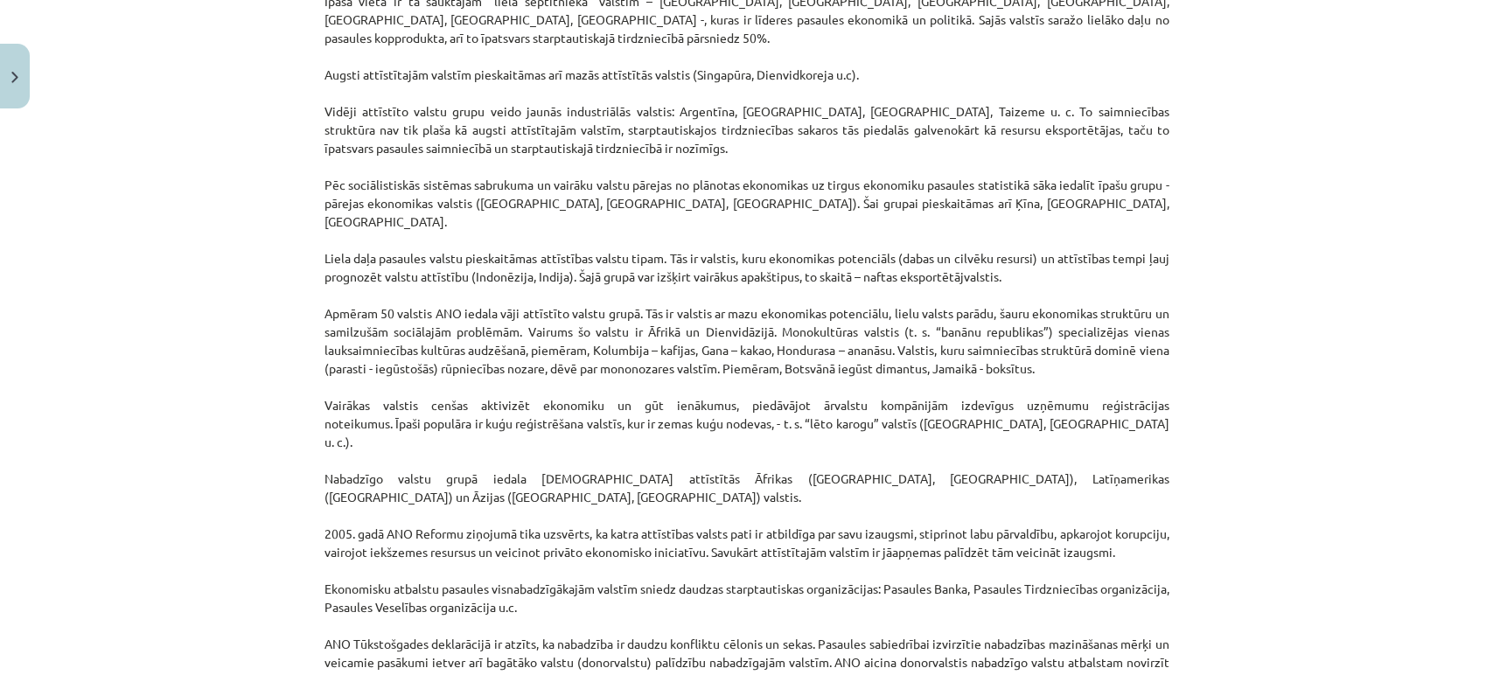
scroll to position [935, 0]
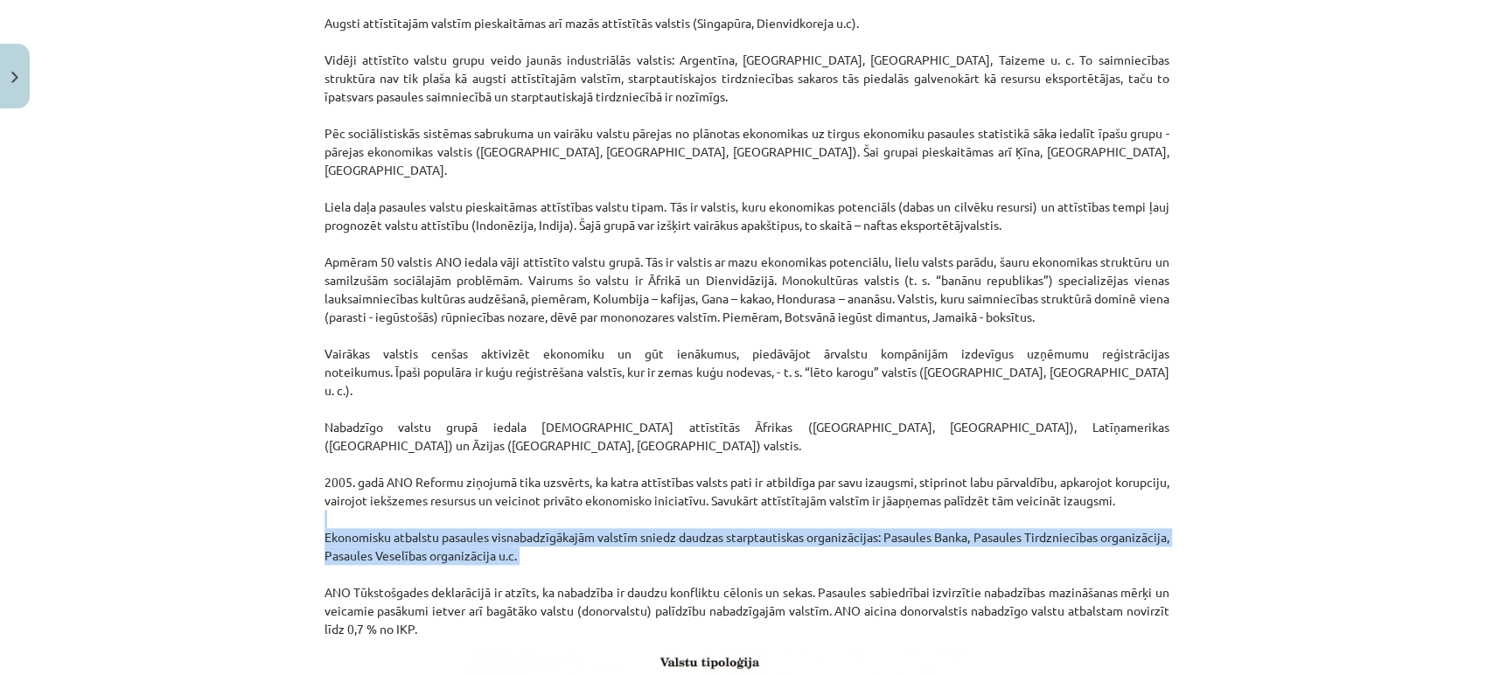
drag, startPoint x: 314, startPoint y: 453, endPoint x: 570, endPoint y: 492, distance: 259.2
click at [570, 492] on div "10 XP Saņemsi Viegls 70 pilda Apraksts Uzdevums Palīdzība Tautas attīstības ind…" at bounding box center [747, 625] width 866 height 2888
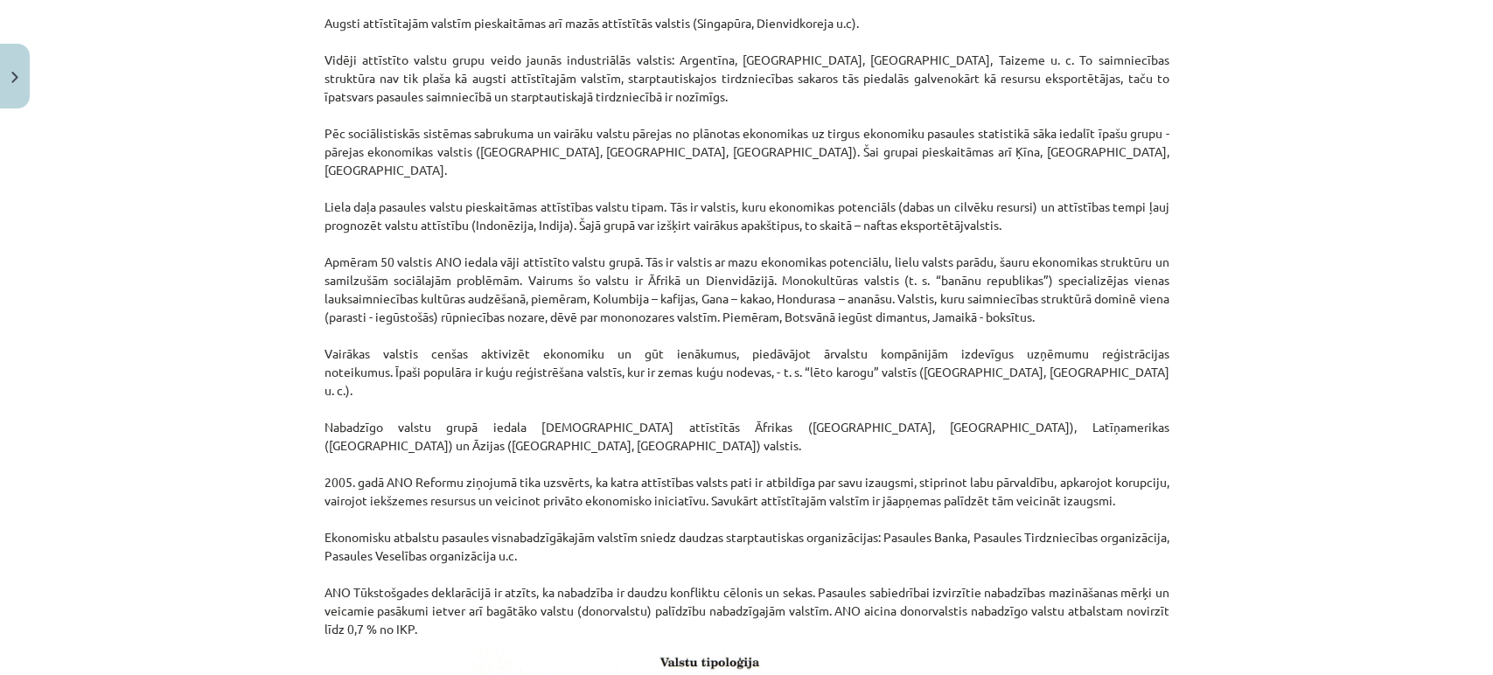
click at [583, 544] on p "Mūsdienās ANO un citas starptautiskas organizācijas valstu sociālās situācijas …" at bounding box center [747, 179] width 845 height 919
drag, startPoint x: 829, startPoint y: 537, endPoint x: 841, endPoint y: 549, distance: 16.7
click at [841, 549] on p "Mūsdienās ANO un citas starptautiskas organizācijas valstu sociālās situācijas …" at bounding box center [747, 179] width 845 height 919
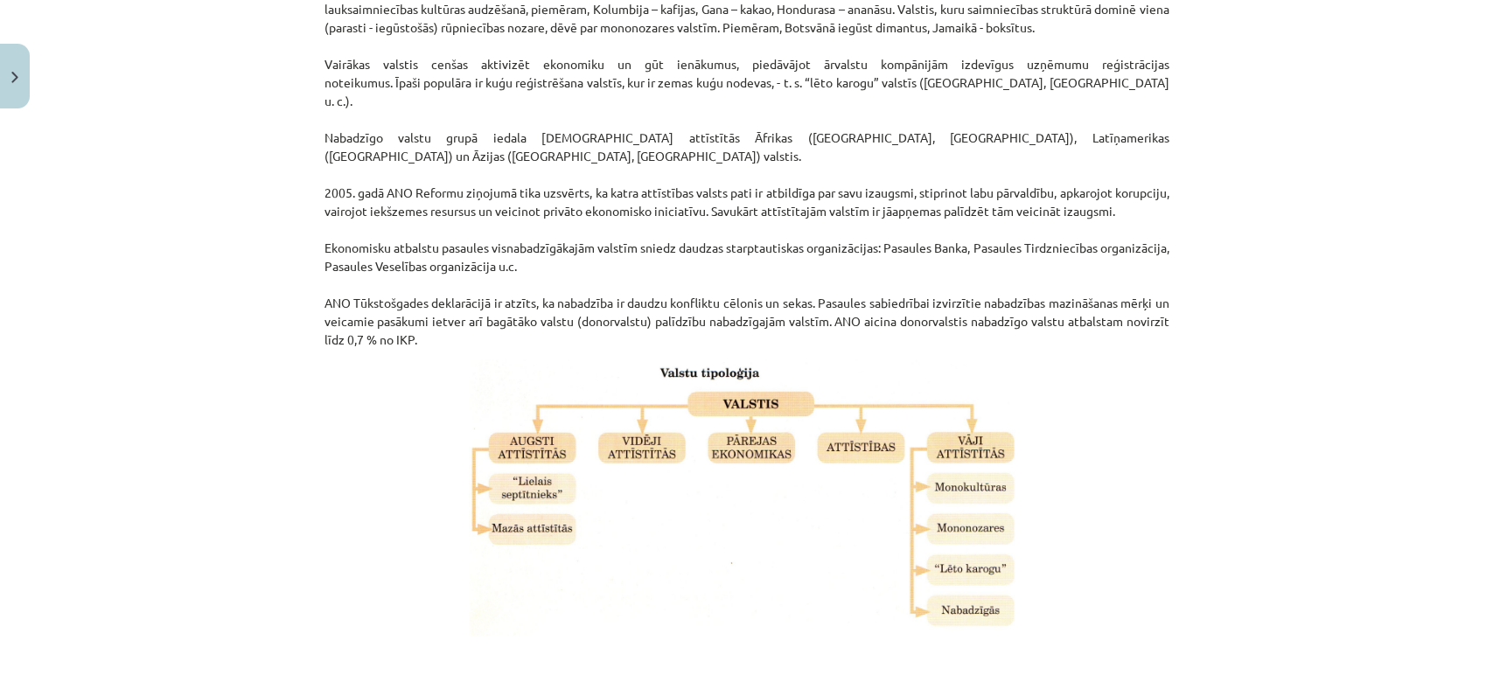
scroll to position [1226, 0]
click at [1098, 534] on p at bounding box center [747, 496] width 845 height 276
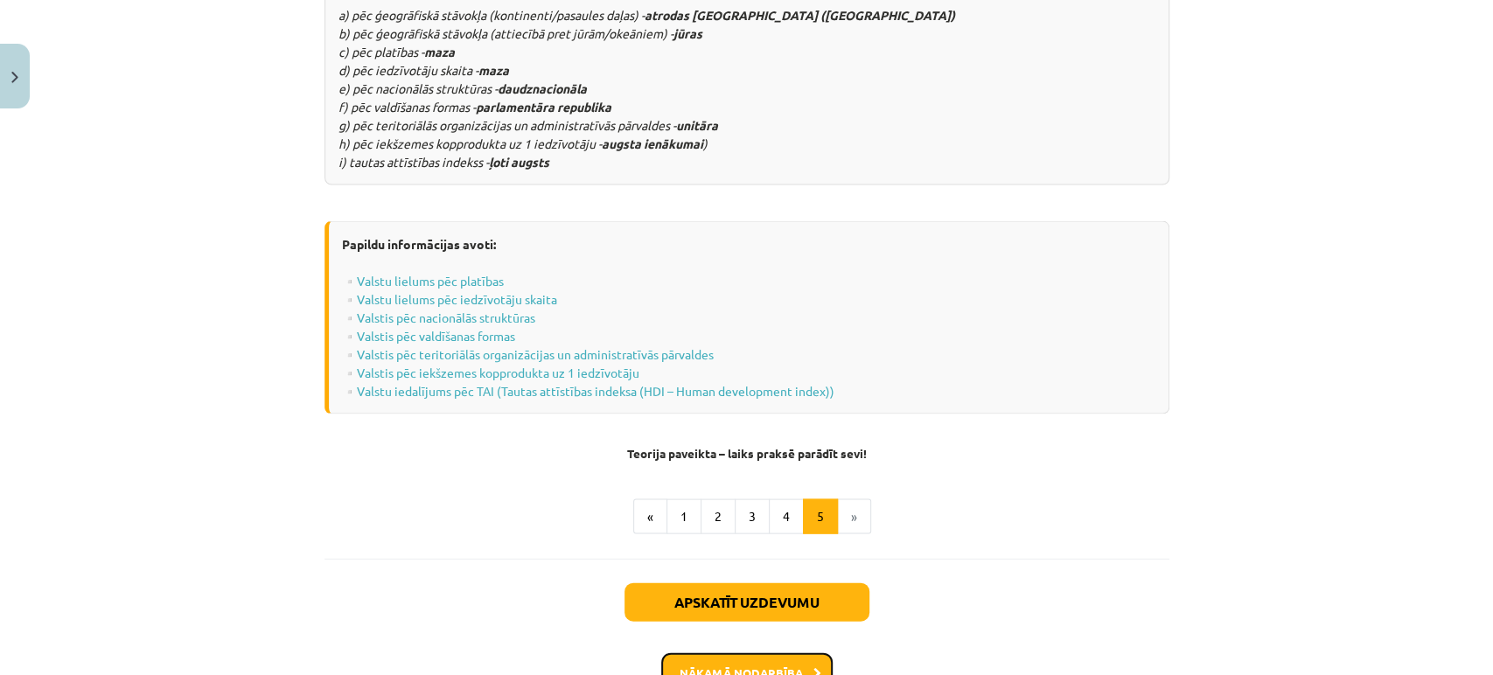
click at [765, 653] on button "Nākamā nodarbība" at bounding box center [746, 673] width 171 height 40
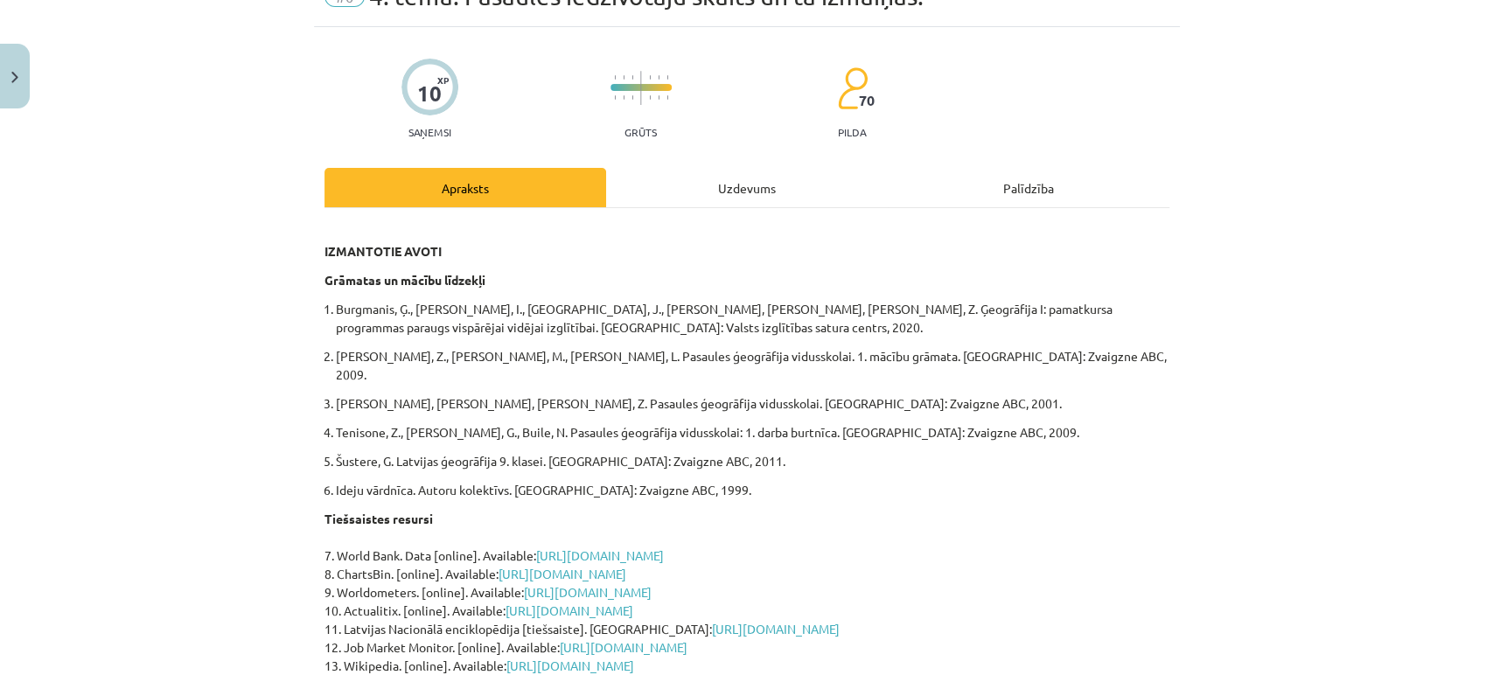
scroll to position [43, 0]
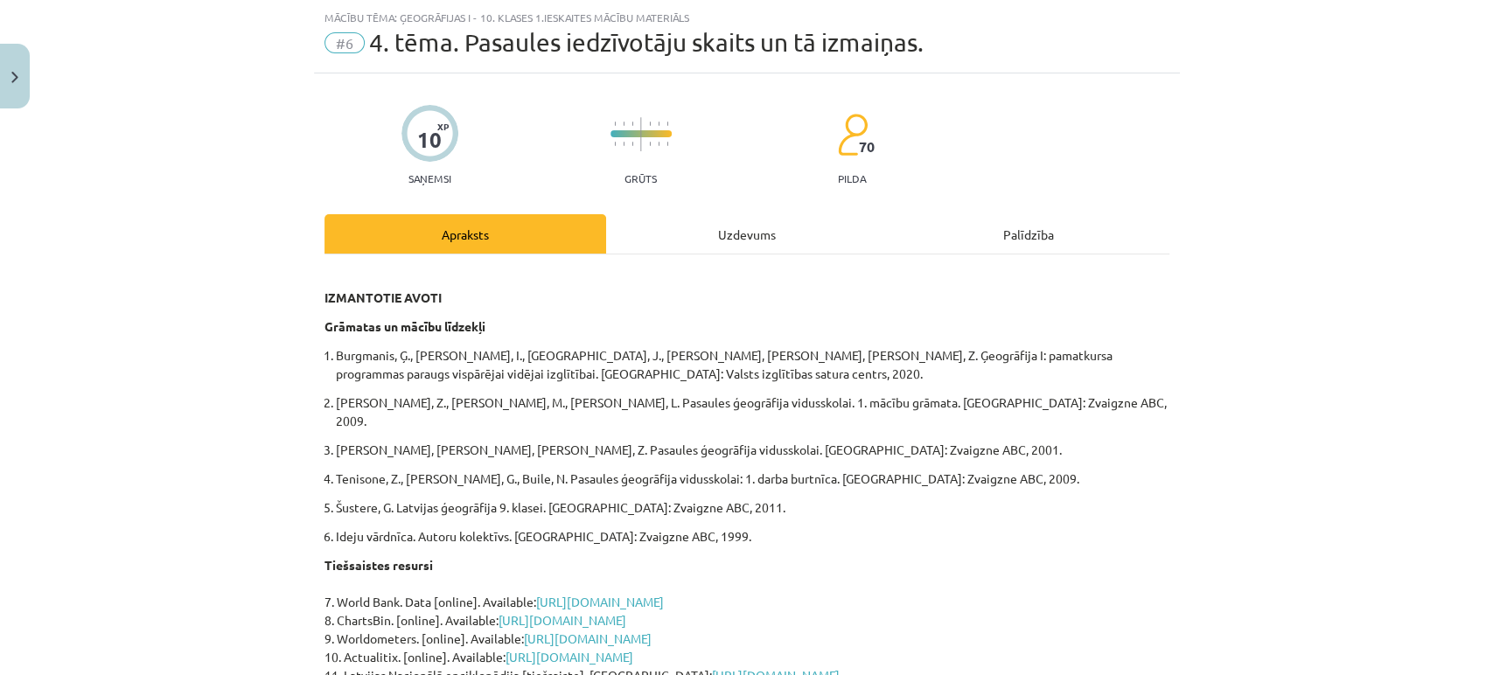
click at [743, 577] on p "Tiešsaistes resursi 7. World Bank. Data [online]. Available: https://data.world…" at bounding box center [747, 684] width 845 height 257
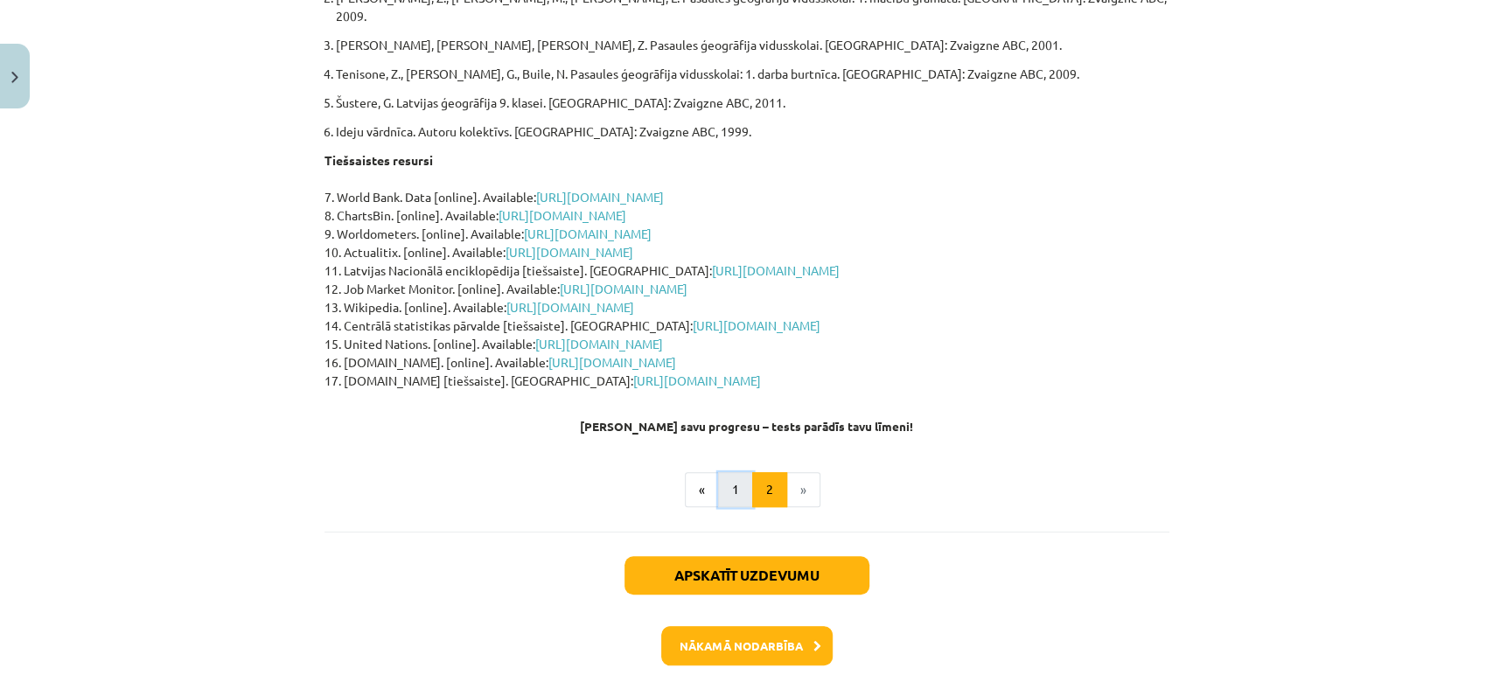
click at [730, 481] on button "1" at bounding box center [735, 489] width 35 height 35
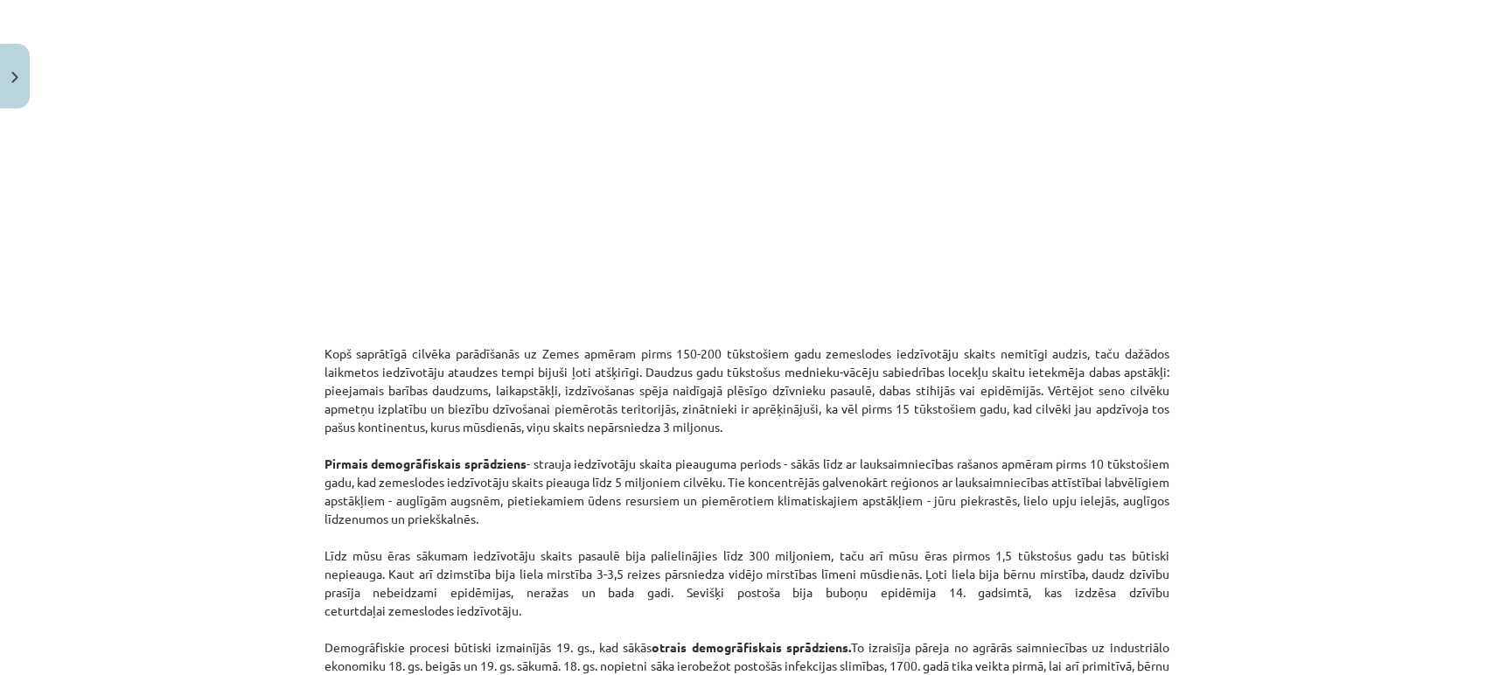
scroll to position [673, 0]
drag, startPoint x: 854, startPoint y: 415, endPoint x: 977, endPoint y: 428, distance: 124.0
click at [977, 428] on p "Kopš saprātīgā cilvēka parādīšanās uz Zemes apmēram pirms 150-200 tūkstošiem ga…" at bounding box center [747, 621] width 845 height 588
click at [882, 431] on p "Kopš saprātīgā cilvēka parādīšanās uz Zemes apmēram pirms 150-200 tūkstošiem ga…" at bounding box center [747, 621] width 845 height 588
click at [395, 574] on p "Kopš saprātīgā cilvēka parādīšanās uz Zemes apmēram pirms 150-200 tūkstošiem ga…" at bounding box center [747, 621] width 845 height 588
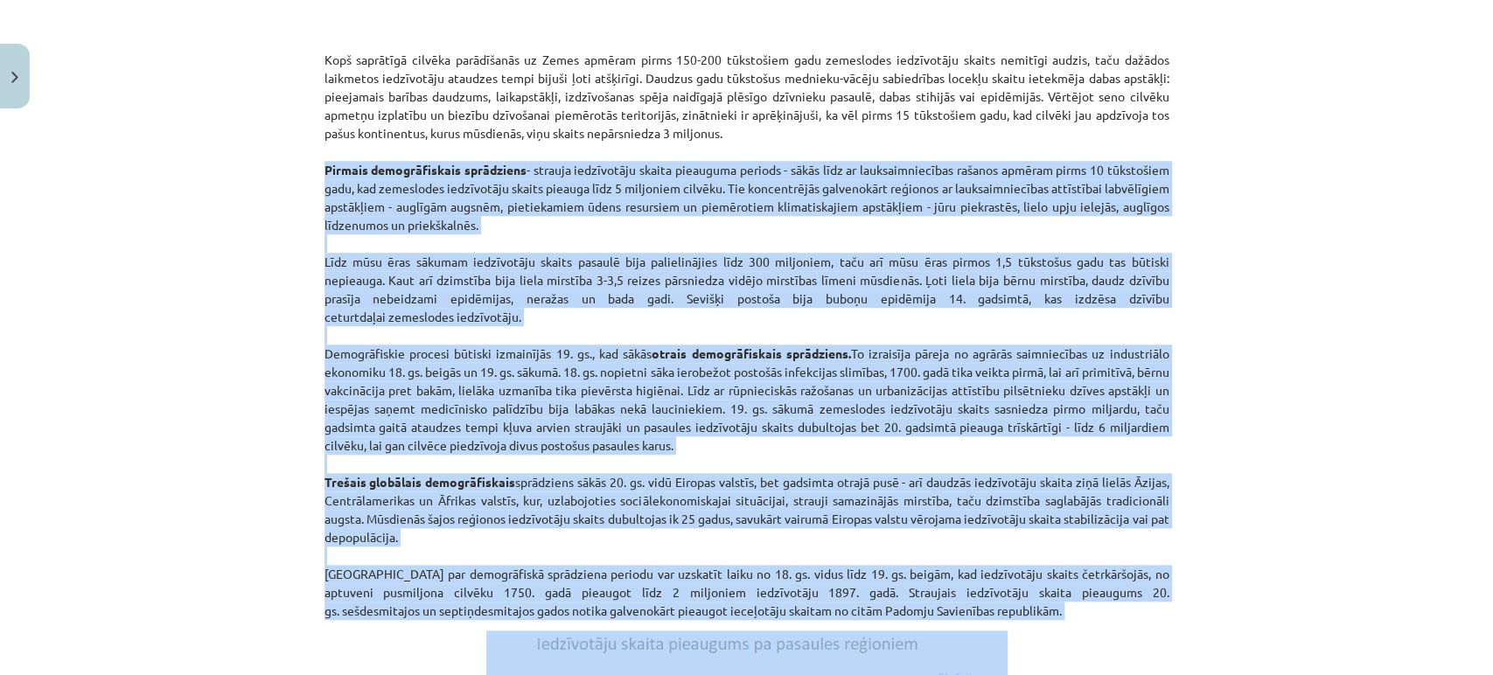
scroll to position [1074, 0]
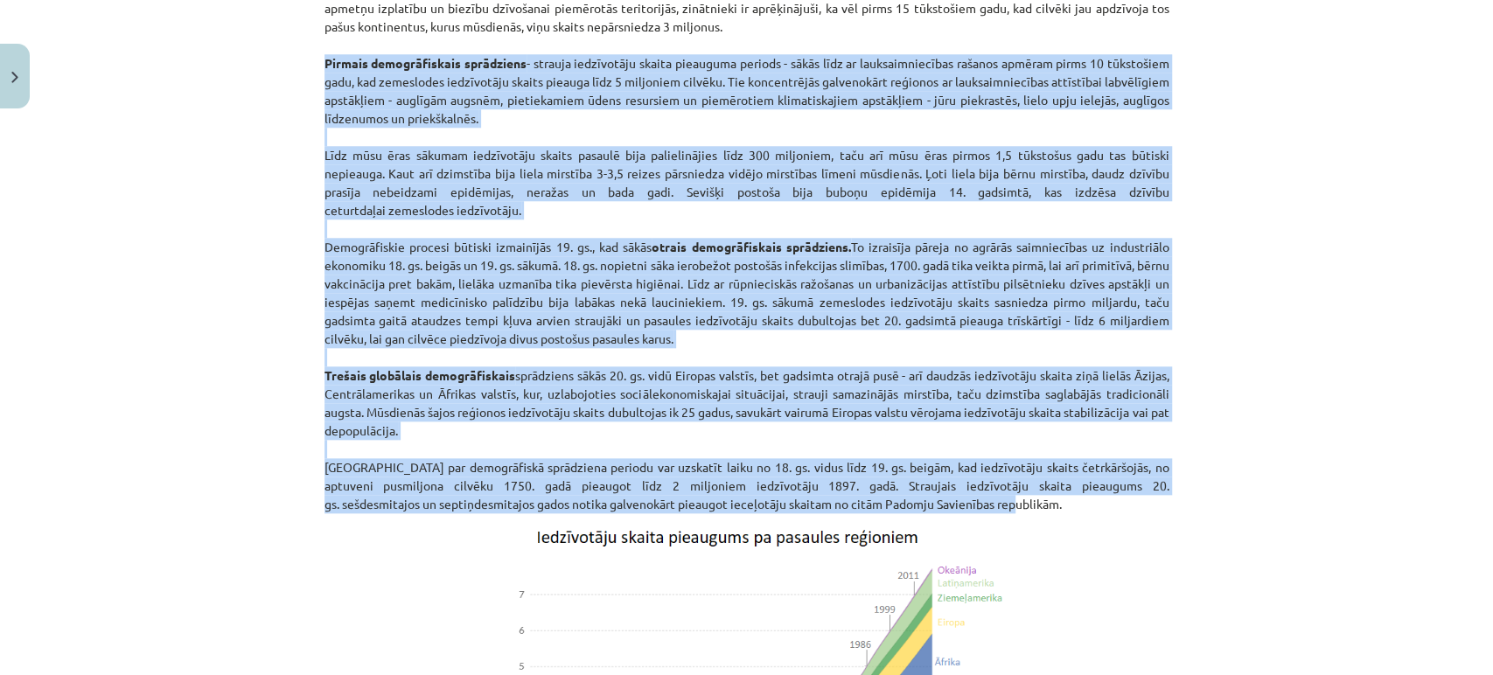
drag, startPoint x: 308, startPoint y: 460, endPoint x: 1135, endPoint y: 507, distance: 828.8
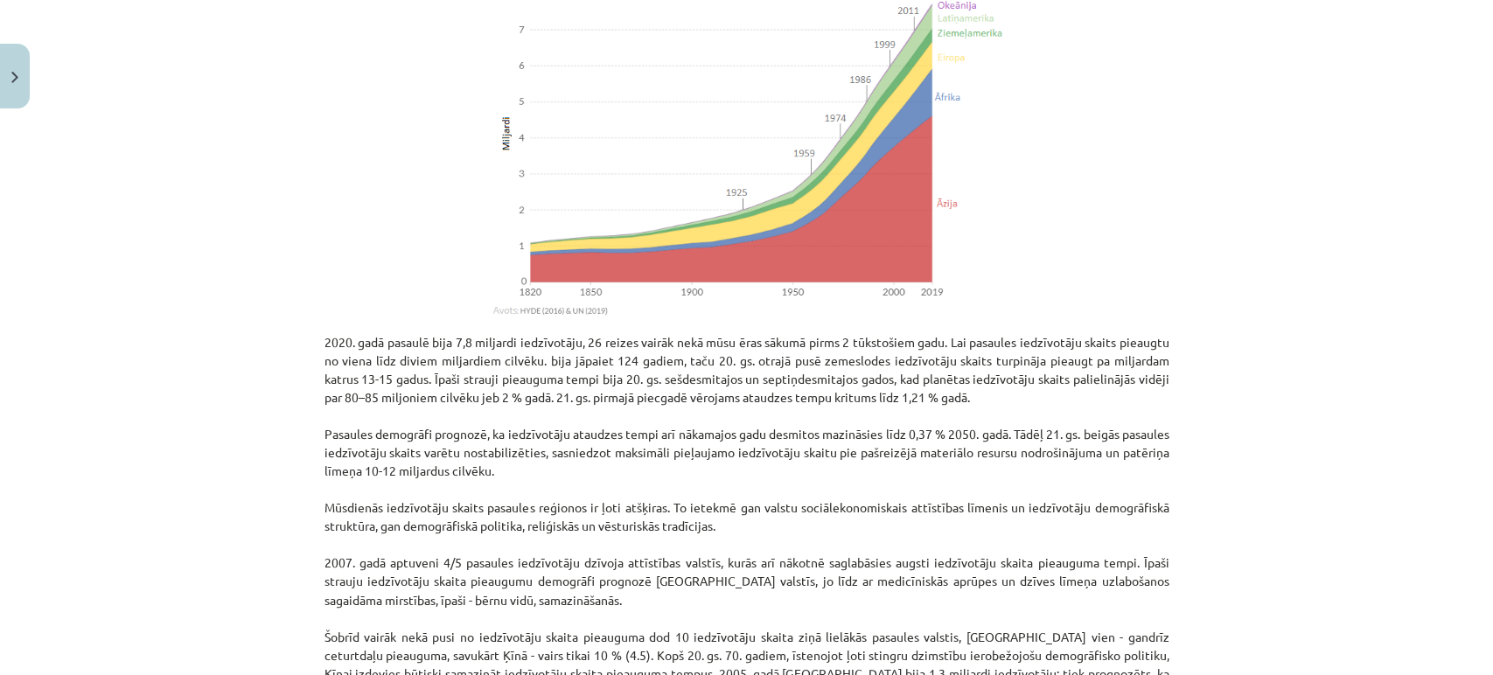
scroll to position [1643, 0]
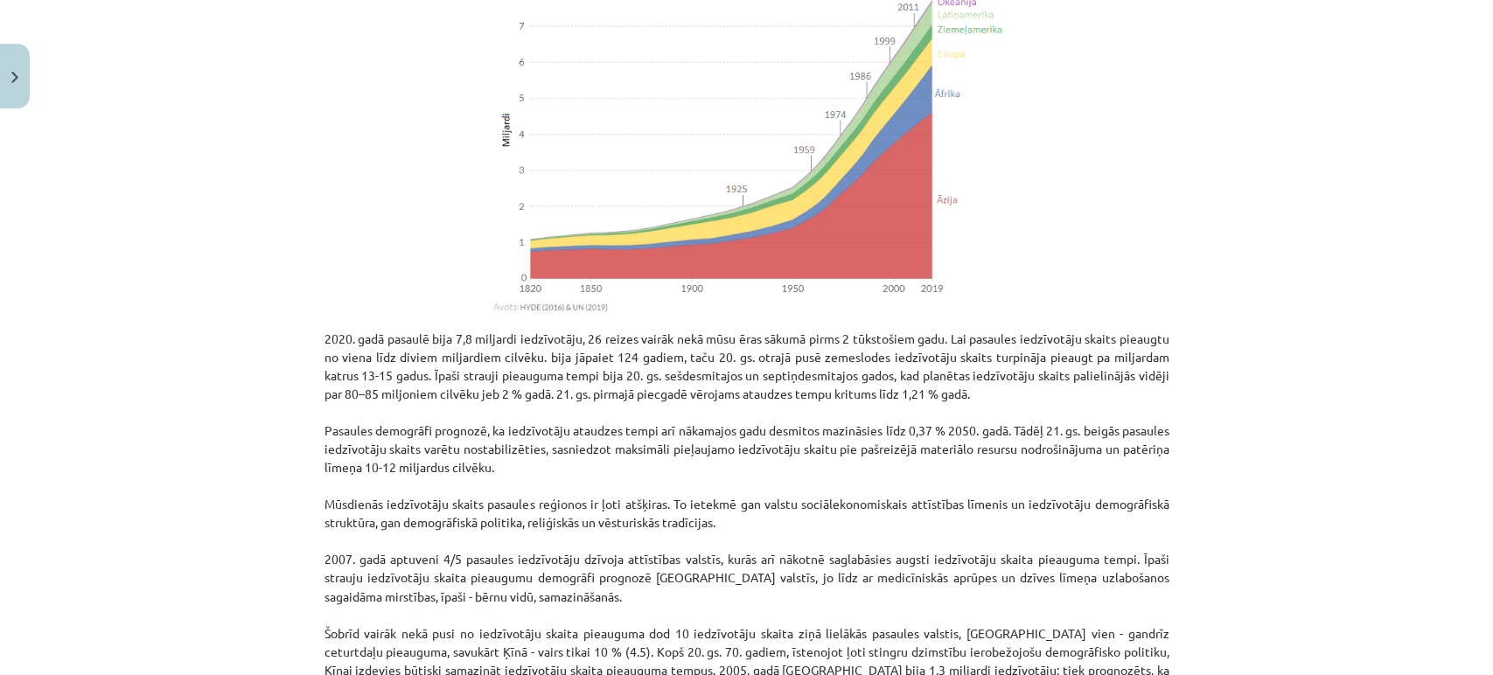
click at [386, 575] on p "2020. gadā pasaulē bija 7,8 miljardi iedzīvotāju, 26 reizes vairāk nekā mūsu ēr…" at bounding box center [747, 513] width 845 height 367
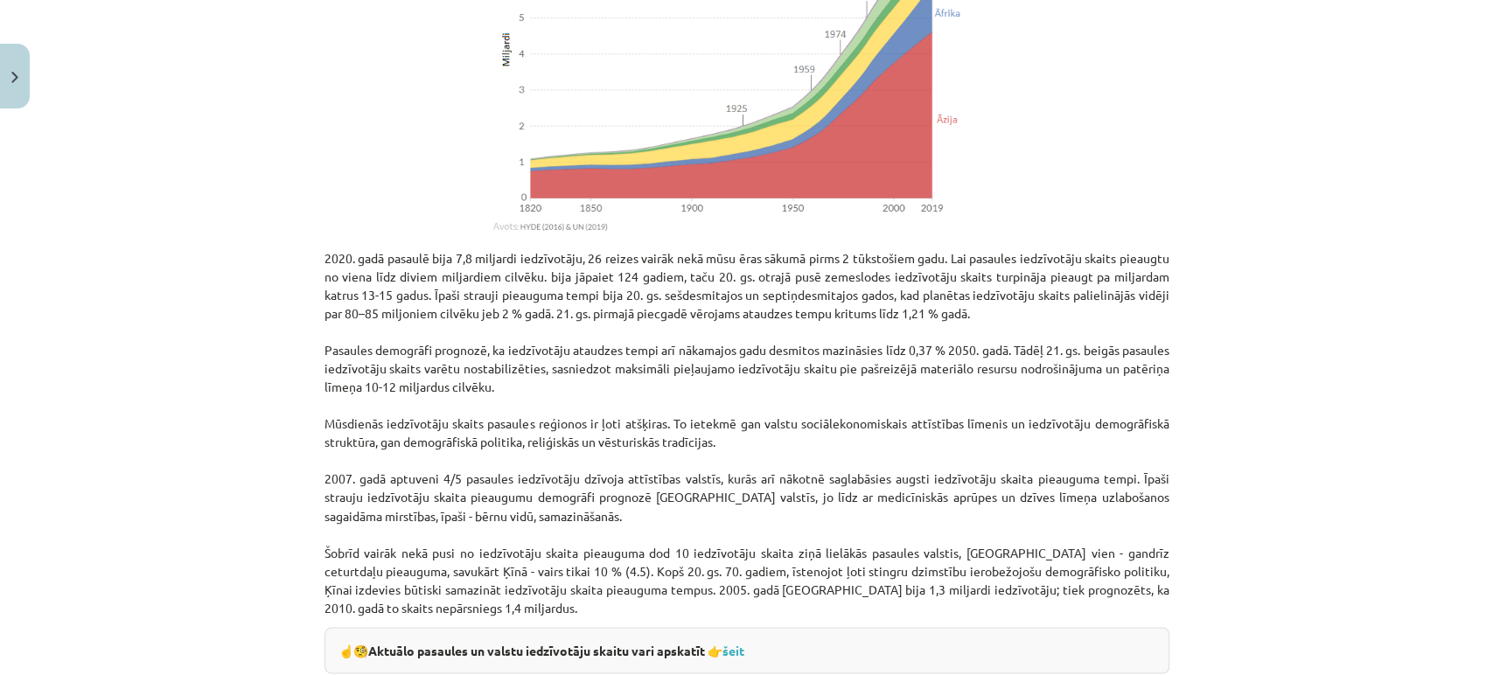
scroll to position [1739, 0]
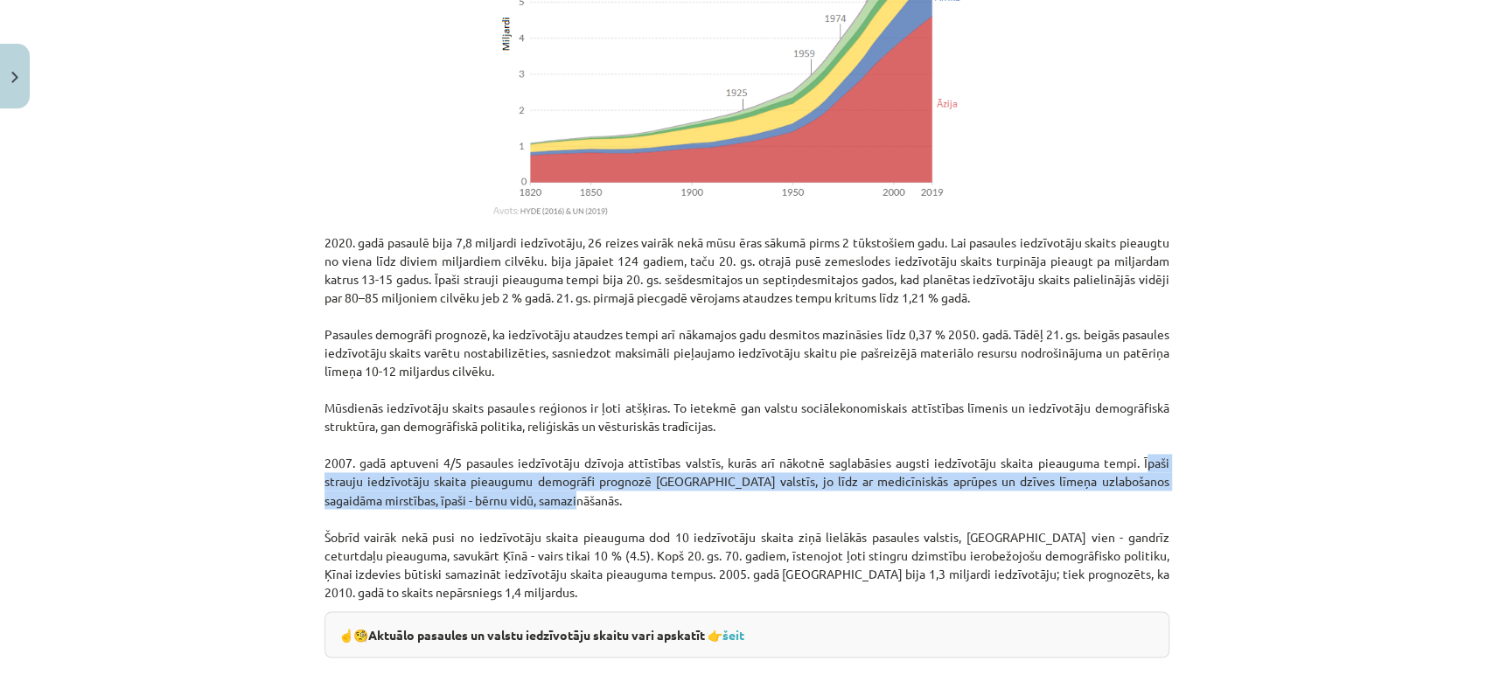
drag, startPoint x: 1134, startPoint y: 460, endPoint x: 1154, endPoint y: 499, distance: 43.4
click at [1154, 499] on p "2020. gadā pasaulē bija 7,8 miljardi iedzīvotāju, 26 reizes vairāk nekā mūsu ēr…" at bounding box center [747, 417] width 845 height 367
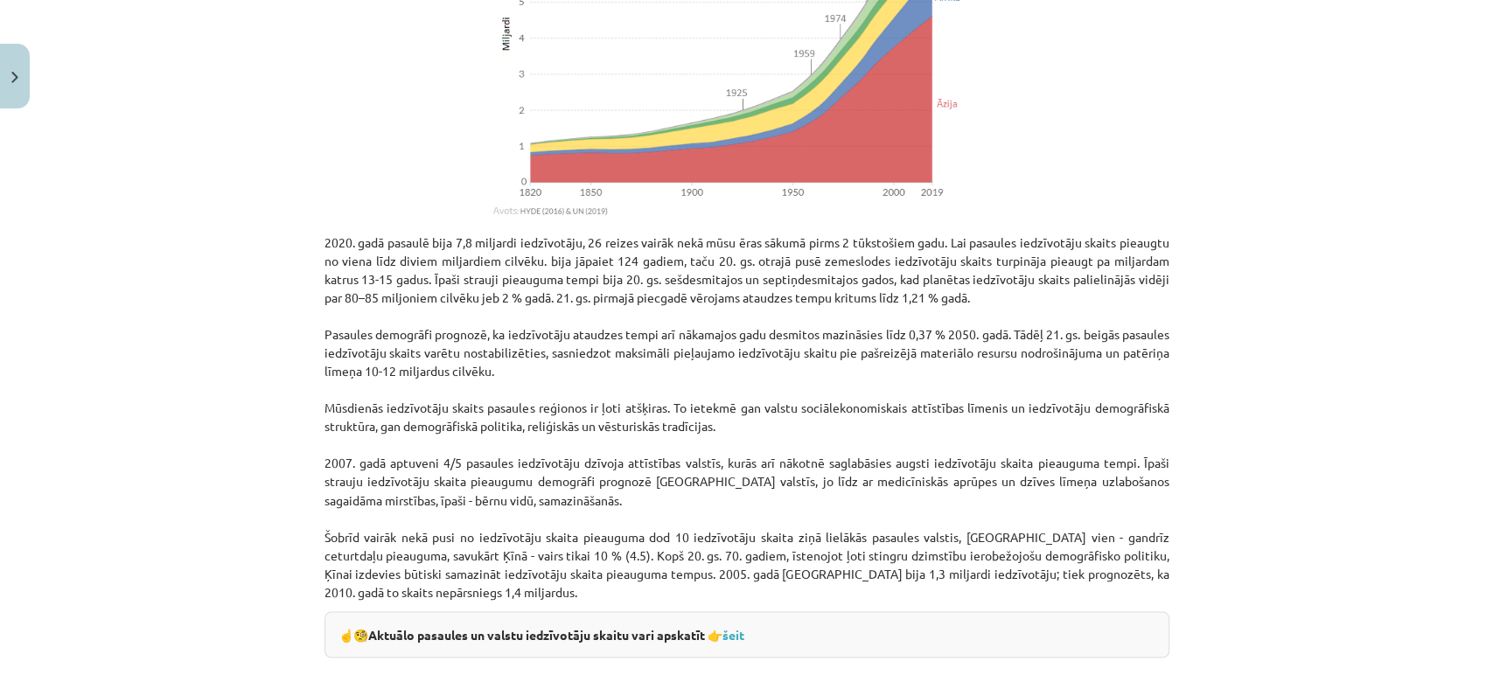
click at [325, 551] on p "2020. gadā pasaulē bija 7,8 miljardi iedzīvotāju, 26 reizes vairāk nekā mūsu ēr…" at bounding box center [747, 417] width 845 height 367
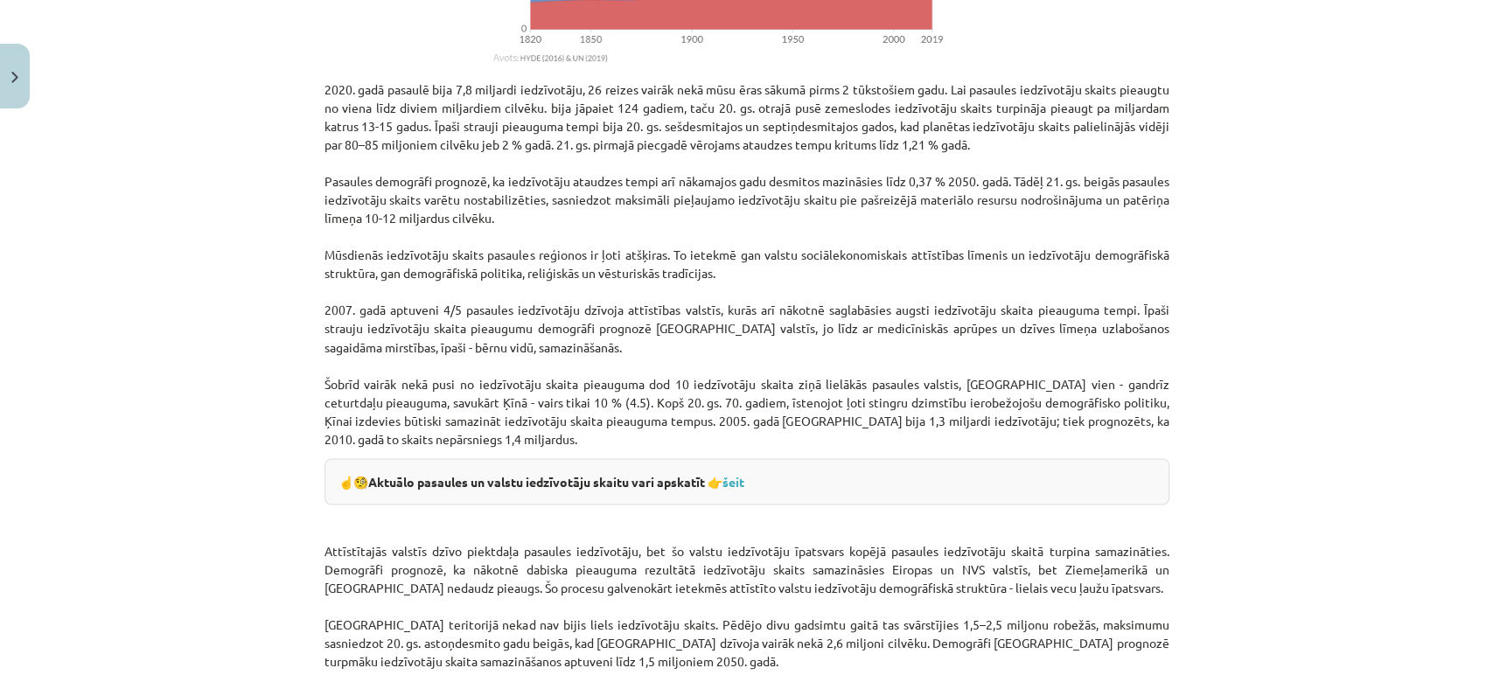
scroll to position [1891, 0]
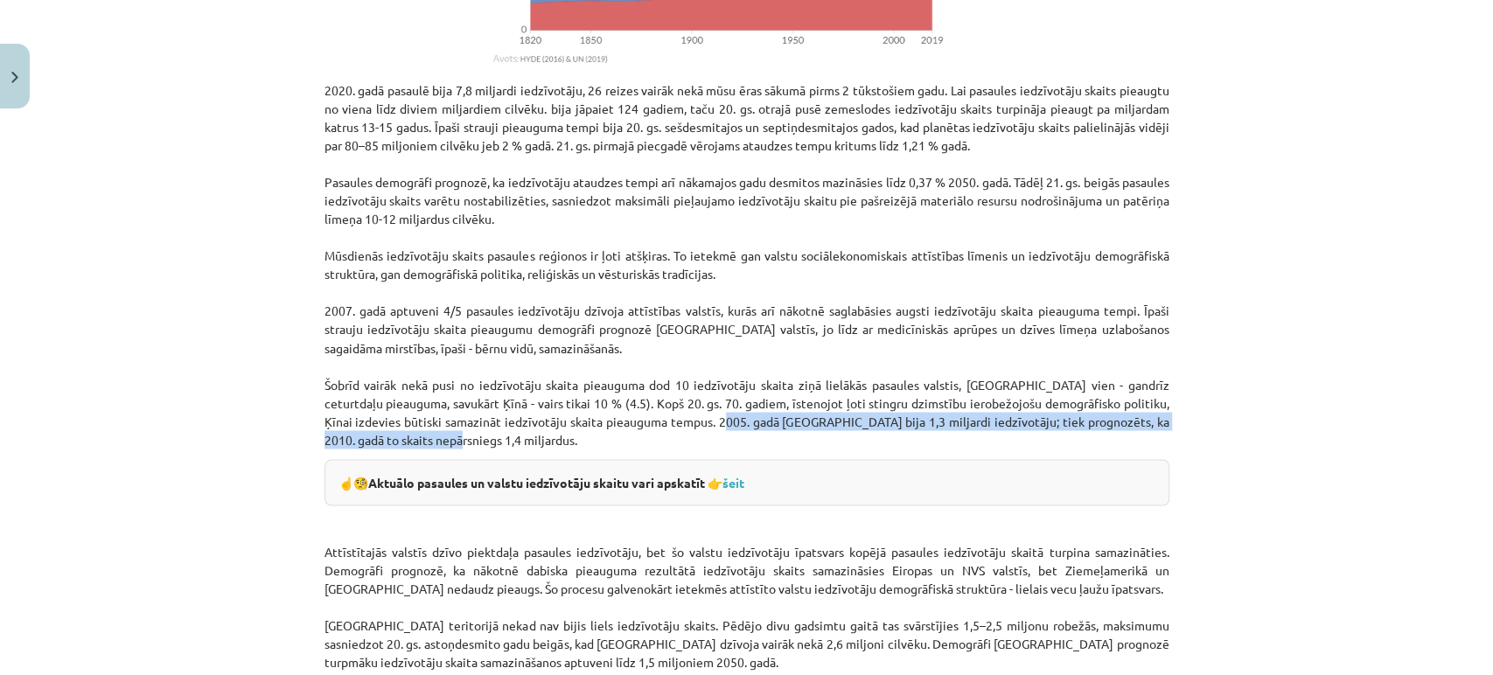
drag, startPoint x: 479, startPoint y: 446, endPoint x: 749, endPoint y: 421, distance: 271.5
click at [749, 421] on p "2020. gadā pasaulē bija 7,8 miljardi iedzīvotāju, 26 reizes vairāk nekā mūsu ēr…" at bounding box center [747, 264] width 845 height 367
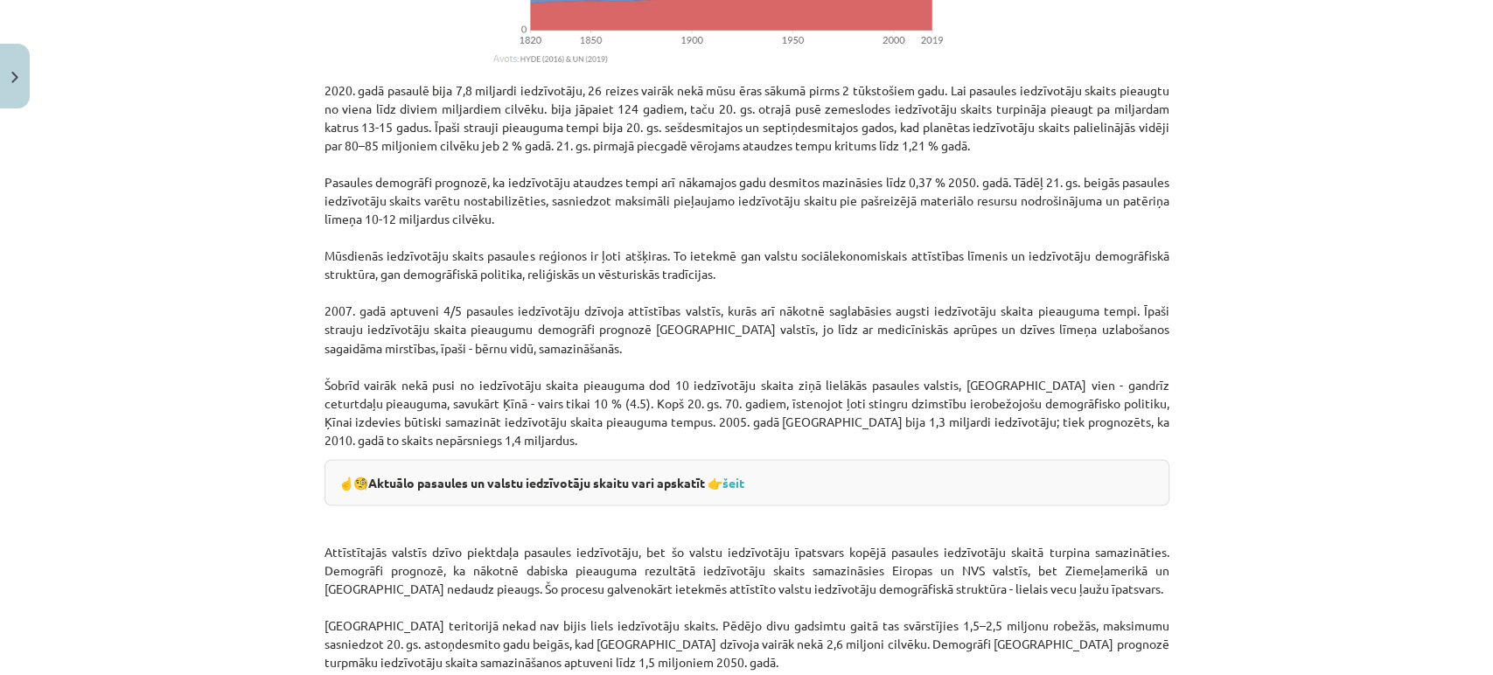
click at [539, 539] on p "Attīstītajās valstīs dzīvo piektdaļa pasaules iedzīvotāju, bet šo valstu iedzīv…" at bounding box center [747, 588] width 845 height 165
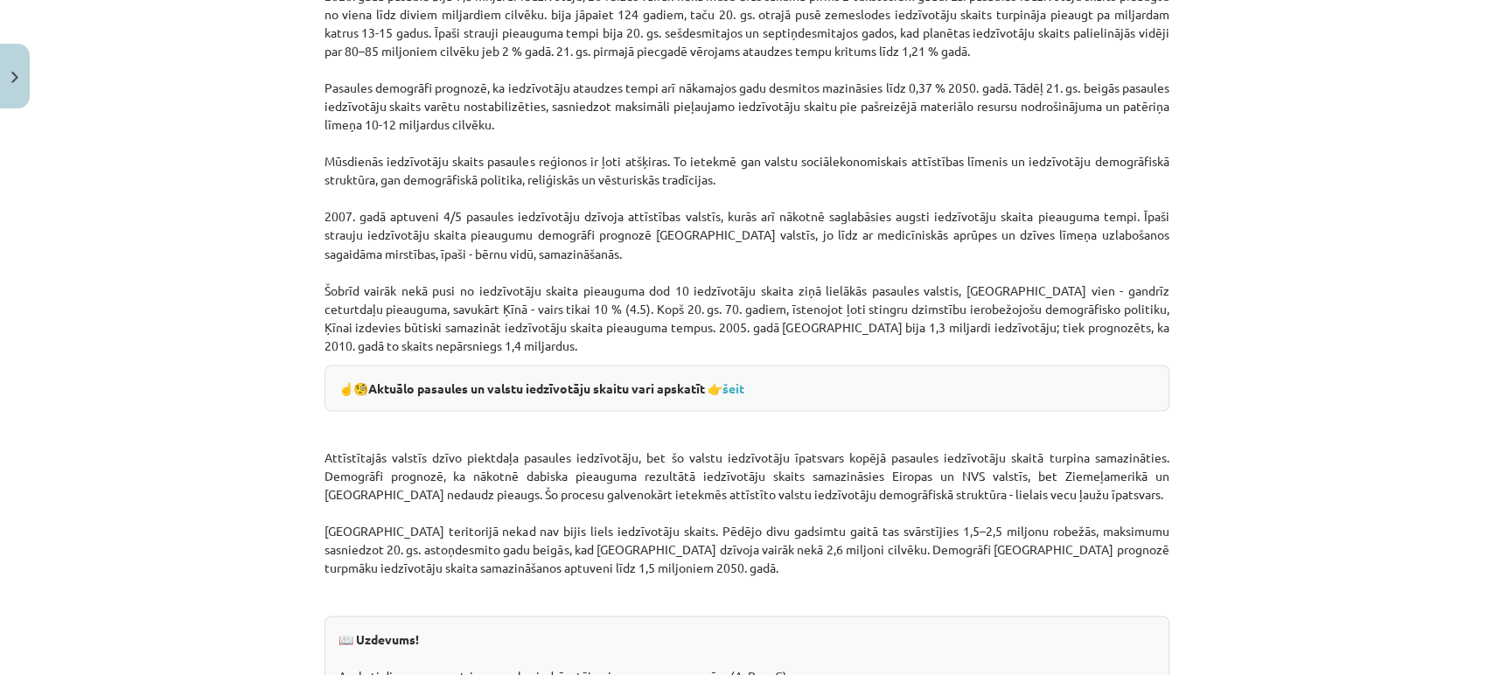
scroll to position [1985, 0]
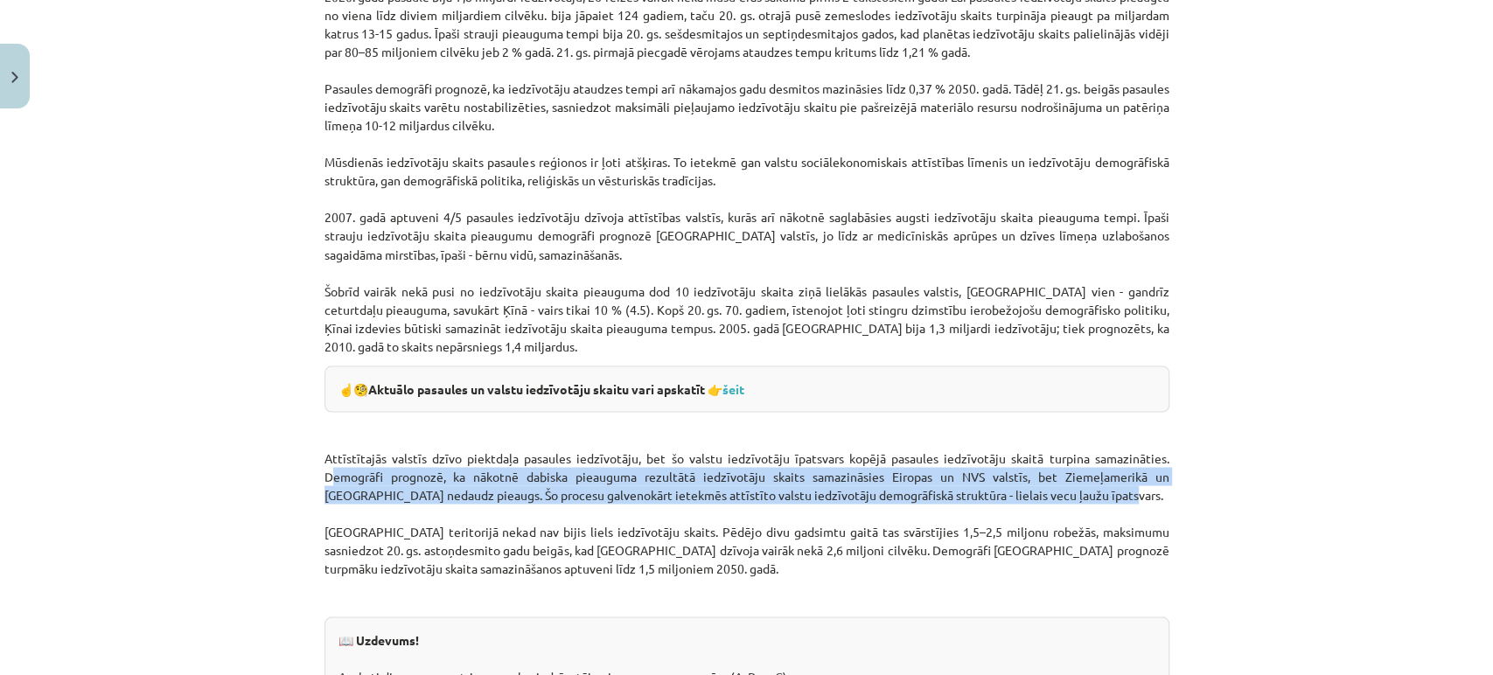
drag, startPoint x: 315, startPoint y: 474, endPoint x: 1149, endPoint y: 502, distance: 835.0
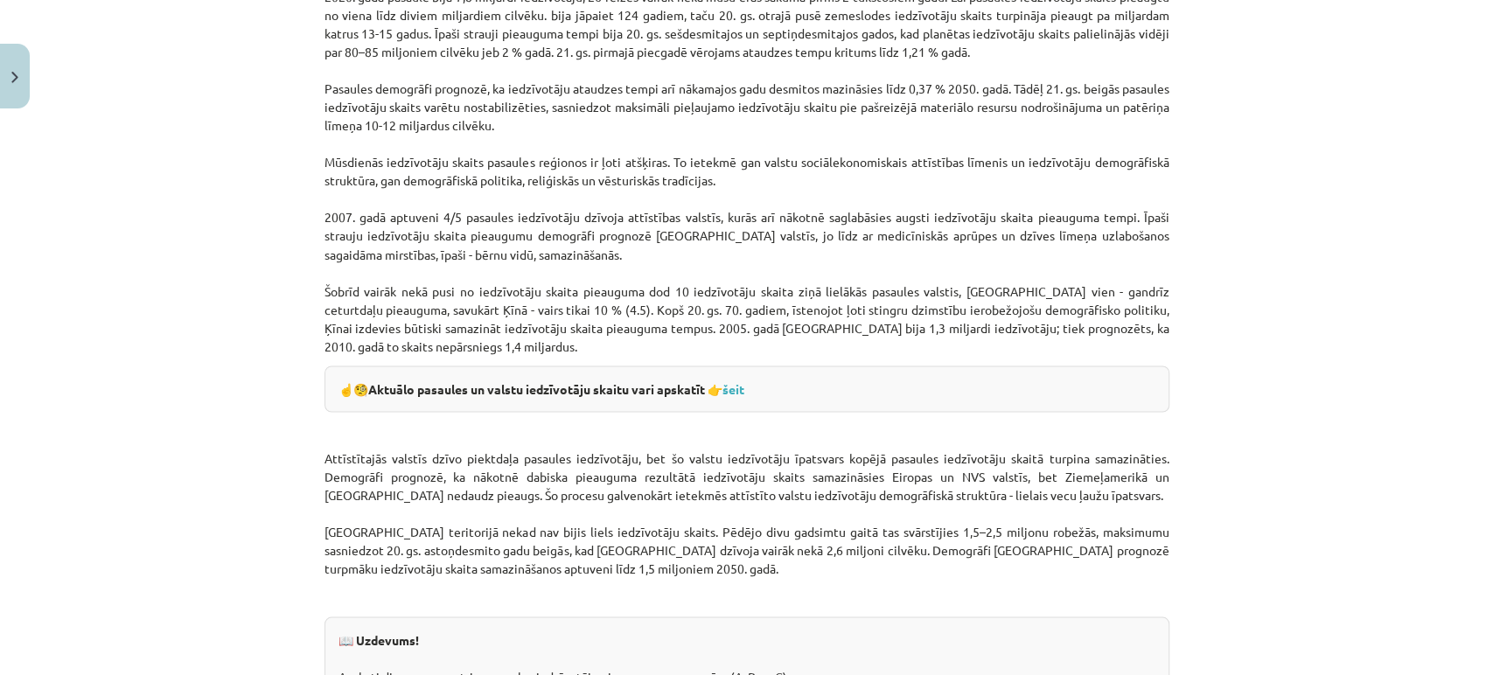
drag, startPoint x: 552, startPoint y: 572, endPoint x: 539, endPoint y: 569, distance: 13.6
click at [539, 569] on p "Attīstītajās valstīs dzīvo piektdaļa pasaules iedzīvotāju, bet šo valstu iedzīv…" at bounding box center [747, 494] width 845 height 165
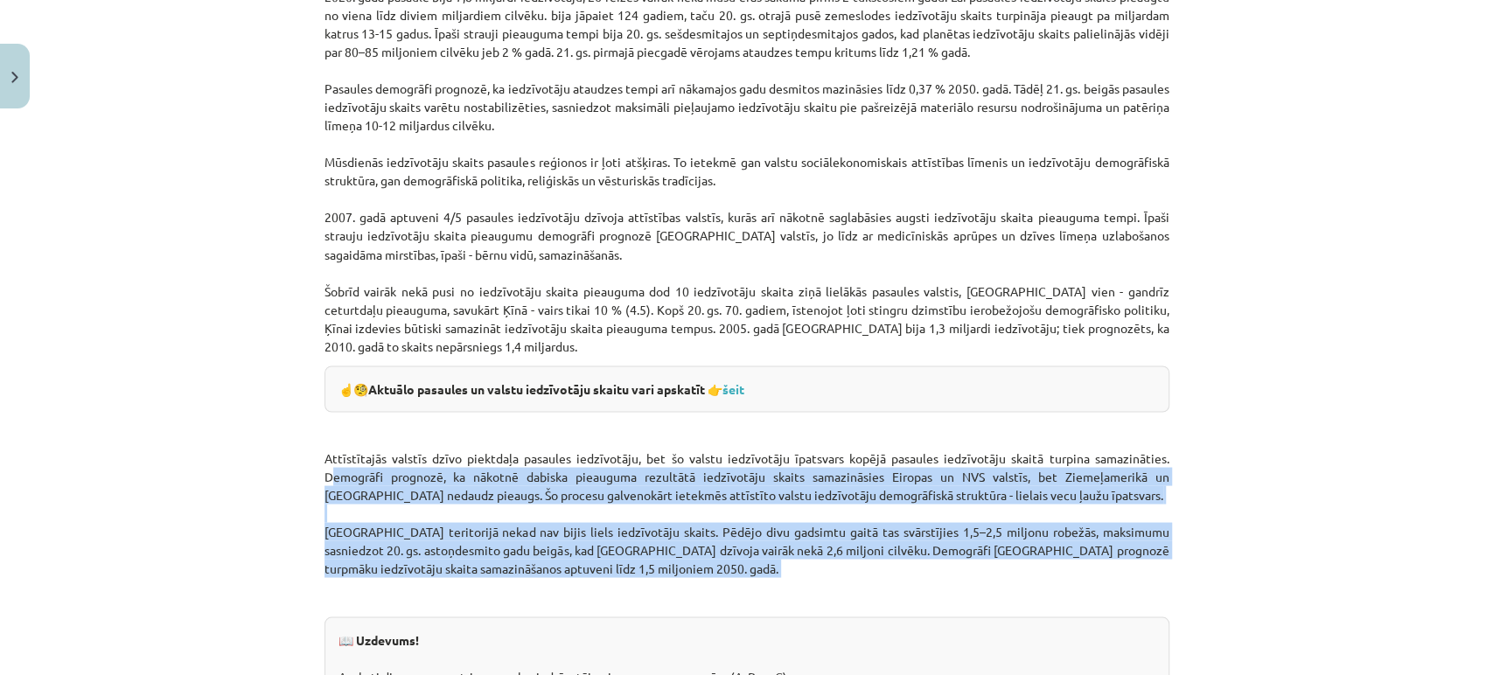
drag, startPoint x: 539, startPoint y: 569, endPoint x: 311, endPoint y: 482, distance: 244.2
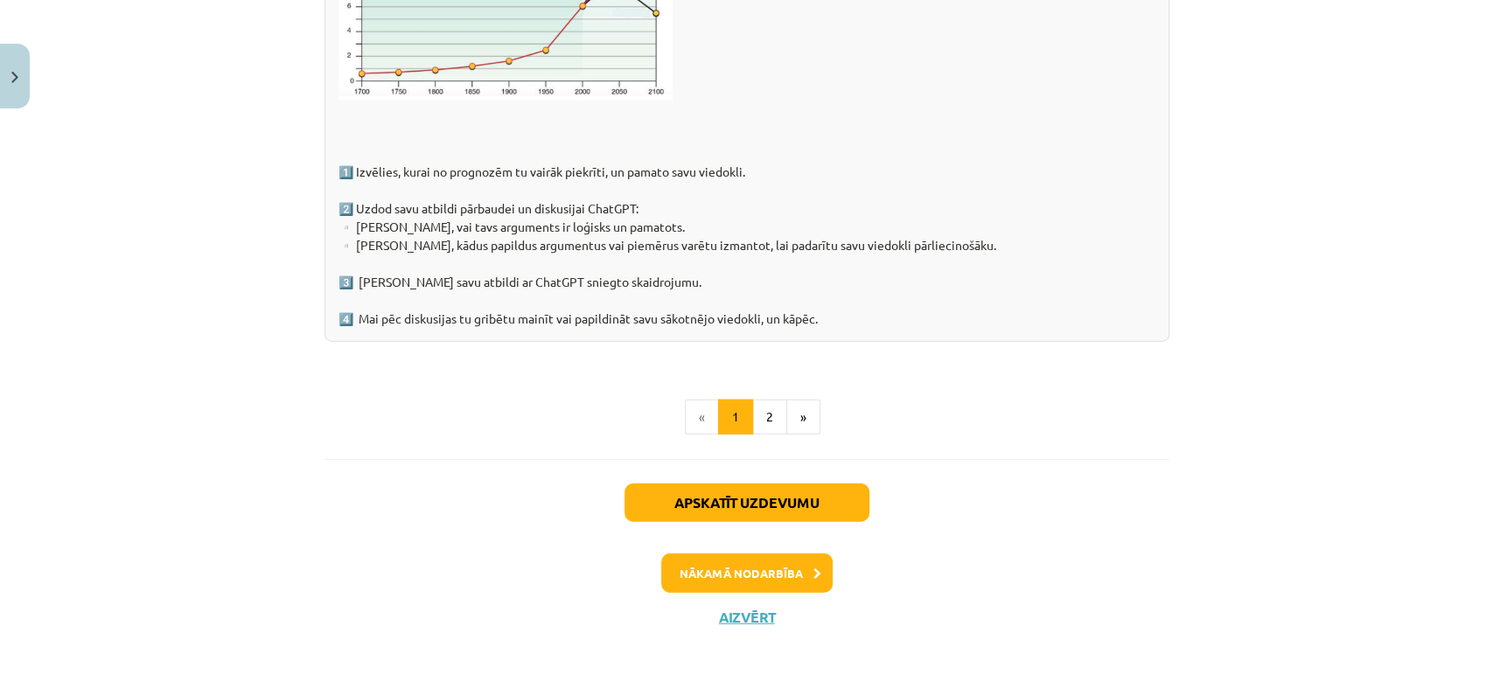
scroll to position [2803, 0]
click at [758, 409] on button "2" at bounding box center [769, 416] width 35 height 35
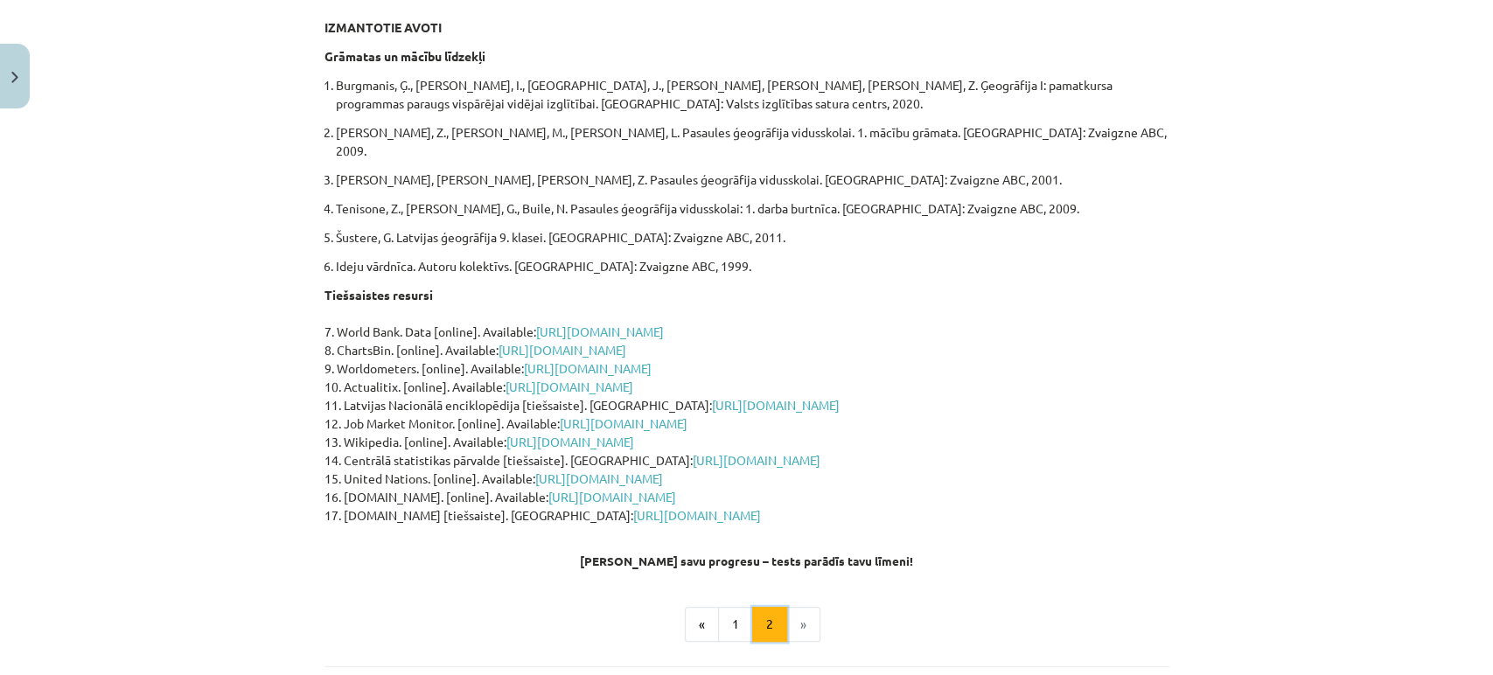
scroll to position [517, 0]
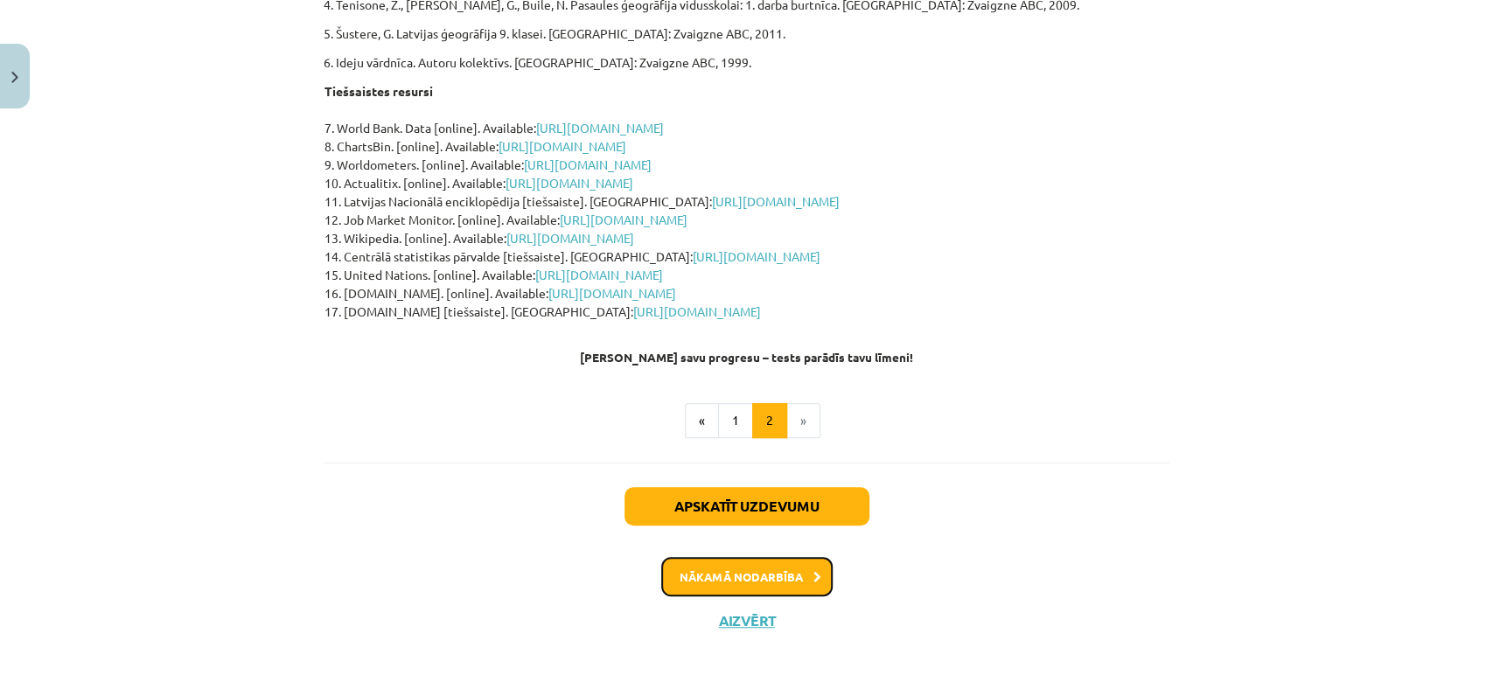
click at [750, 557] on button "Nākamā nodarbība" at bounding box center [746, 577] width 171 height 40
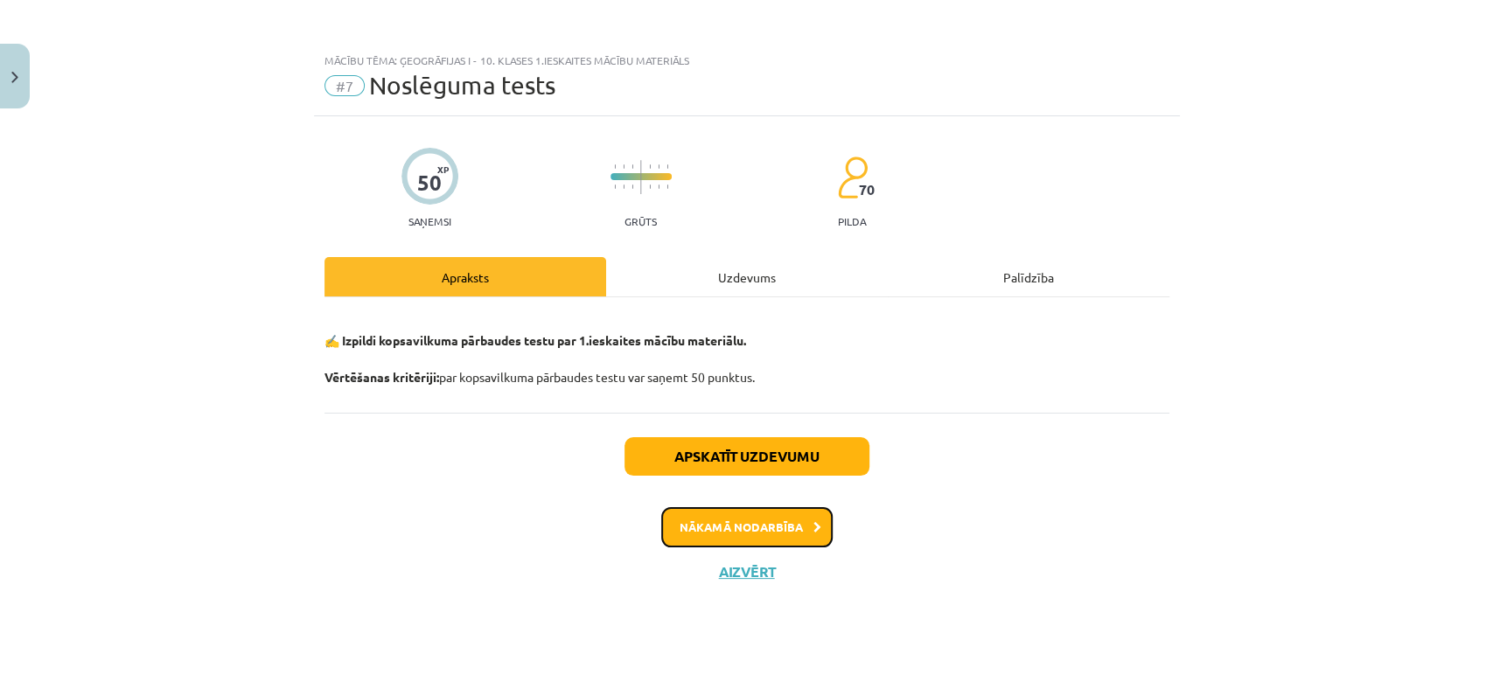
click at [759, 530] on button "Nākamā nodarbība" at bounding box center [746, 527] width 171 height 40
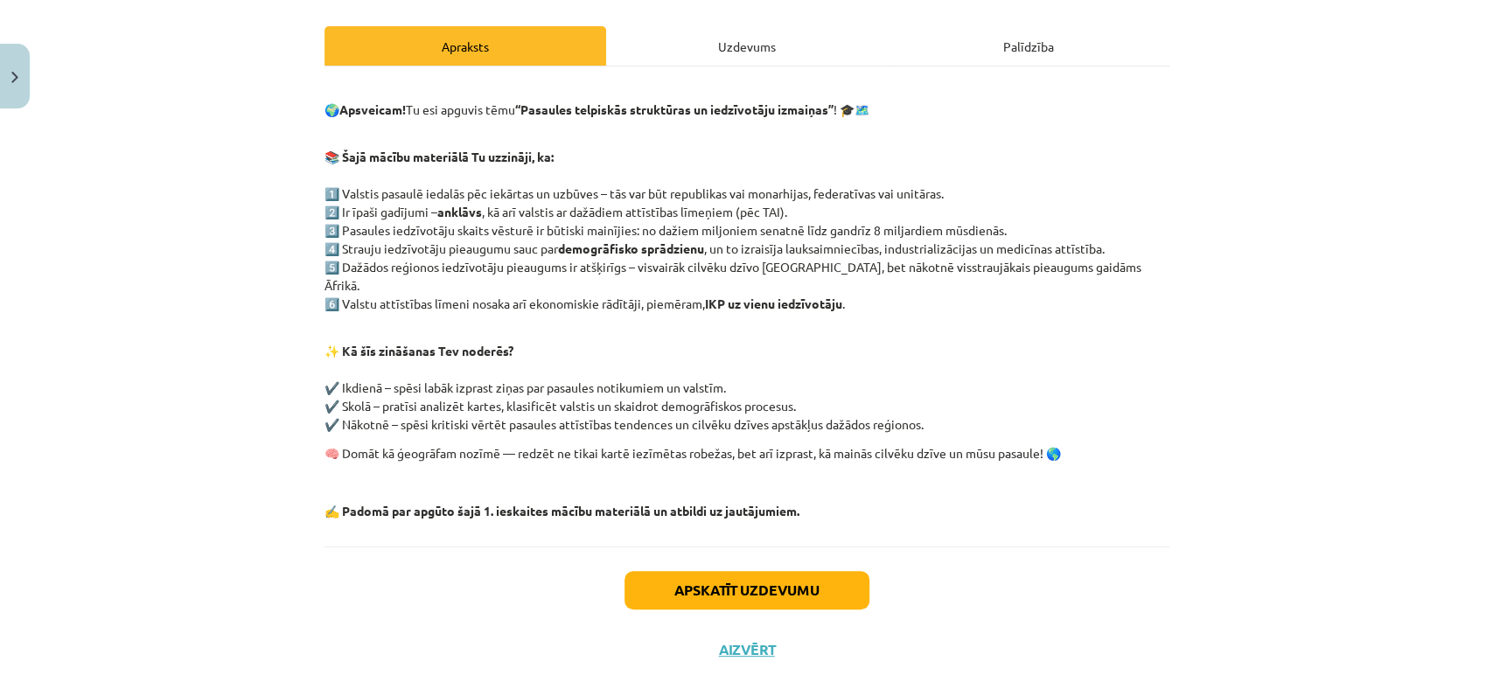
scroll to position [259, 0]
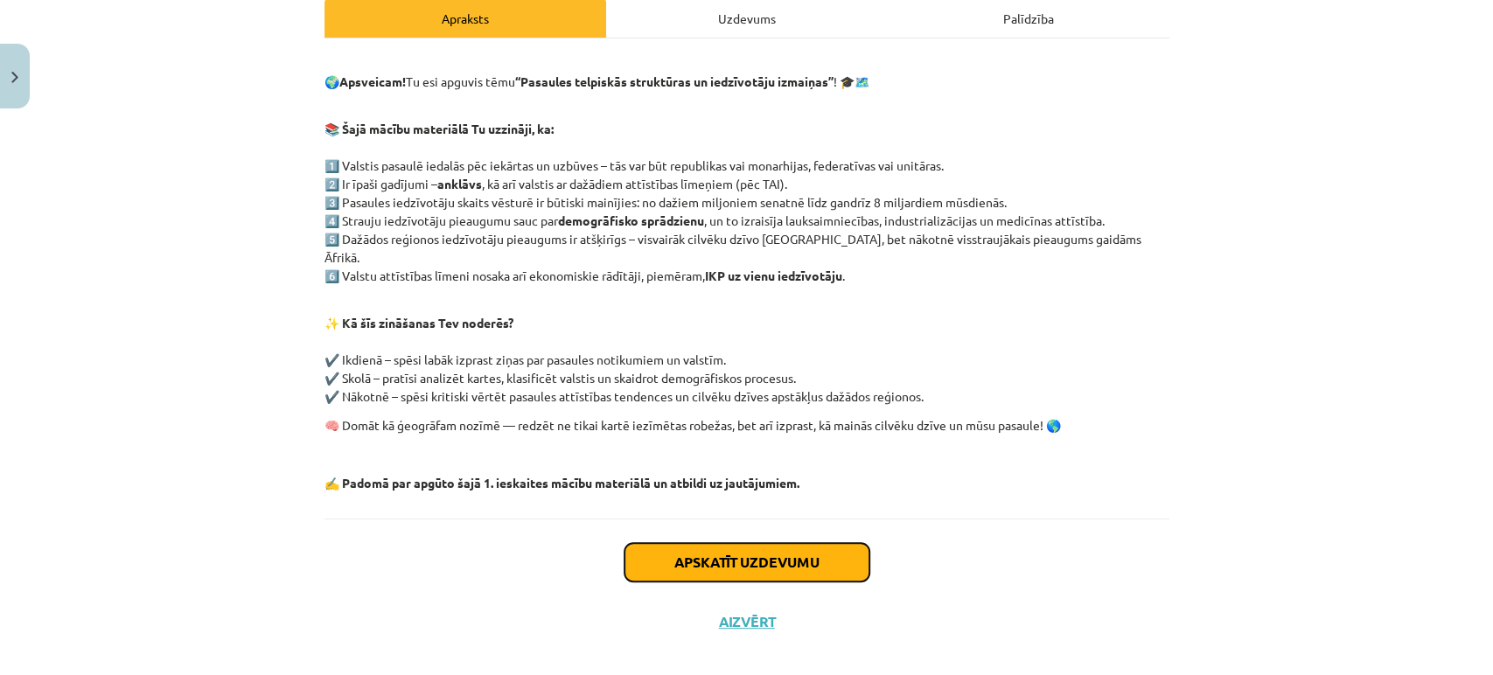
click at [728, 555] on button "Apskatīt uzdevumu" at bounding box center [747, 562] width 245 height 38
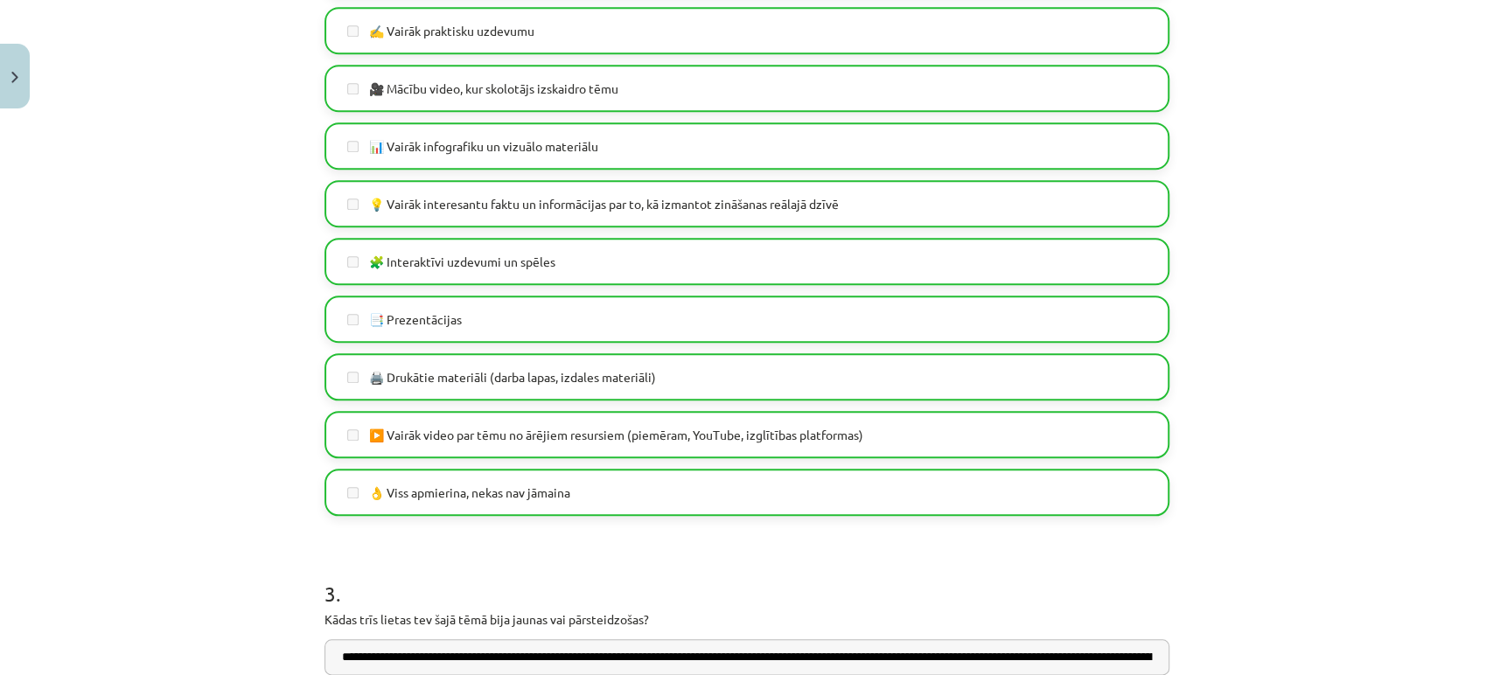
scroll to position [1373, 0]
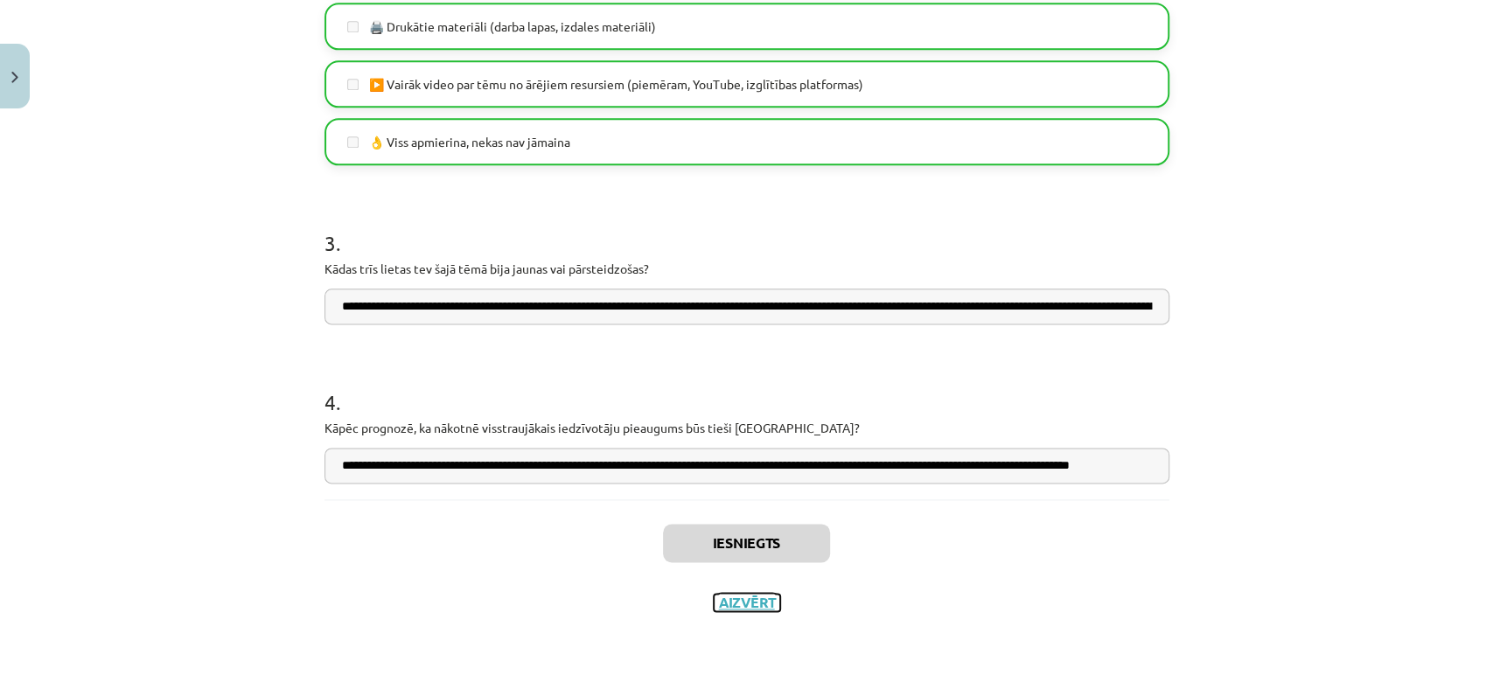
click at [747, 604] on button "Aizvērt" at bounding box center [747, 602] width 66 height 17
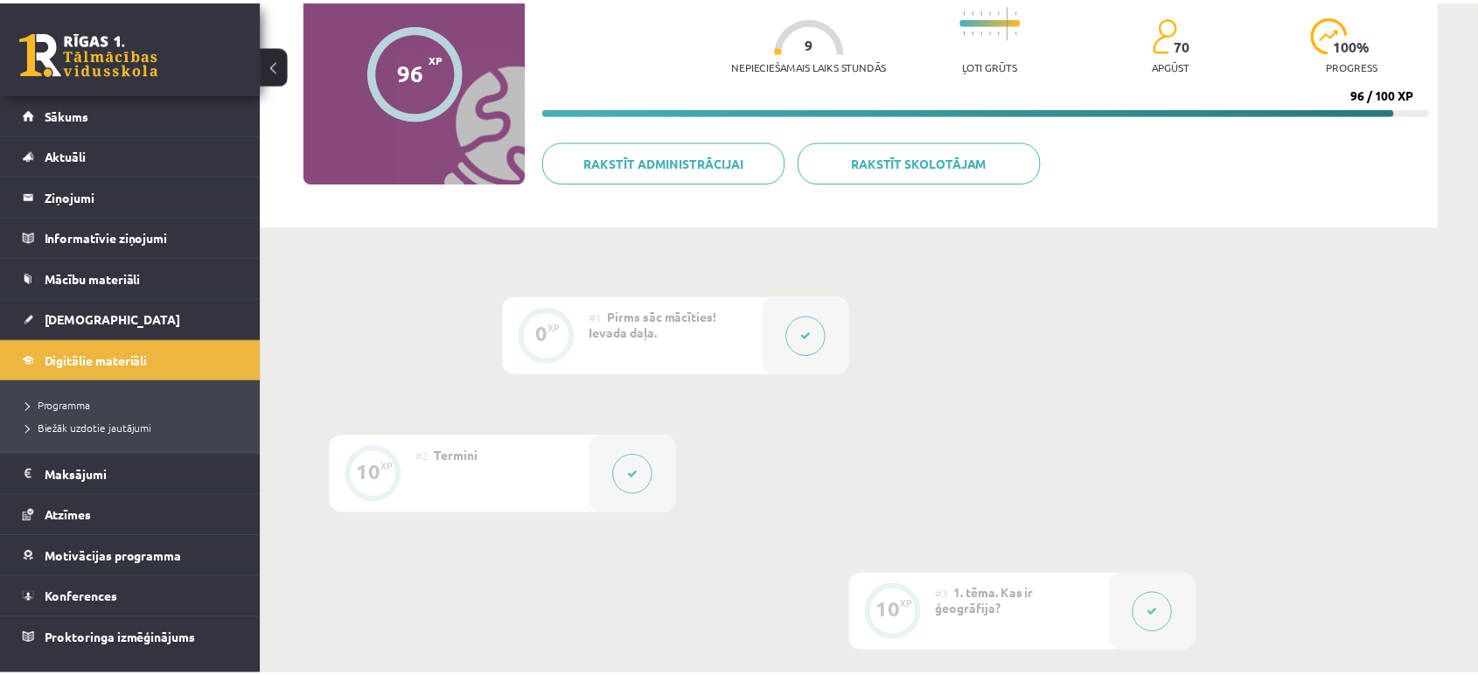
scroll to position [0, 0]
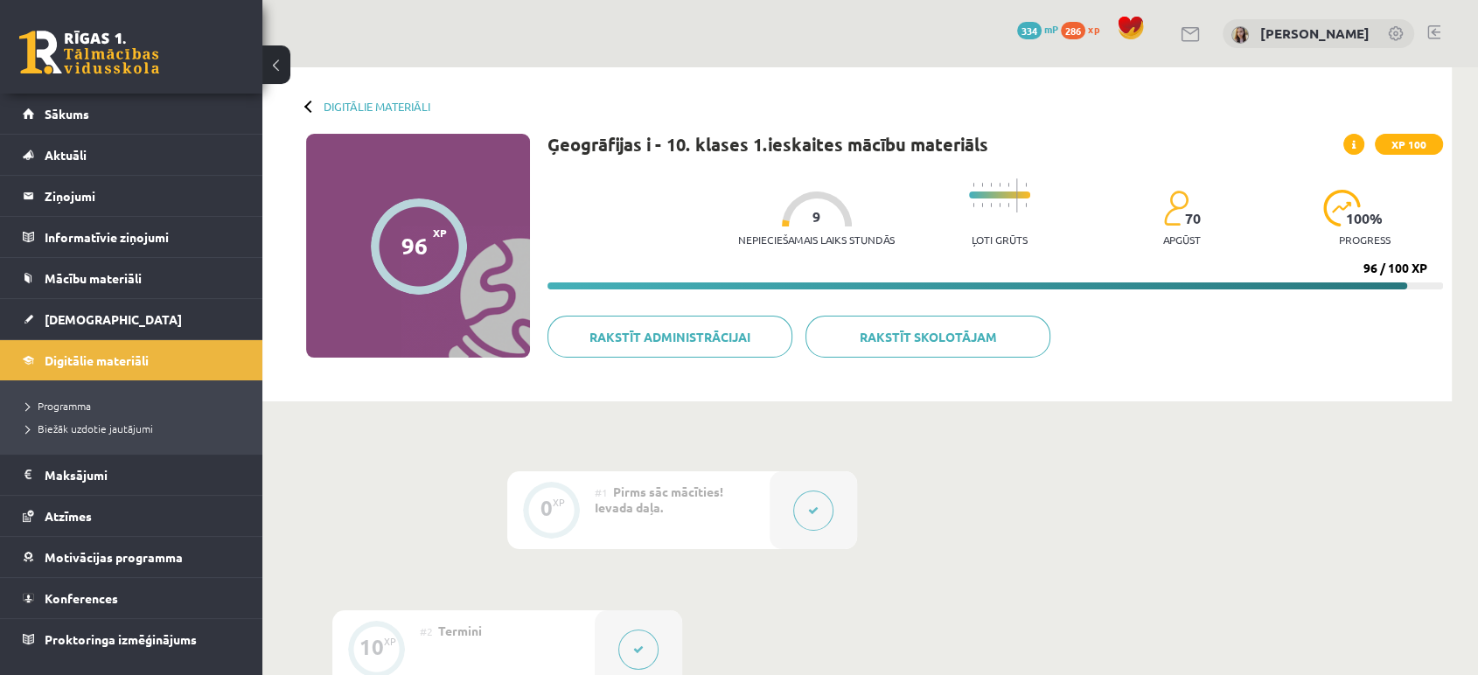
click at [93, 53] on link at bounding box center [89, 53] width 140 height 44
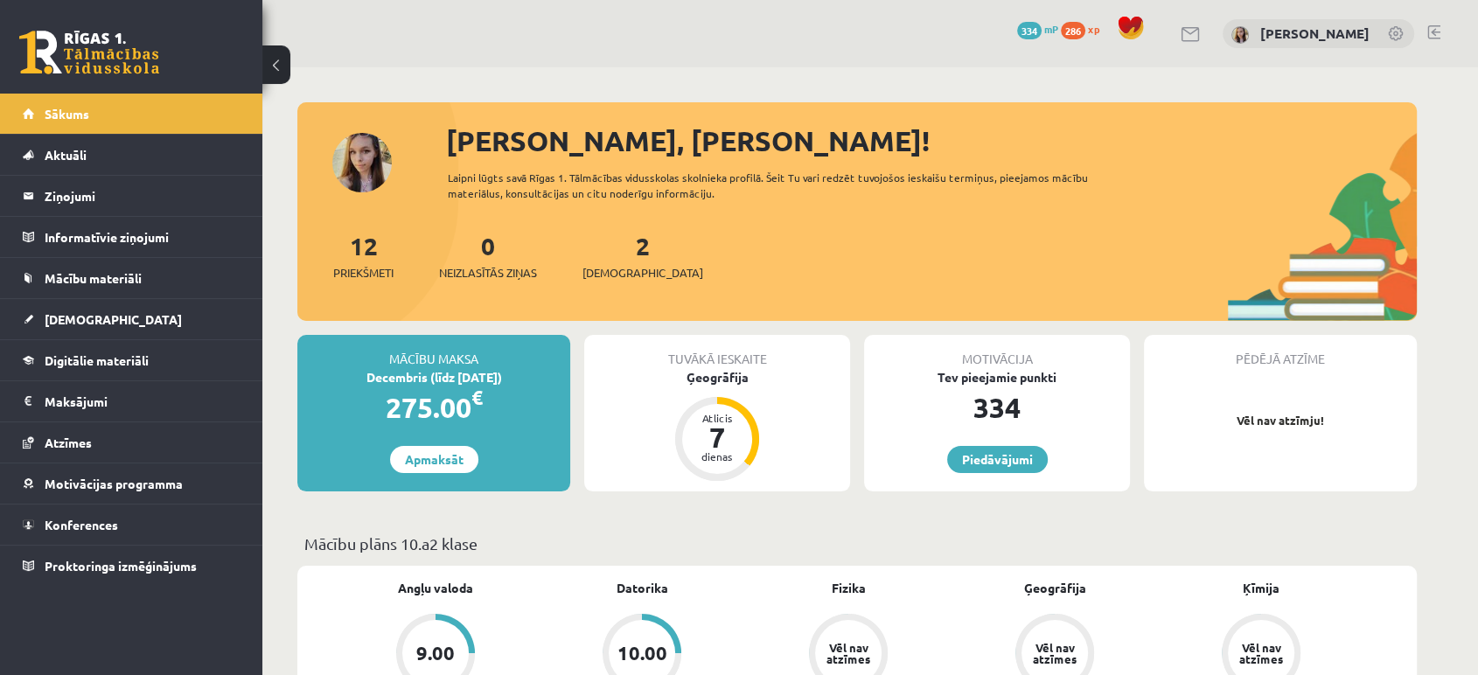
click at [75, 354] on span "Digitālie materiāli" at bounding box center [97, 361] width 104 height 16
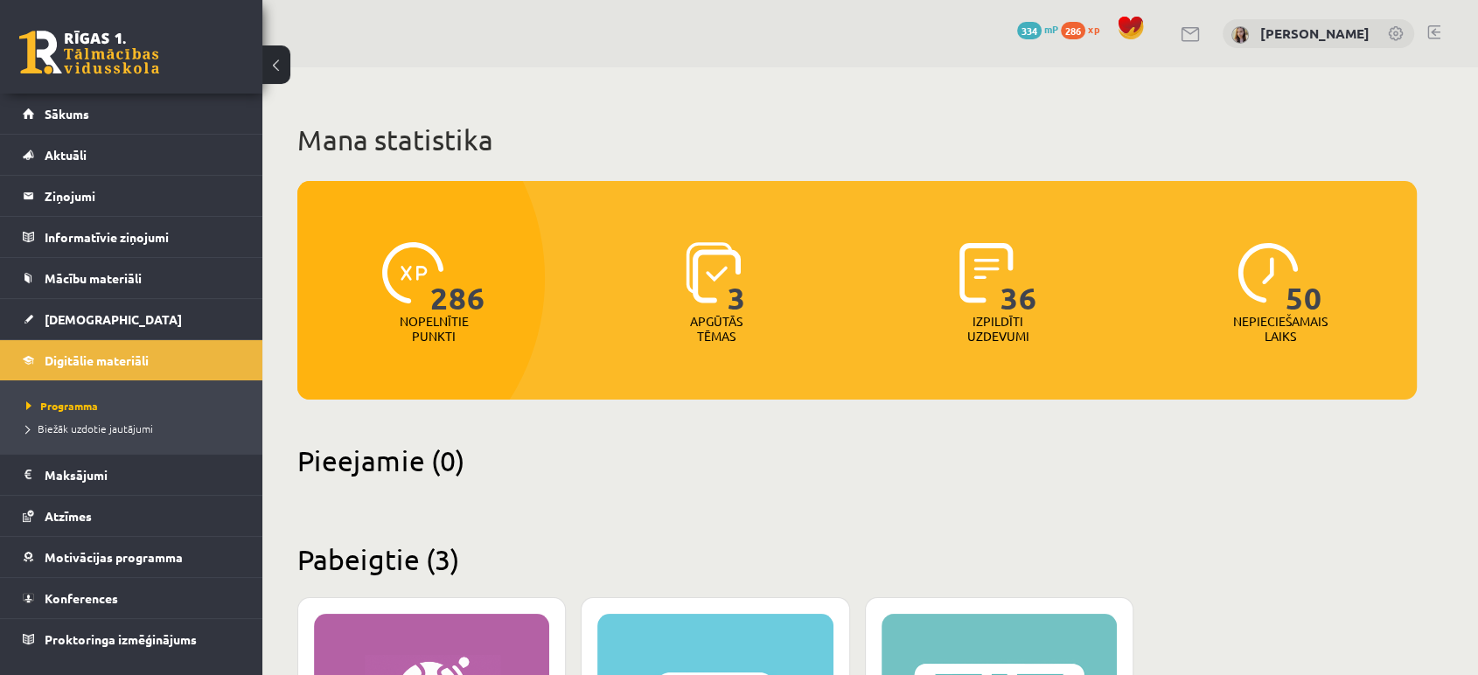
click at [1281, 281] on img at bounding box center [1268, 272] width 61 height 61
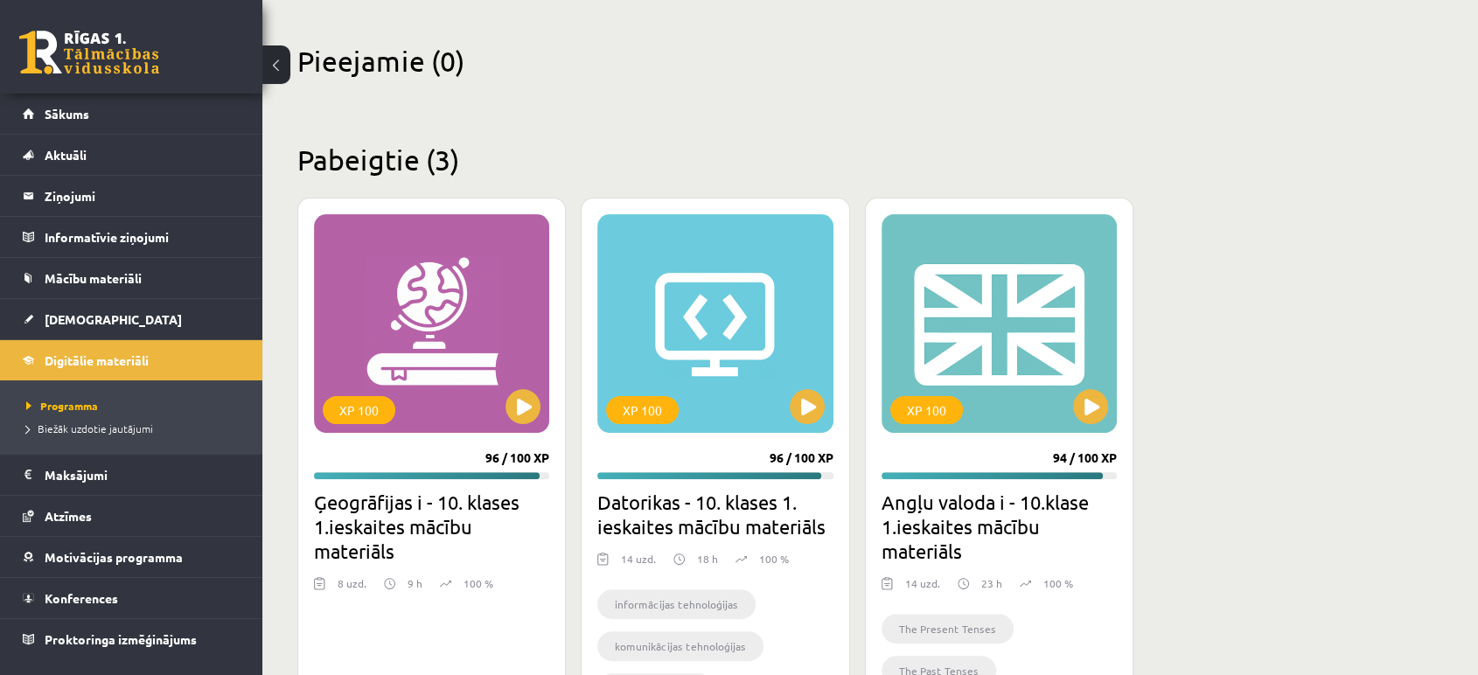
scroll to position [520, 0]
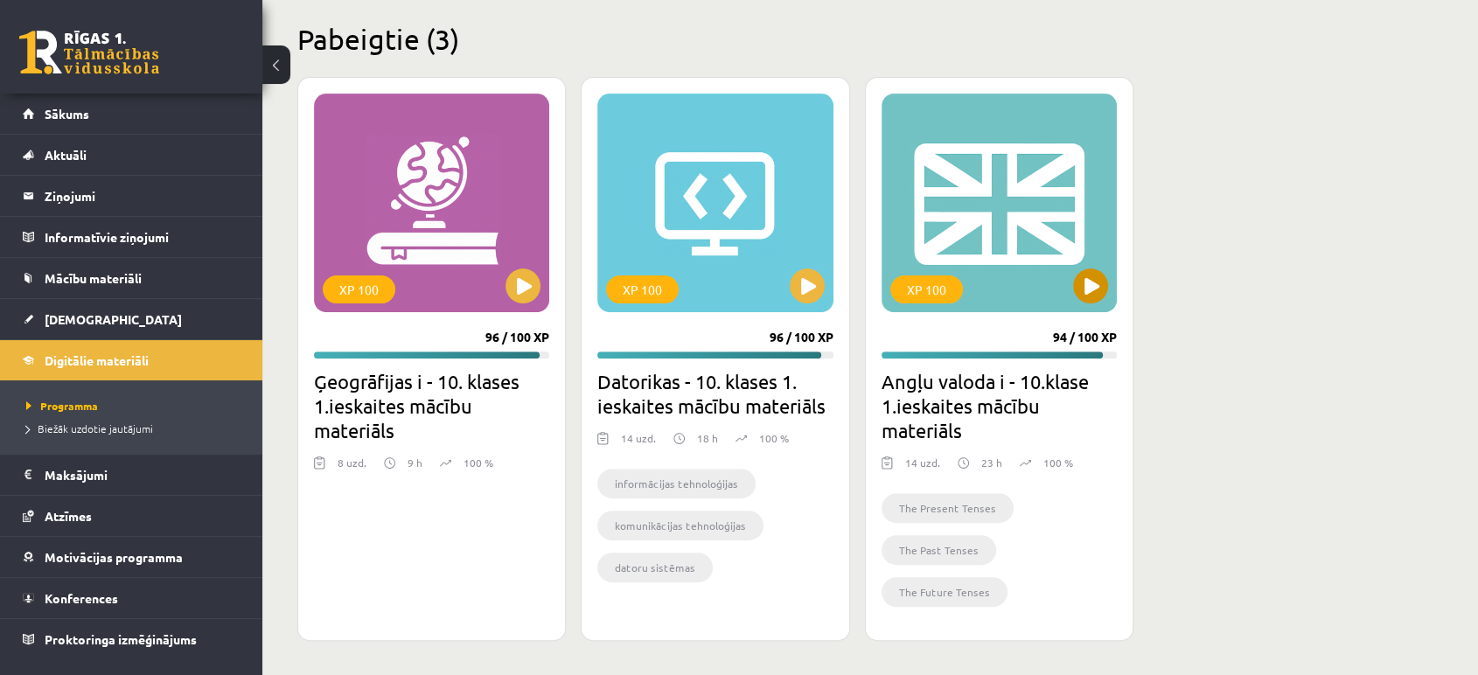
click at [1006, 234] on div "XP 100" at bounding box center [999, 203] width 235 height 219
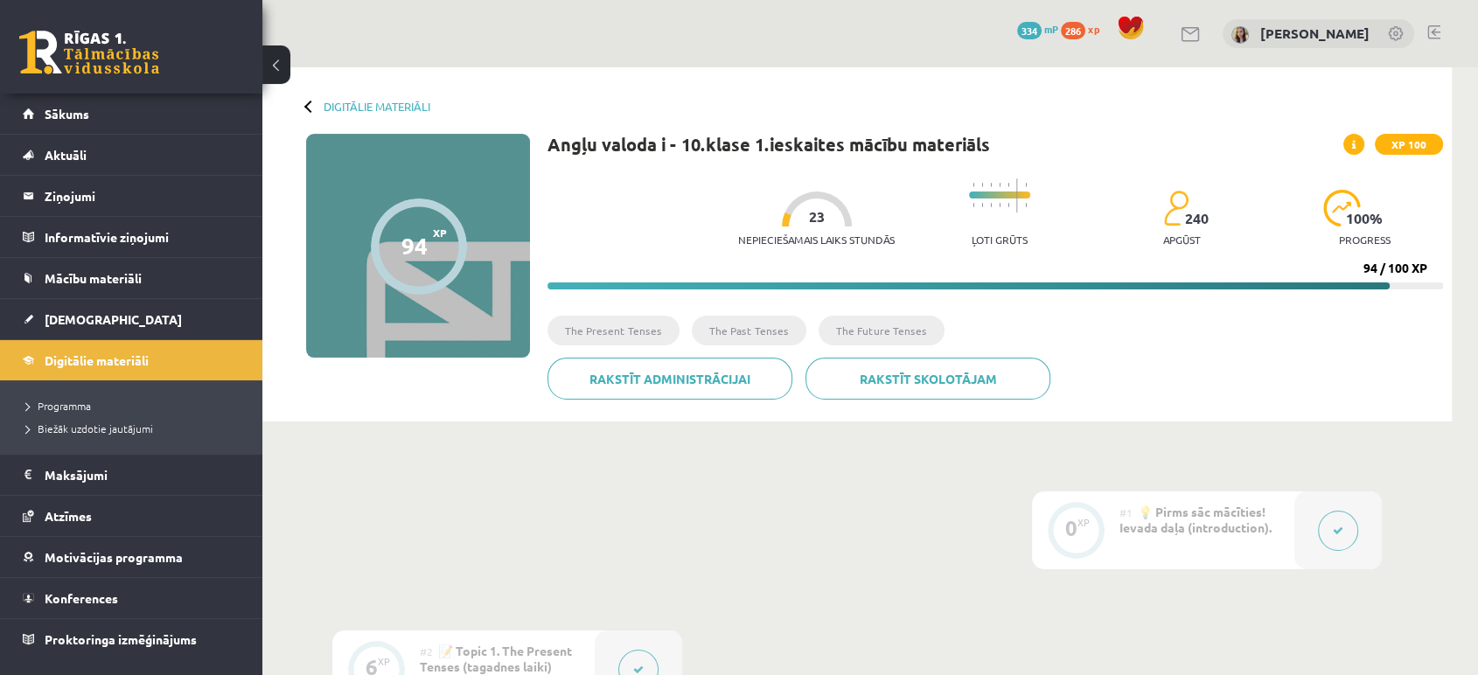
click at [793, 230] on div "Nepieciešamais laiks stundās 23" at bounding box center [816, 224] width 157 height 65
click at [71, 114] on span "Sākums" at bounding box center [67, 114] width 45 height 16
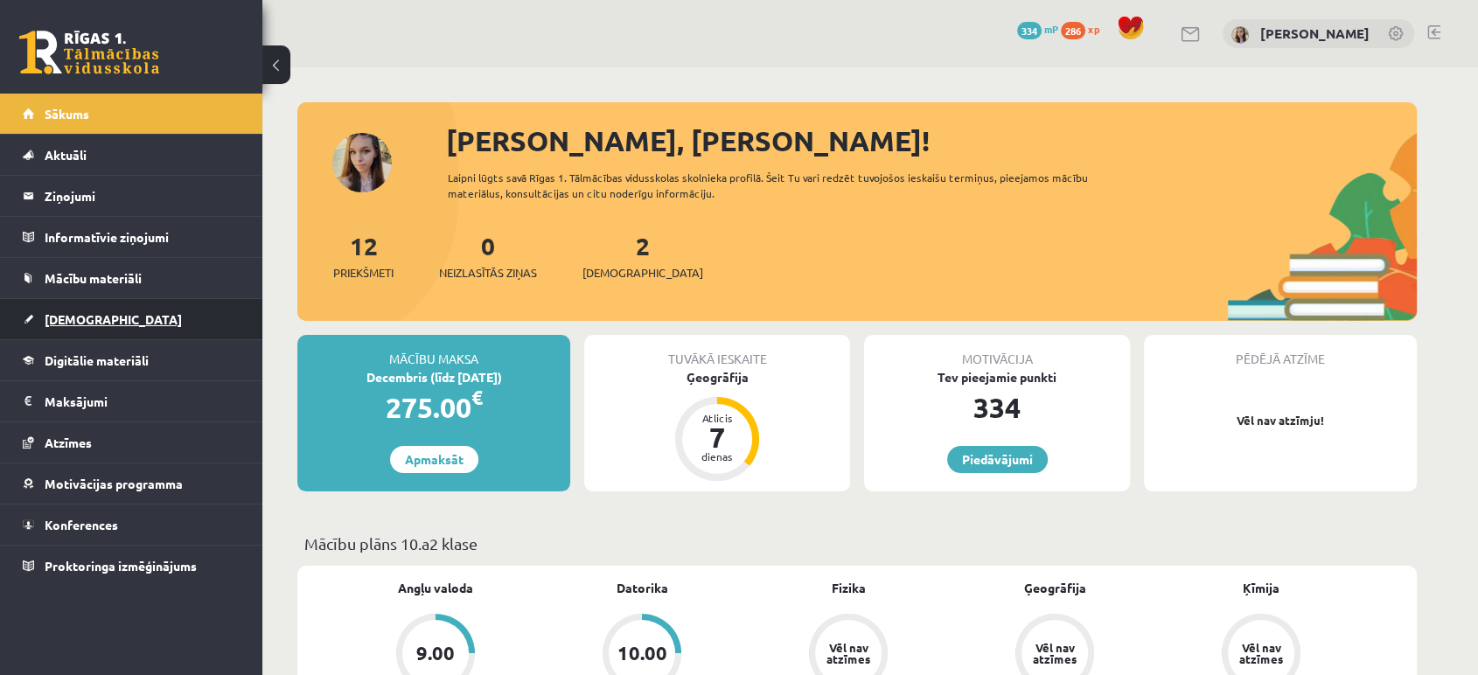
click at [70, 325] on link "[DEMOGRAPHIC_DATA]" at bounding box center [132, 319] width 218 height 40
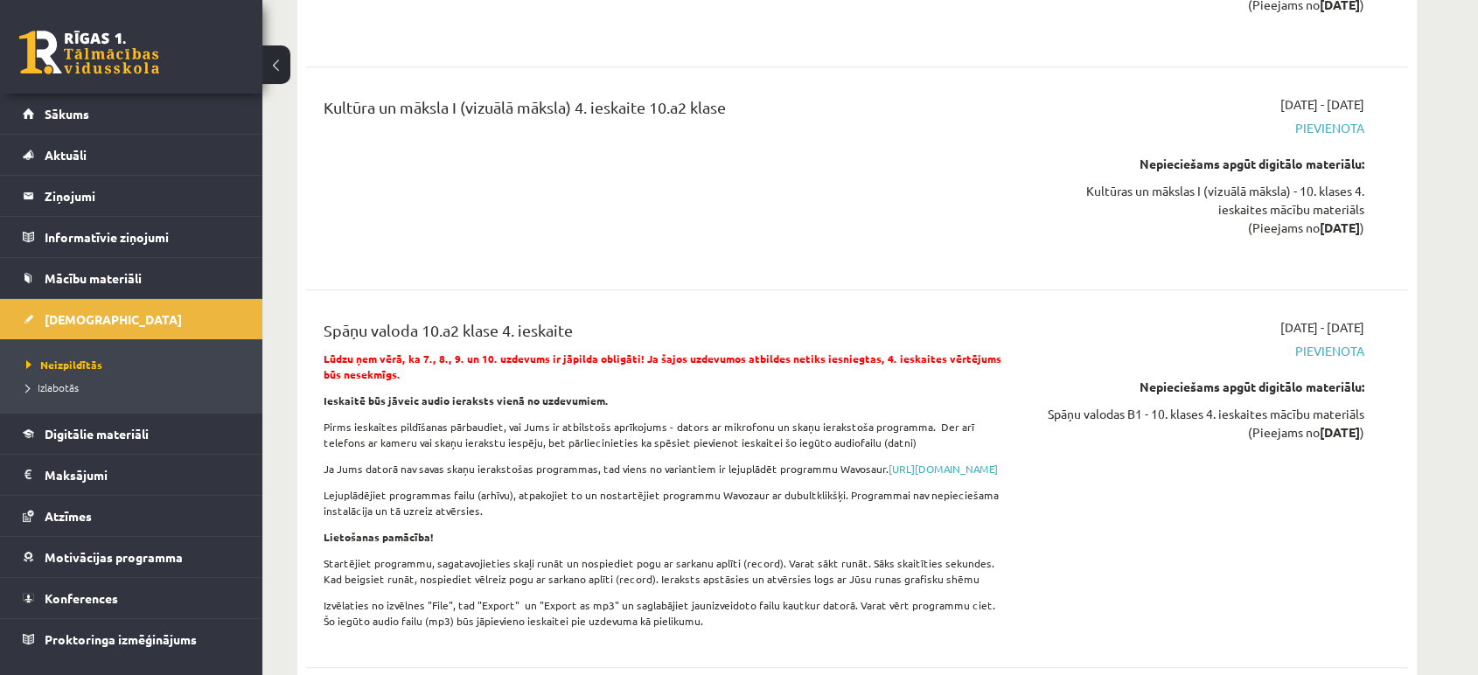
scroll to position [15021, 0]
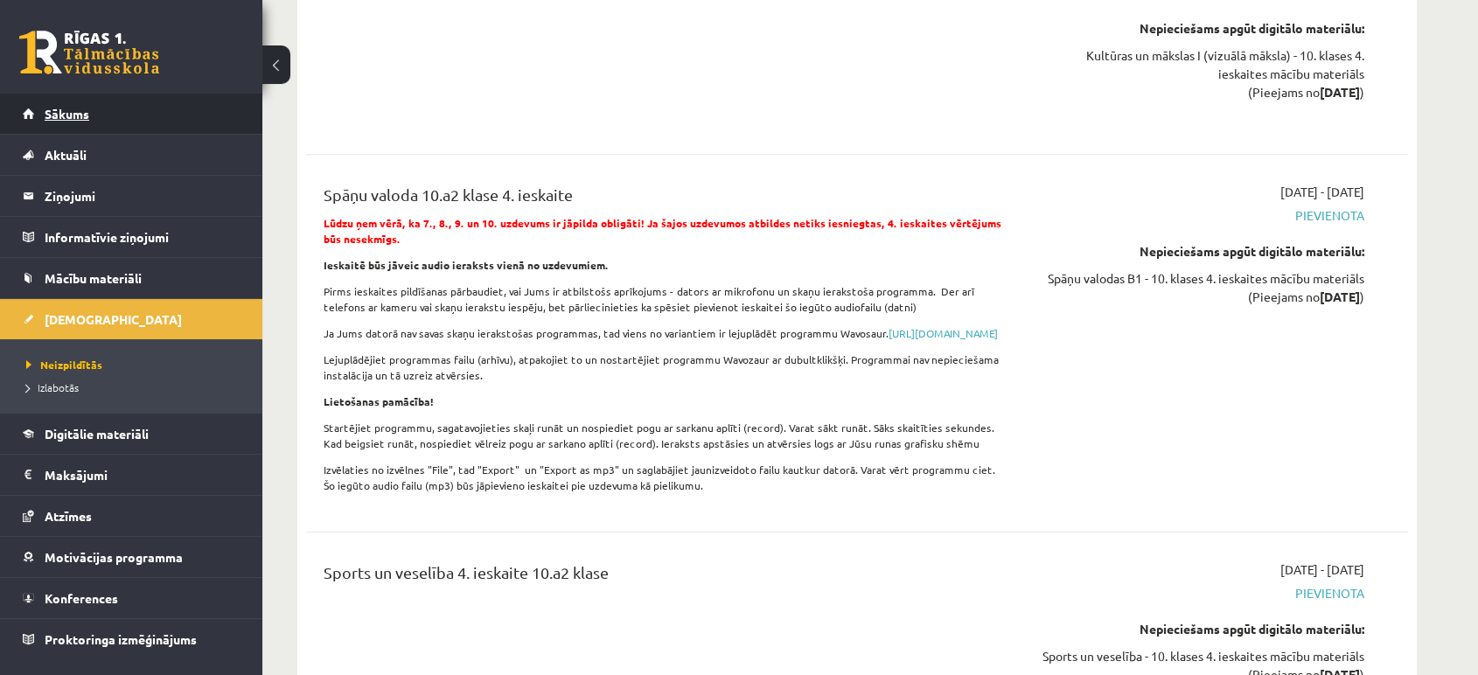
click at [86, 110] on span "Sākums" at bounding box center [67, 114] width 45 height 16
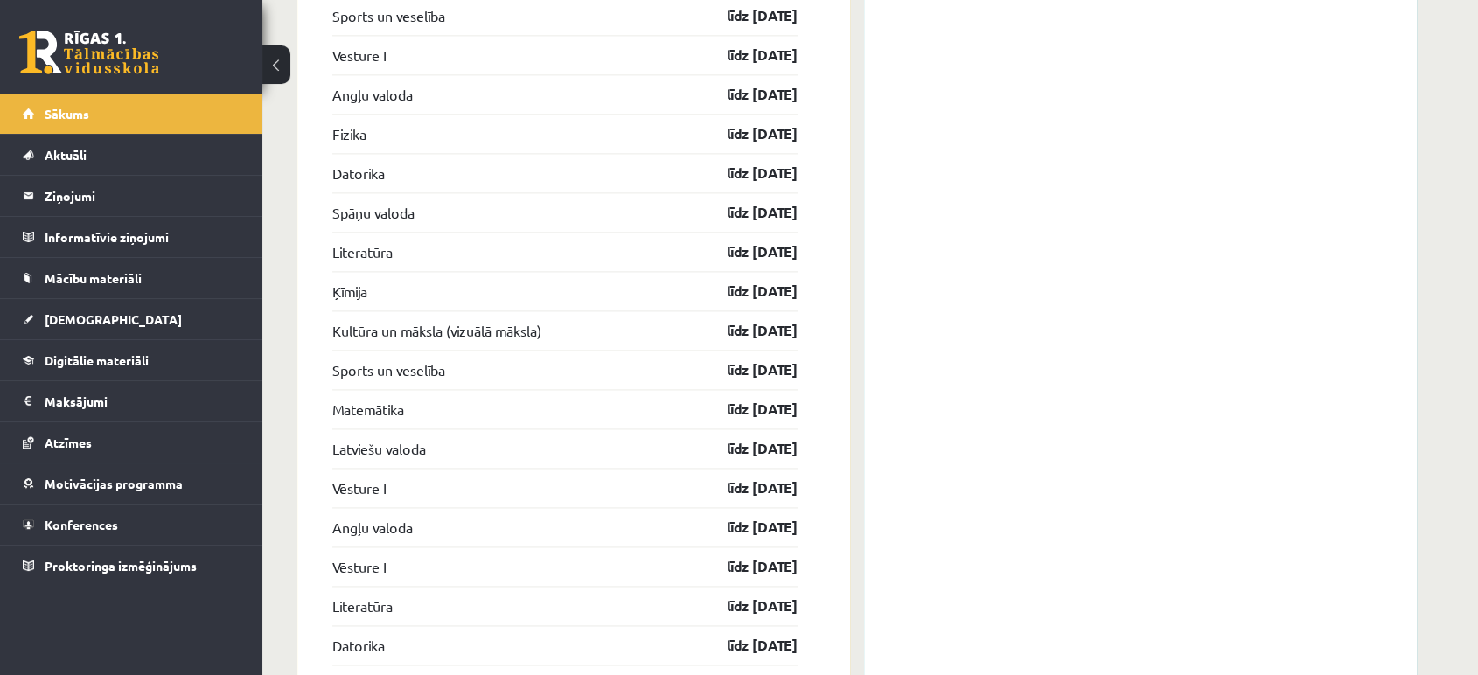
scroll to position [2374, 0]
